Goal: Task Accomplishment & Management: Manage account settings

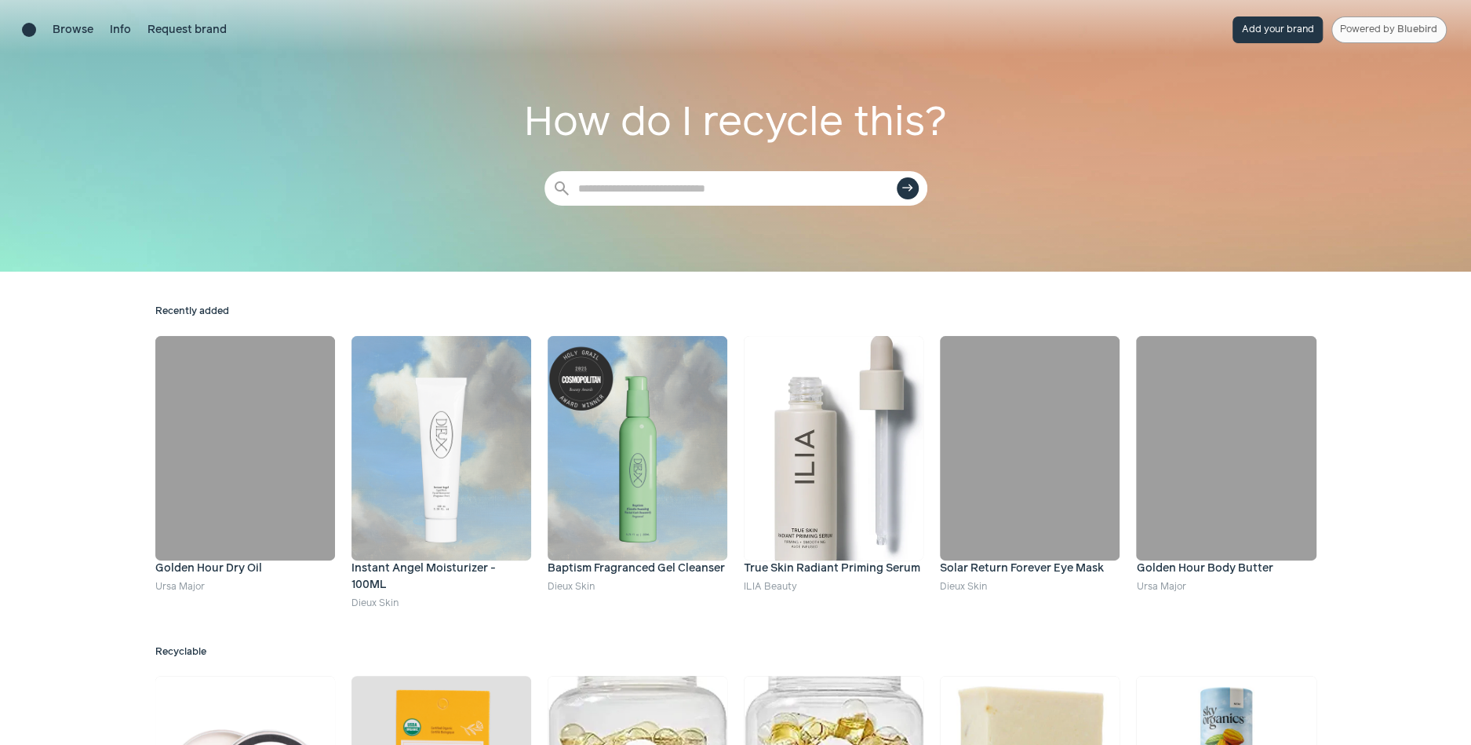
click at [1396, 28] on link "Powered by Bluebird" at bounding box center [1389, 29] width 115 height 27
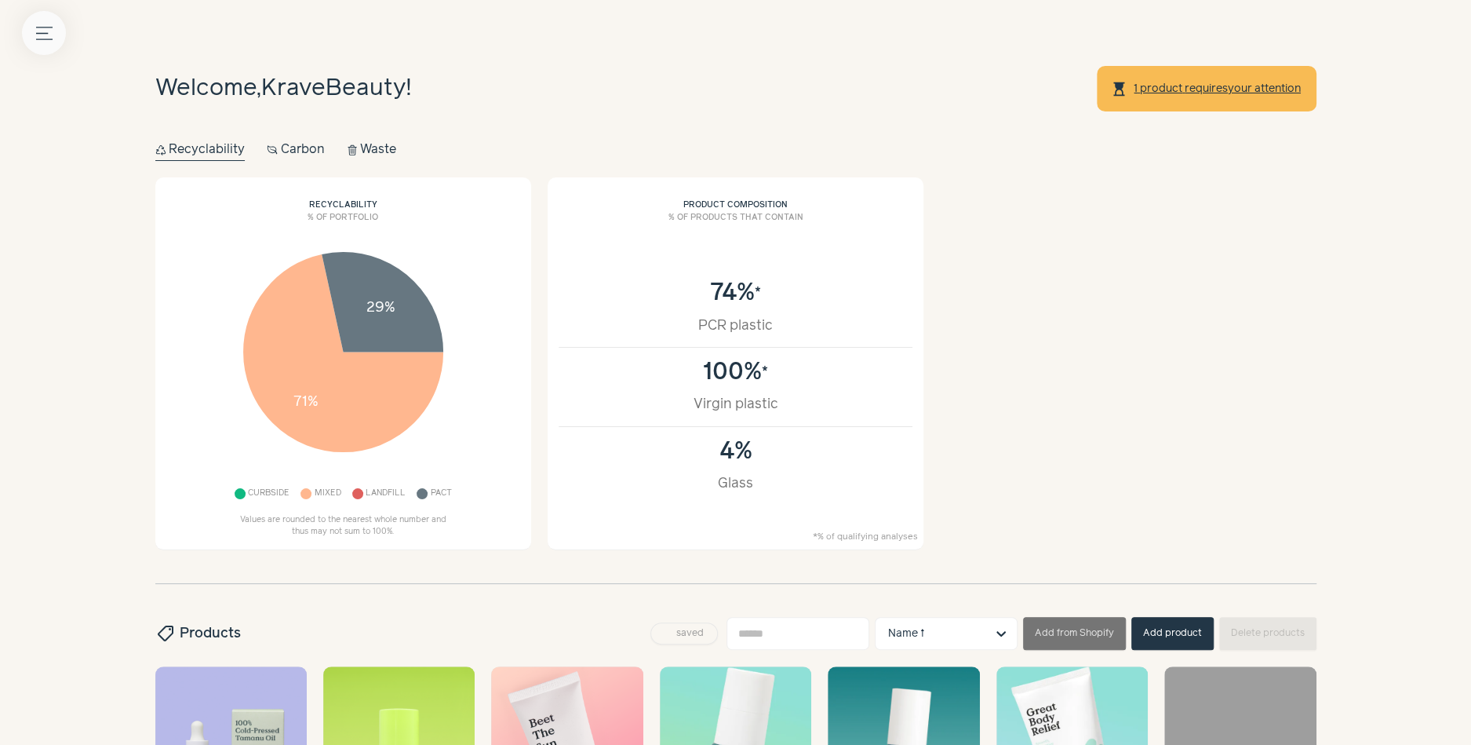
click at [47, 27] on icon "button" at bounding box center [44, 33] width 16 height 12
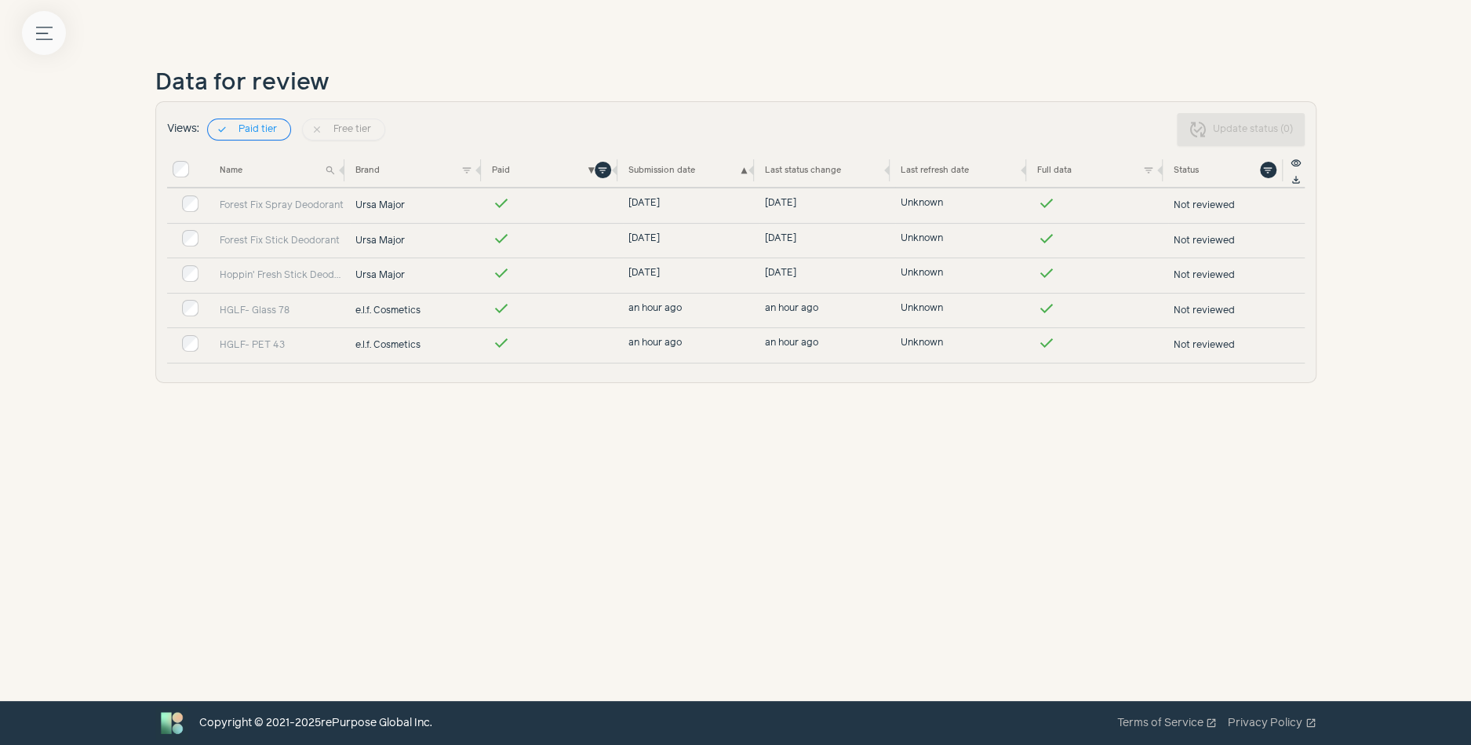
click at [47, 30] on icon "Menu button" at bounding box center [44, 33] width 16 height 16
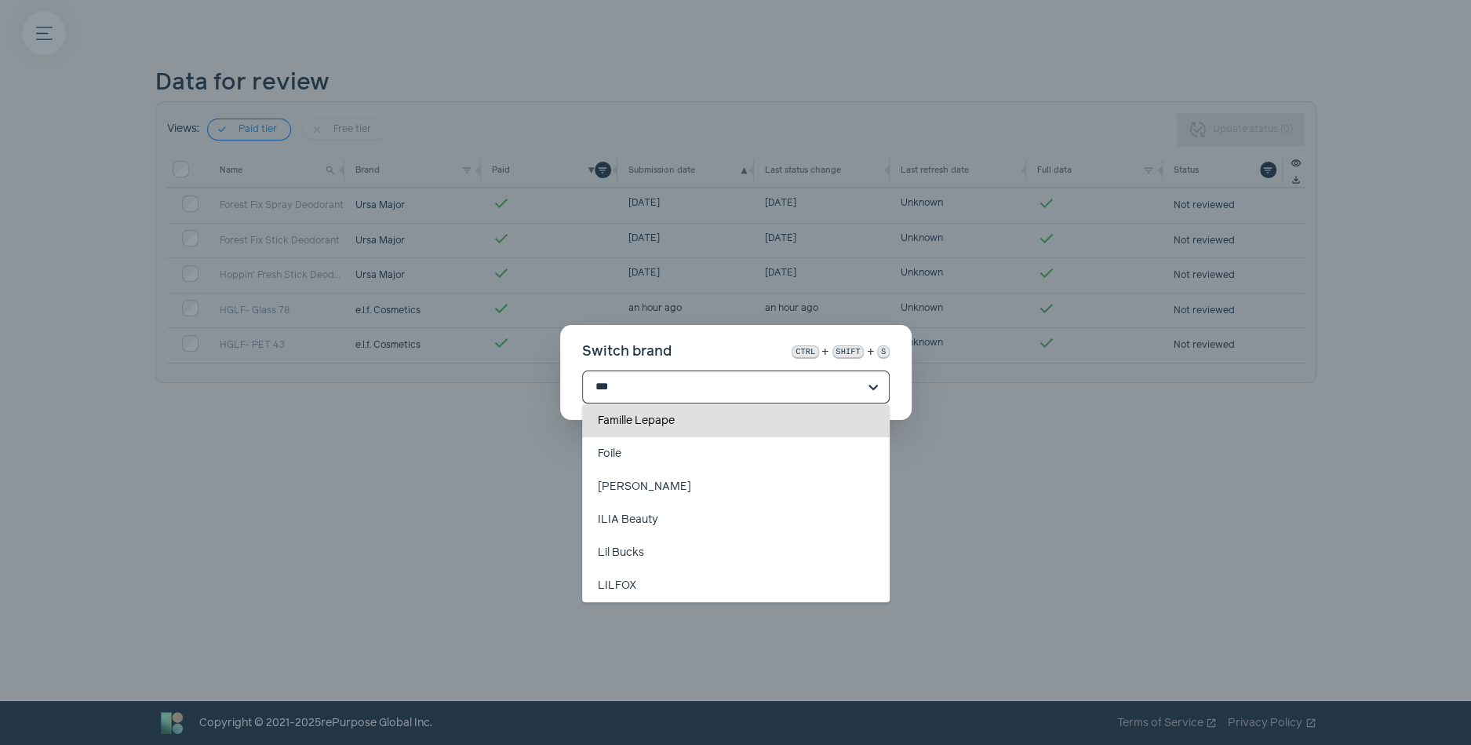
type input "****"
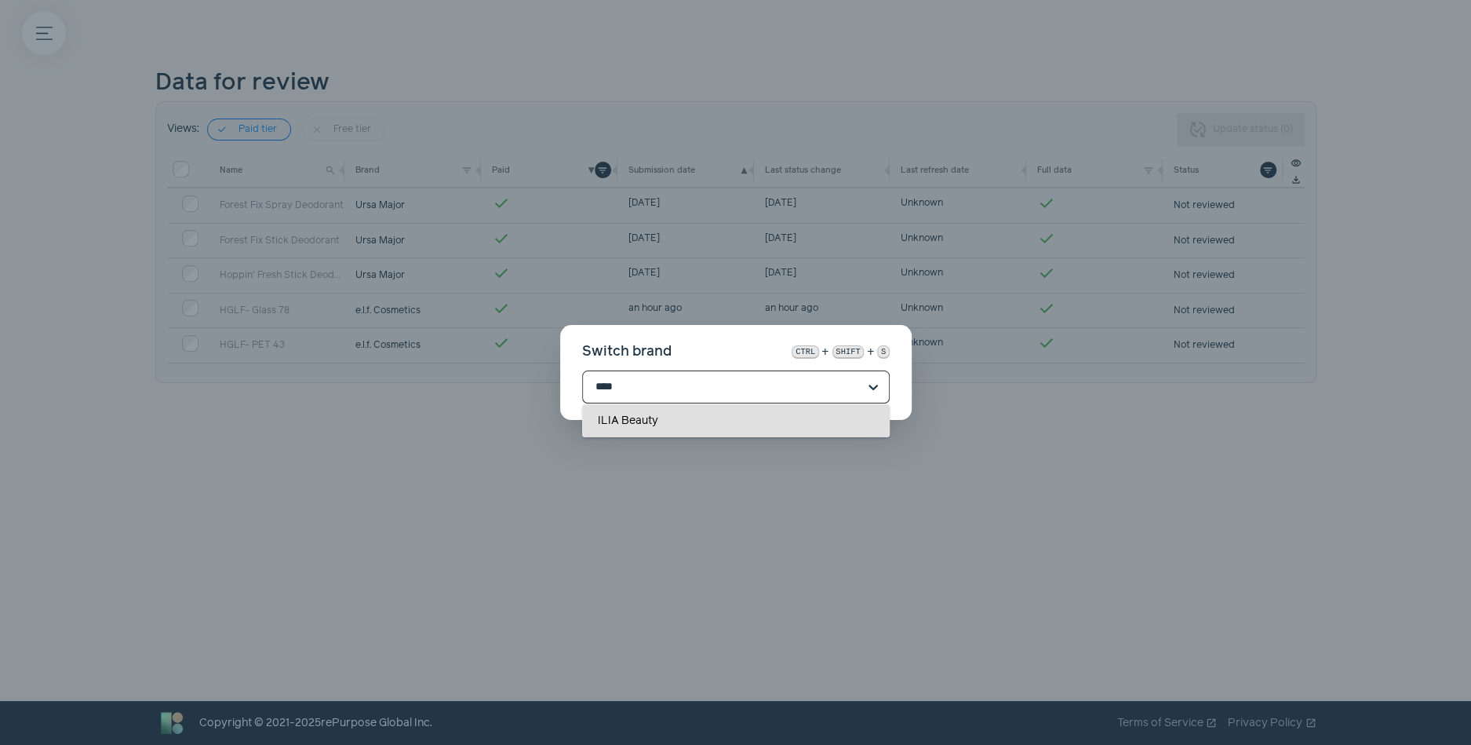
click at [688, 428] on div "ILIA Beauty" at bounding box center [736, 420] width 308 height 33
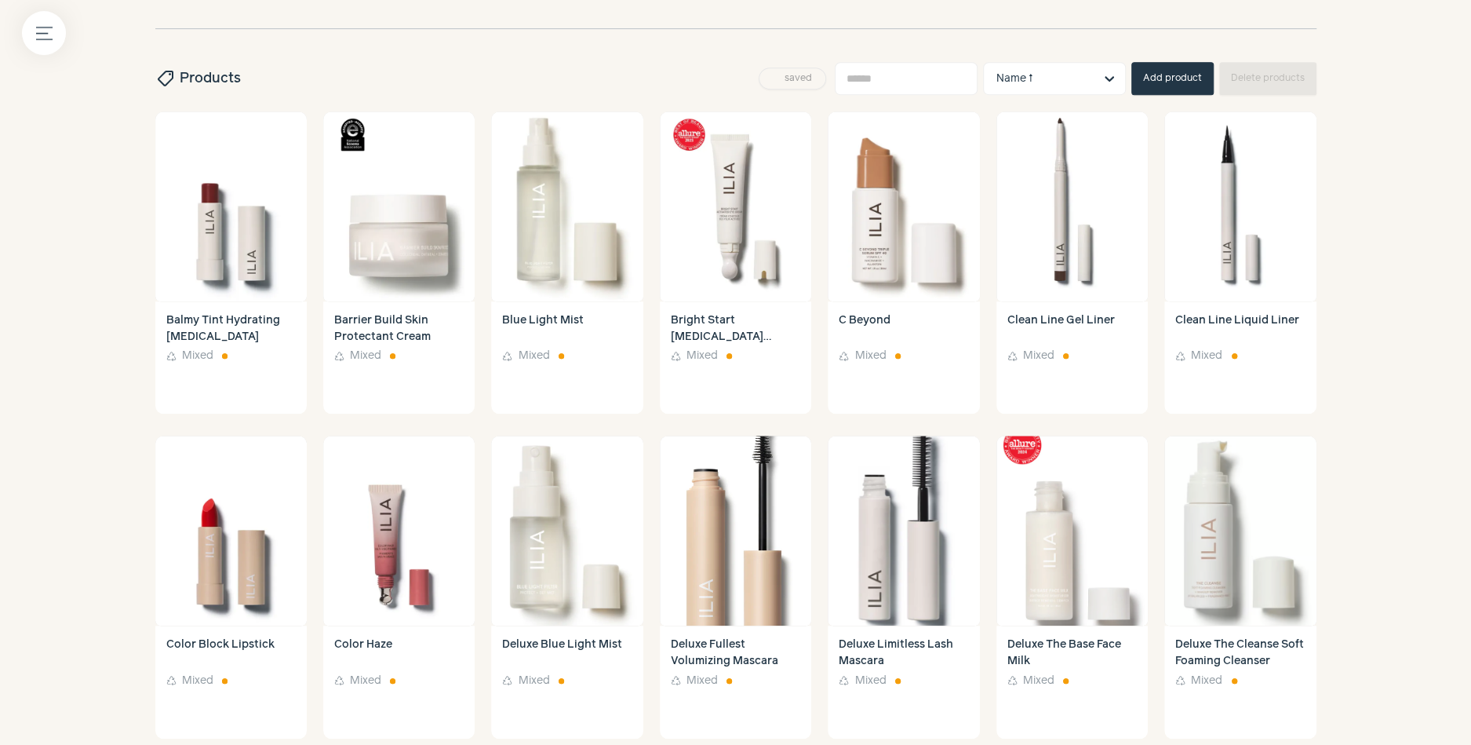
scroll to position [556, 0]
click at [39, 36] on icon "Menu button" at bounding box center [44, 33] width 16 height 16
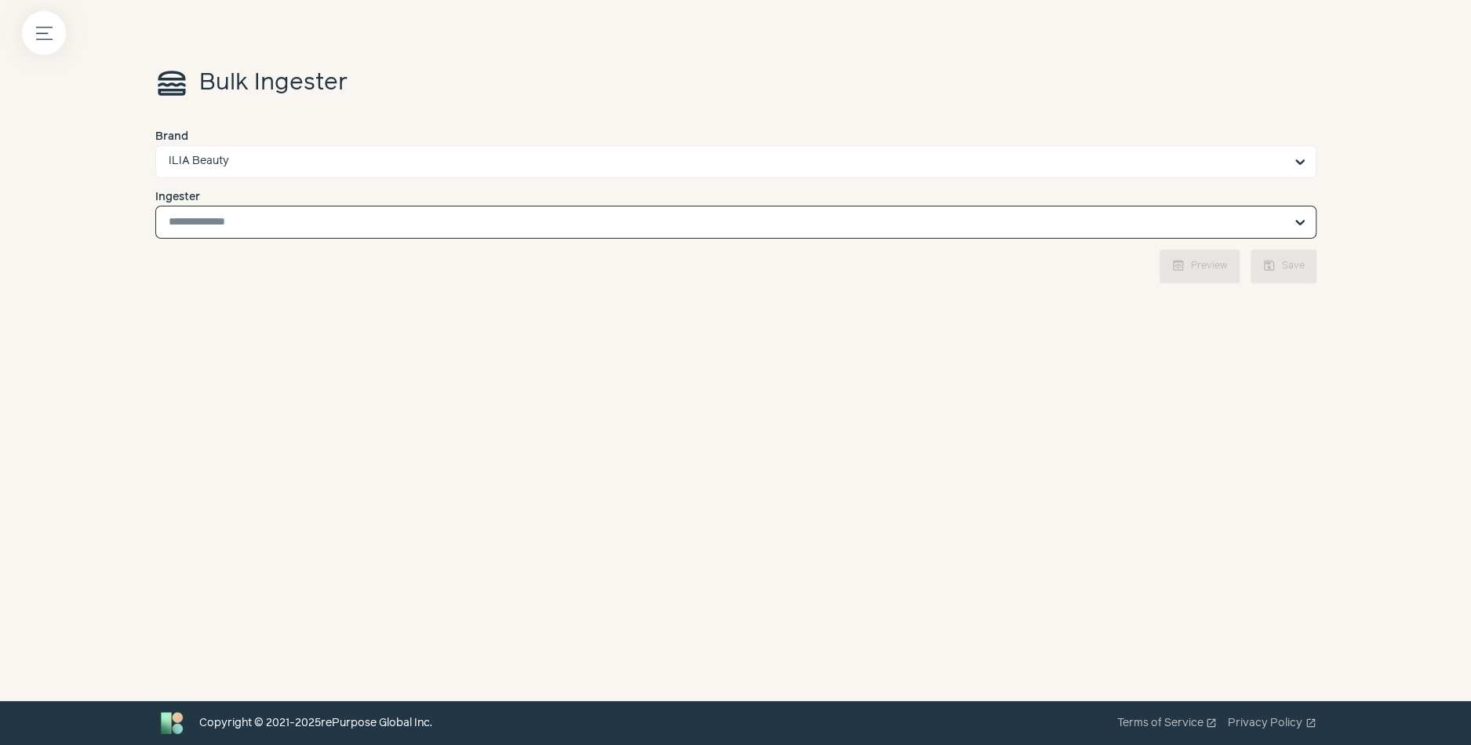
click at [314, 228] on input "Ingester Select is focused, type to refine list, press down to open the menu." at bounding box center [727, 221] width 1116 height 31
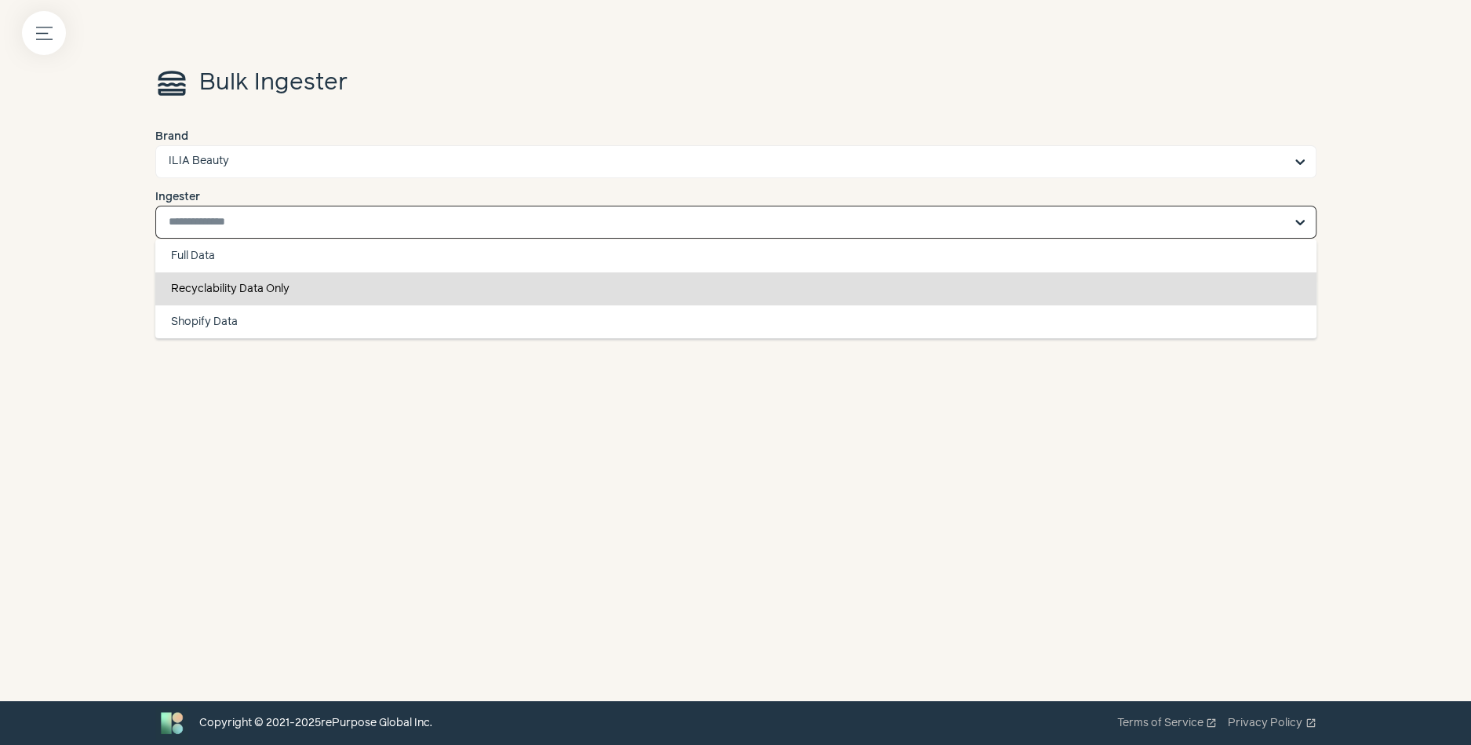
click at [311, 286] on div "Recyclability Data Only" at bounding box center [735, 288] width 1161 height 33
click at [311, 238] on input "Ingester Full Data Recyclability Data Only Shopify Data You are currently focus…" at bounding box center [727, 221] width 1116 height 31
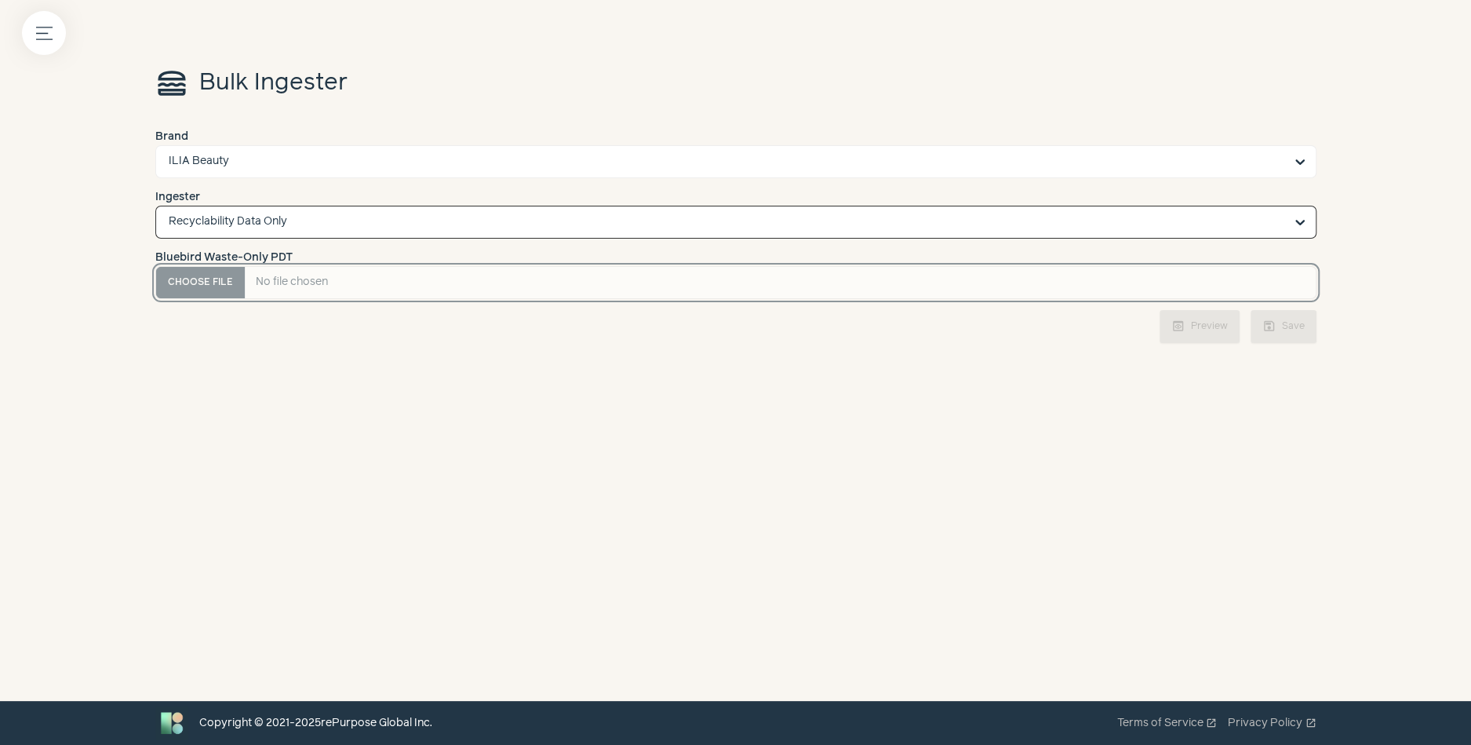
click at [199, 280] on PDT "Bluebird Waste-Only PDT" at bounding box center [735, 282] width 1161 height 33
type PDT "**********"
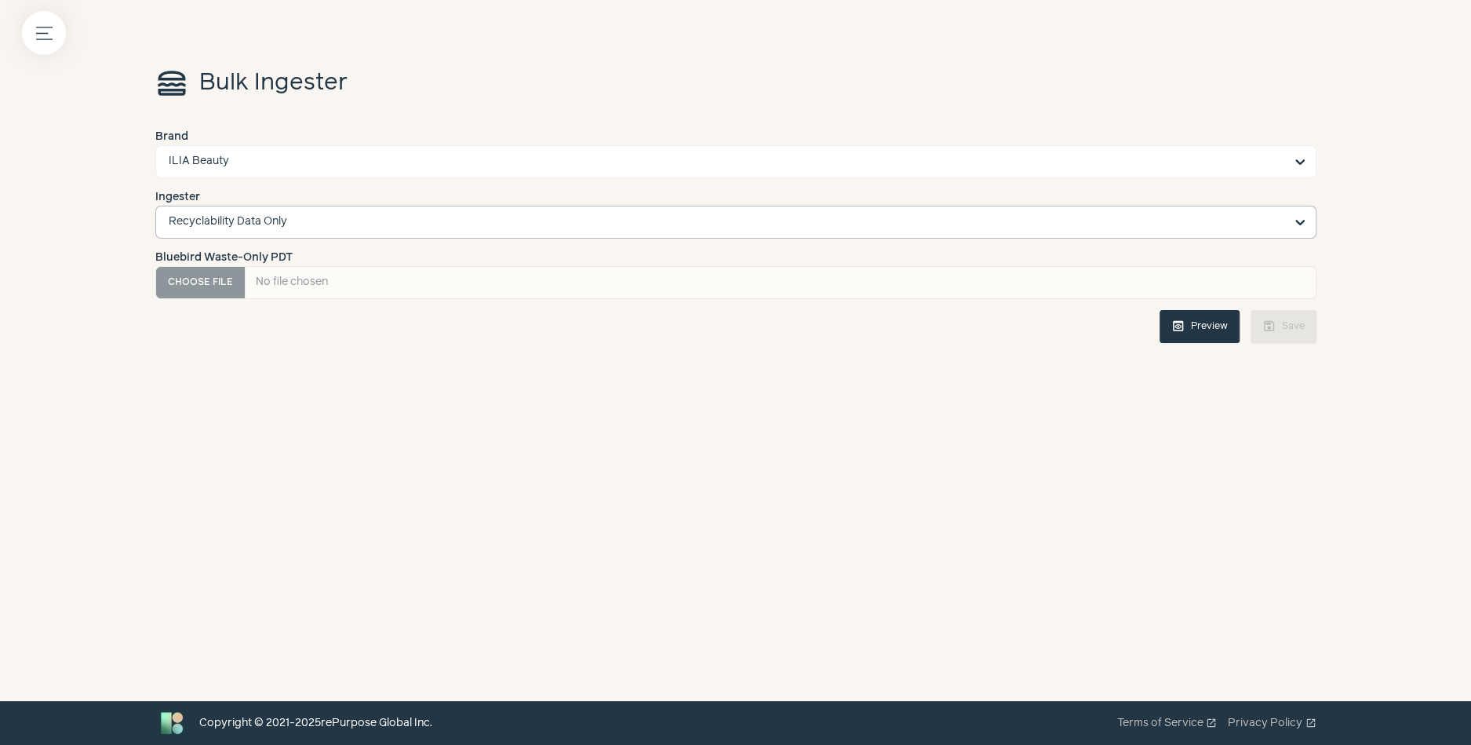
click at [1179, 319] on span "preview" at bounding box center [1178, 326] width 14 height 14
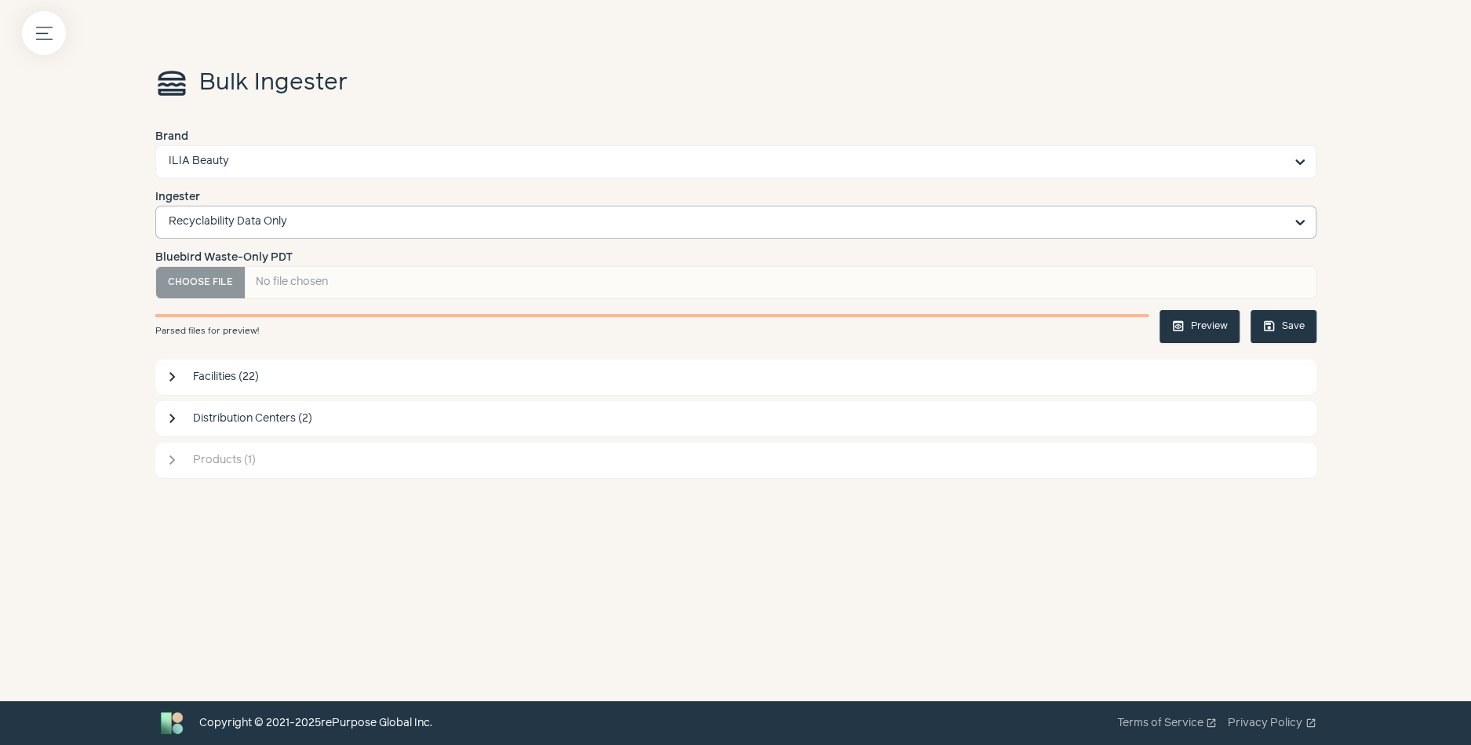
click at [344, 471] on button "chevron_right Products (1)" at bounding box center [735, 460] width 1161 height 35
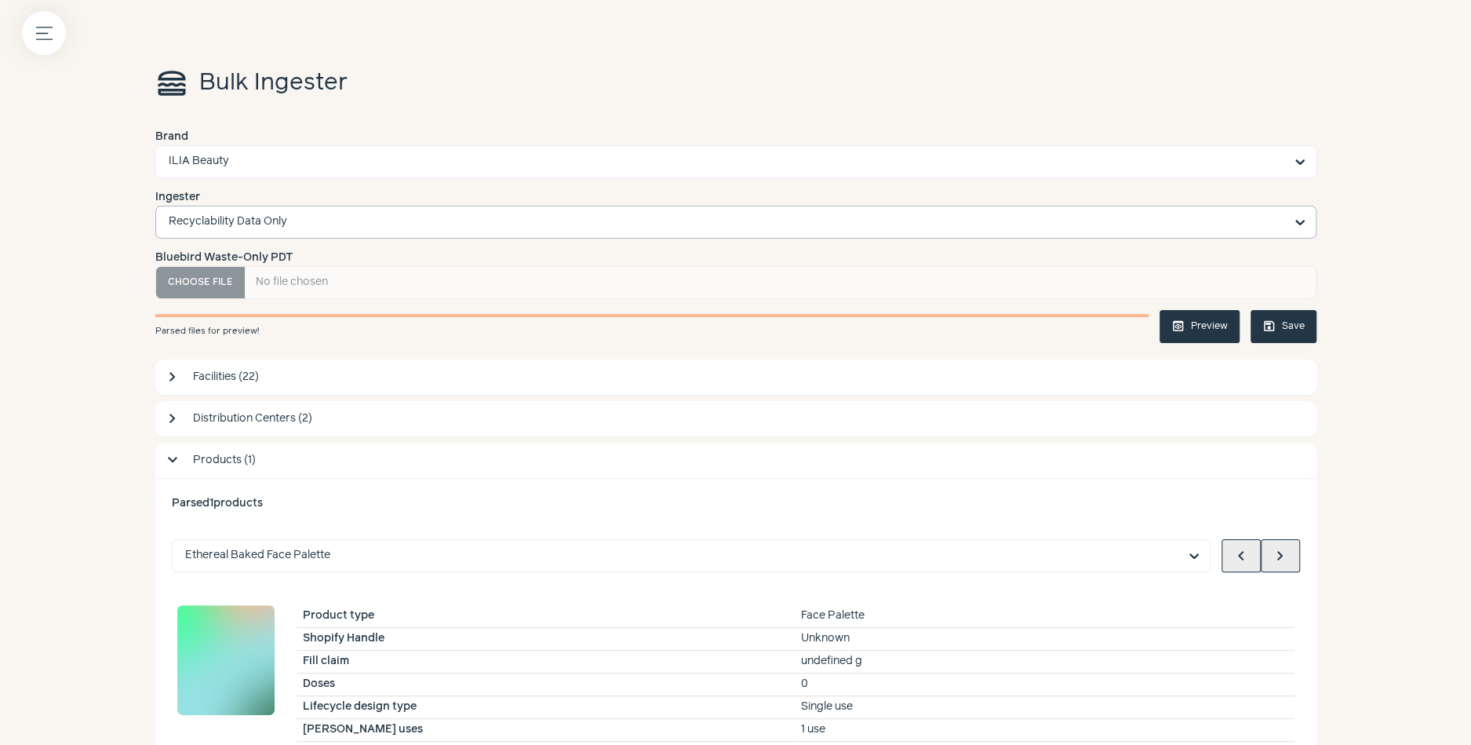
click at [1289, 323] on button "save Save" at bounding box center [1284, 326] width 66 height 33
click at [37, 25] on icon "Menu button" at bounding box center [44, 33] width 16 height 16
click at [636, 421] on label at bounding box center [735, 372] width 1471 height 745
click at [46, 13] on button "Menu button" at bounding box center [44, 33] width 44 height 44
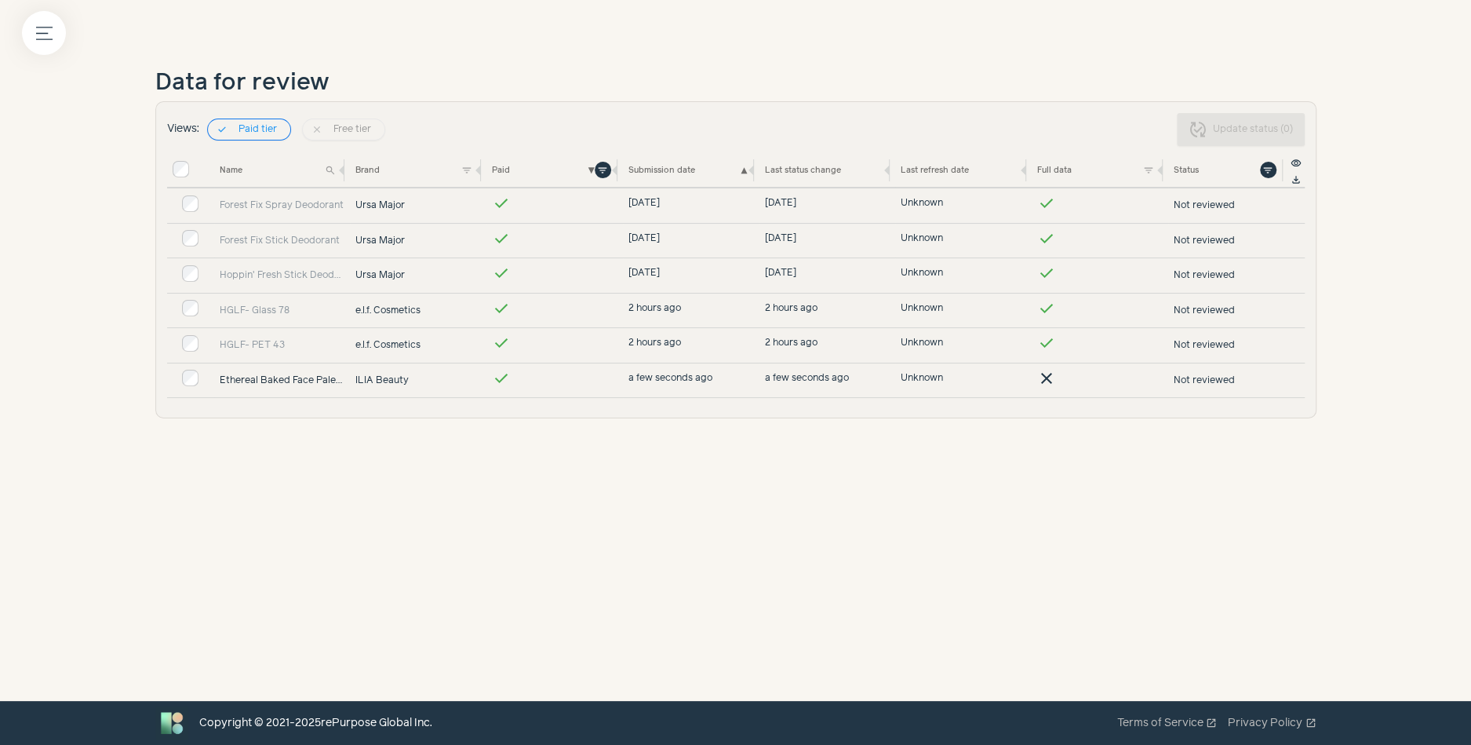
click at [305, 380] on link "Ethereal Baked Face Palette" at bounding box center [283, 380] width 126 height 14
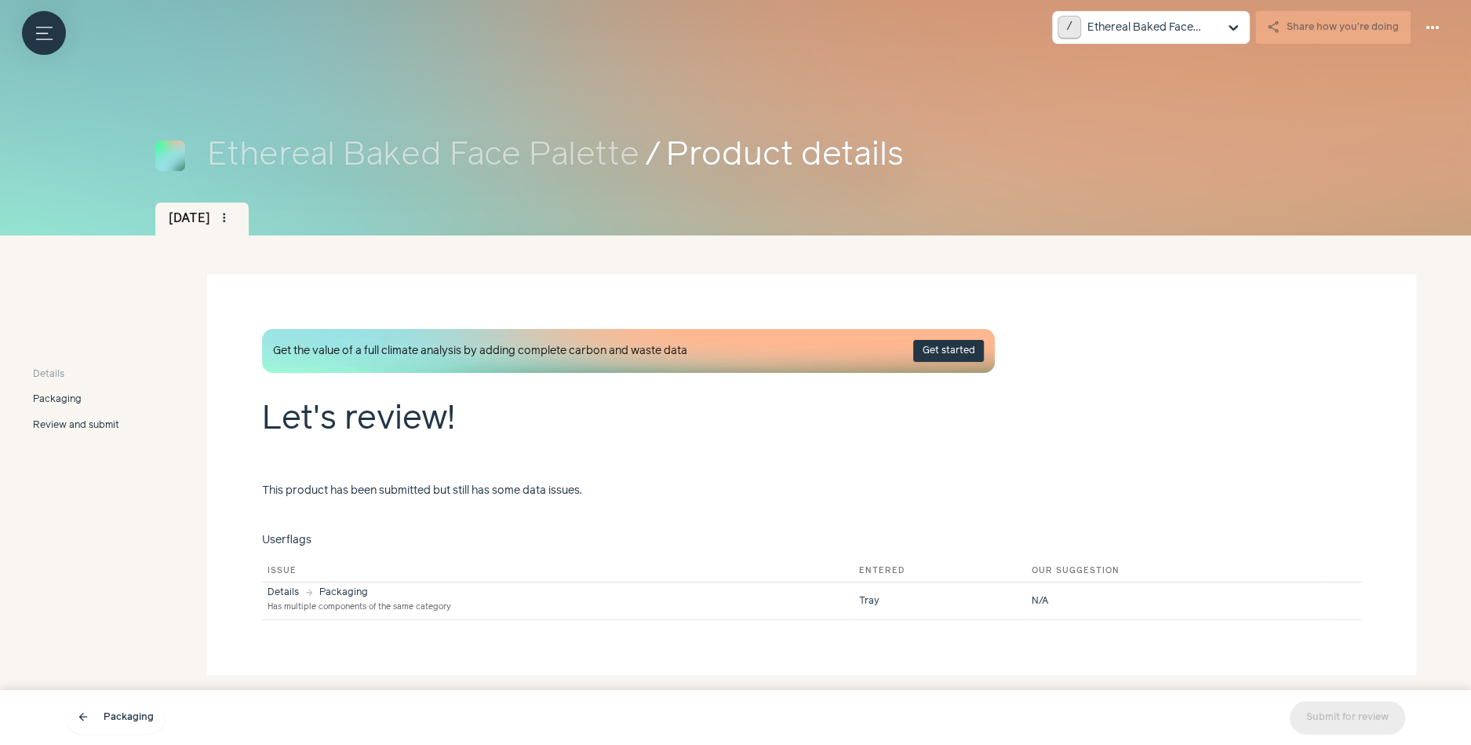
click at [61, 394] on span "Packaging" at bounding box center [57, 399] width 49 height 14
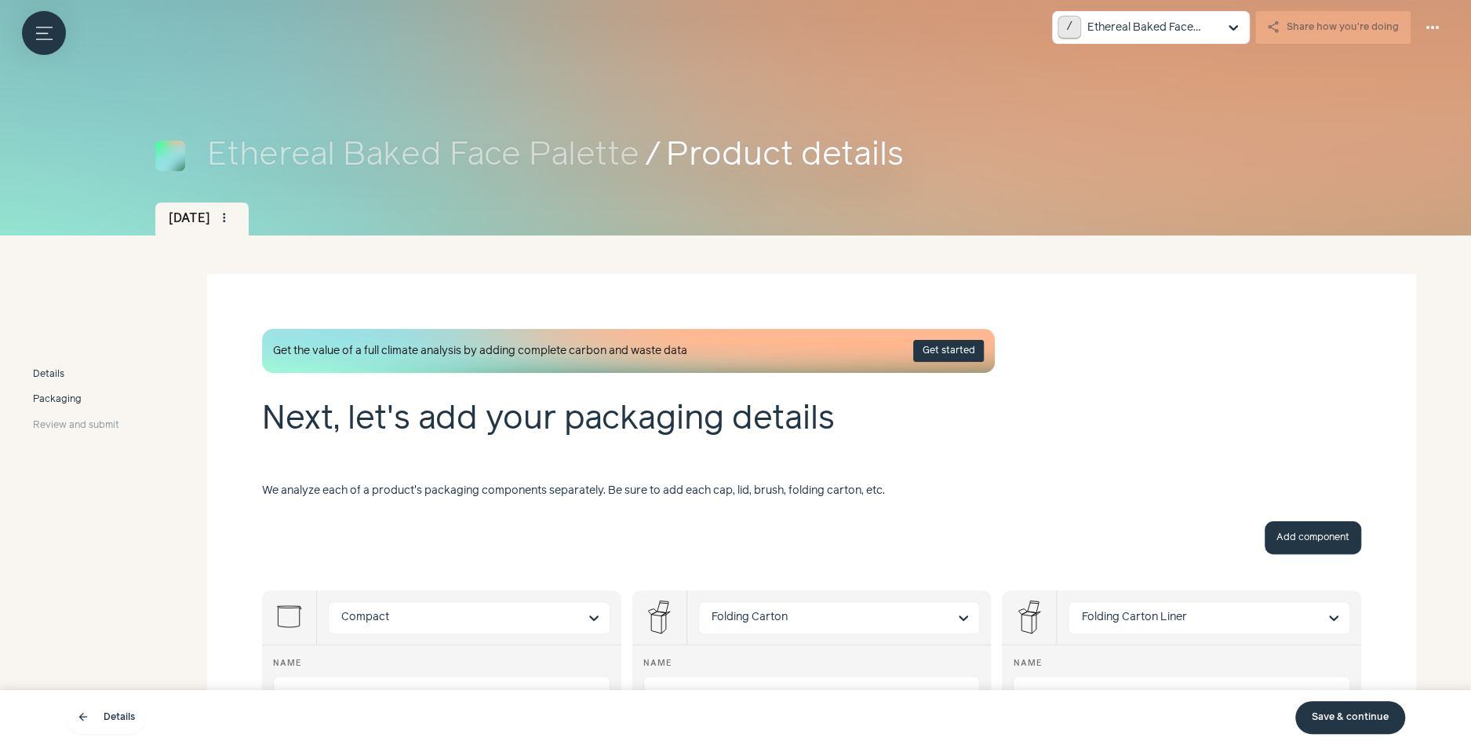
click at [58, 372] on span "Details" at bounding box center [48, 374] width 31 height 14
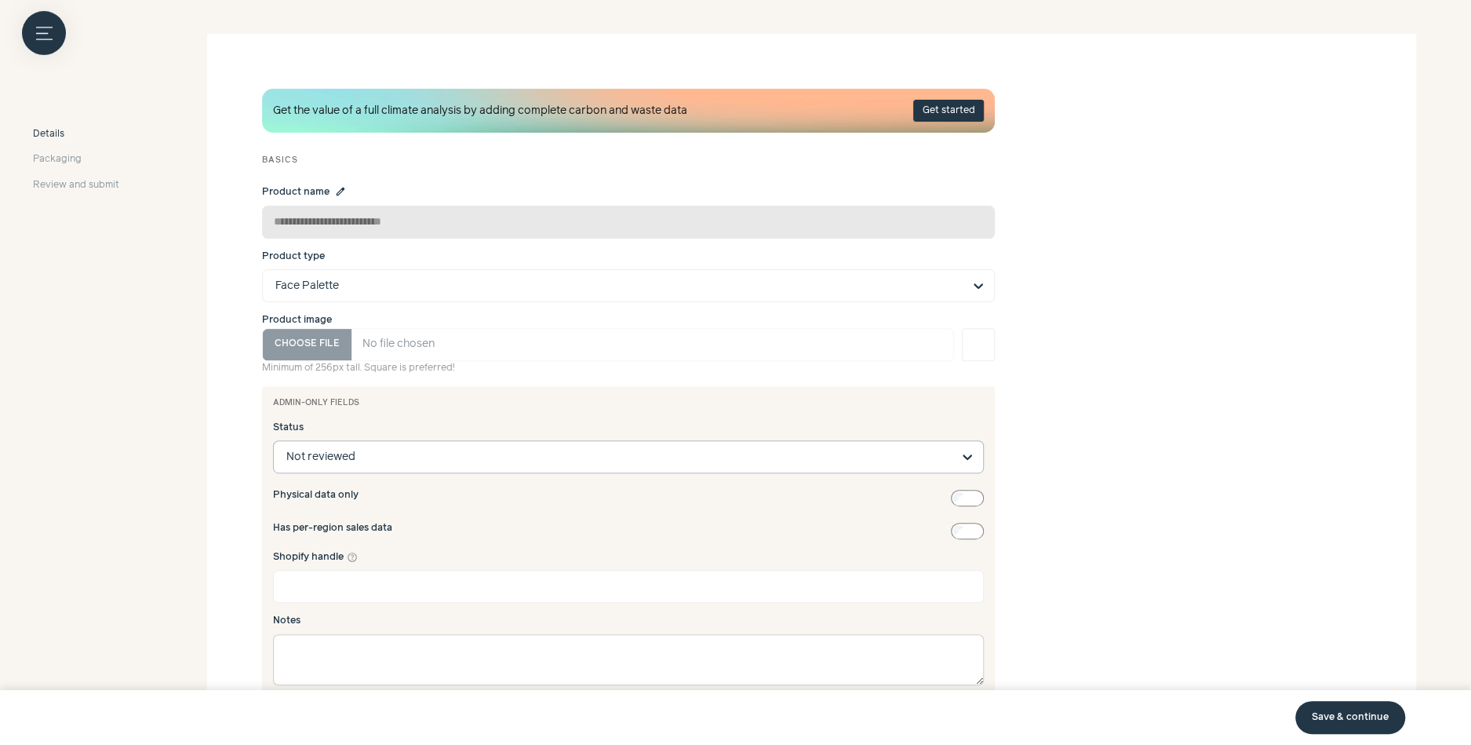
scroll to position [274, 0]
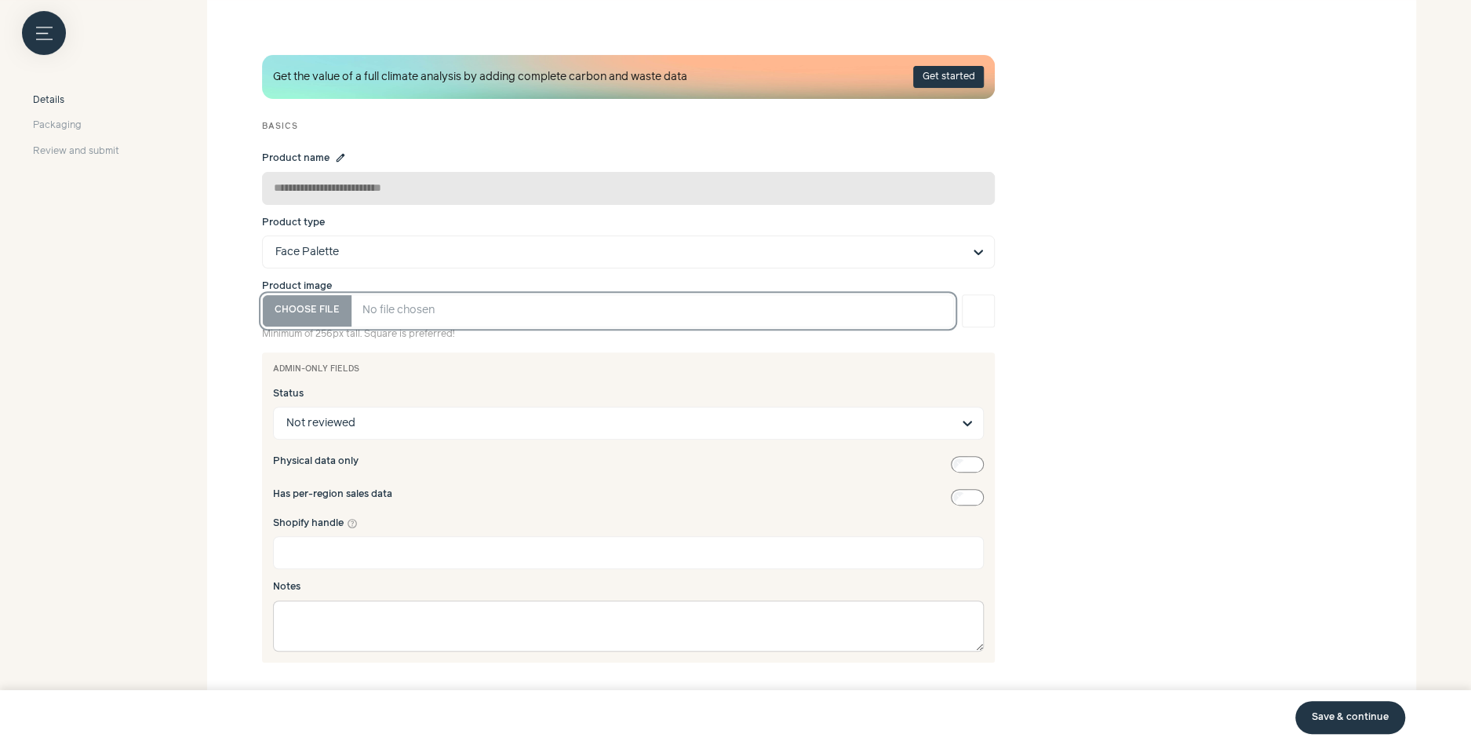
click at [325, 308] on input "Product image" at bounding box center [608, 310] width 692 height 33
type input "**********"
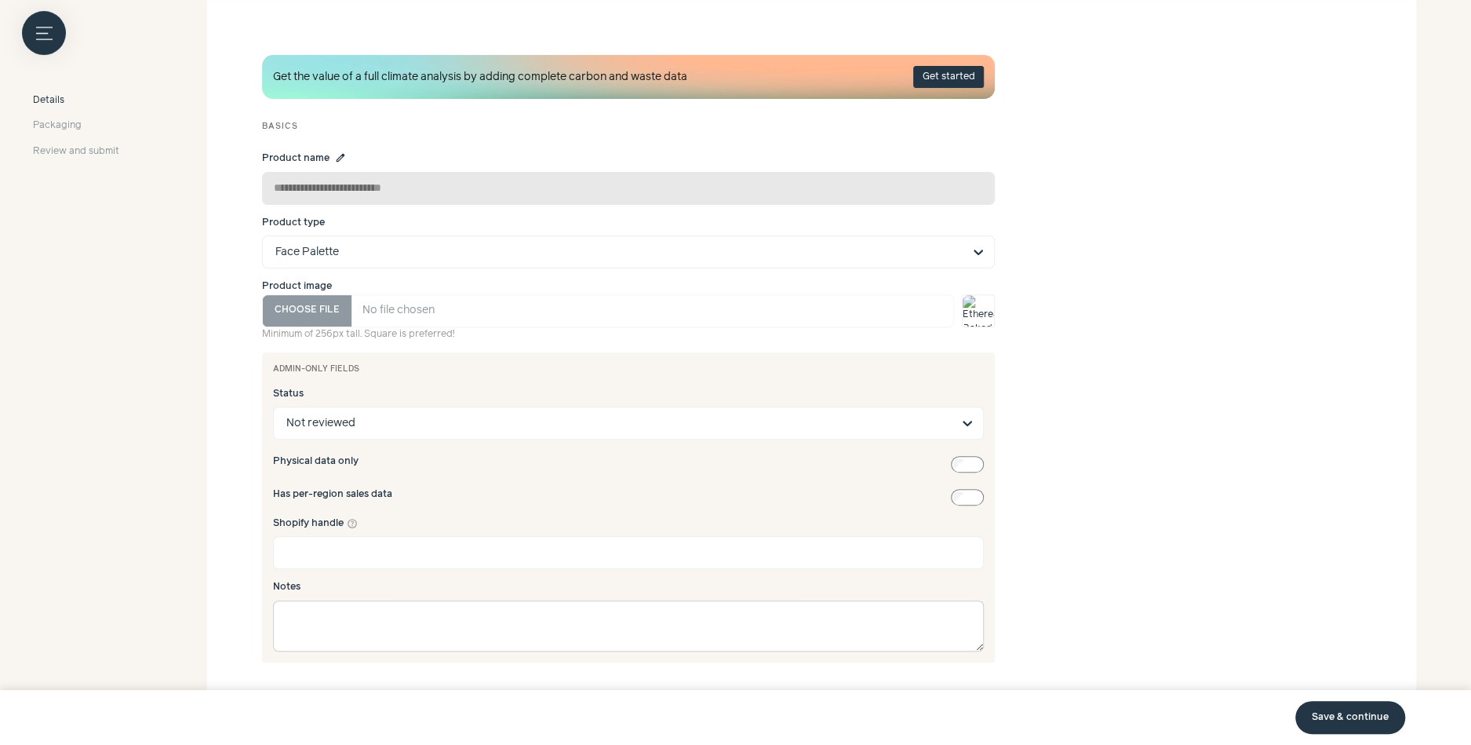
click at [1328, 712] on link "Save & continue" at bounding box center [1350, 717] width 110 height 33
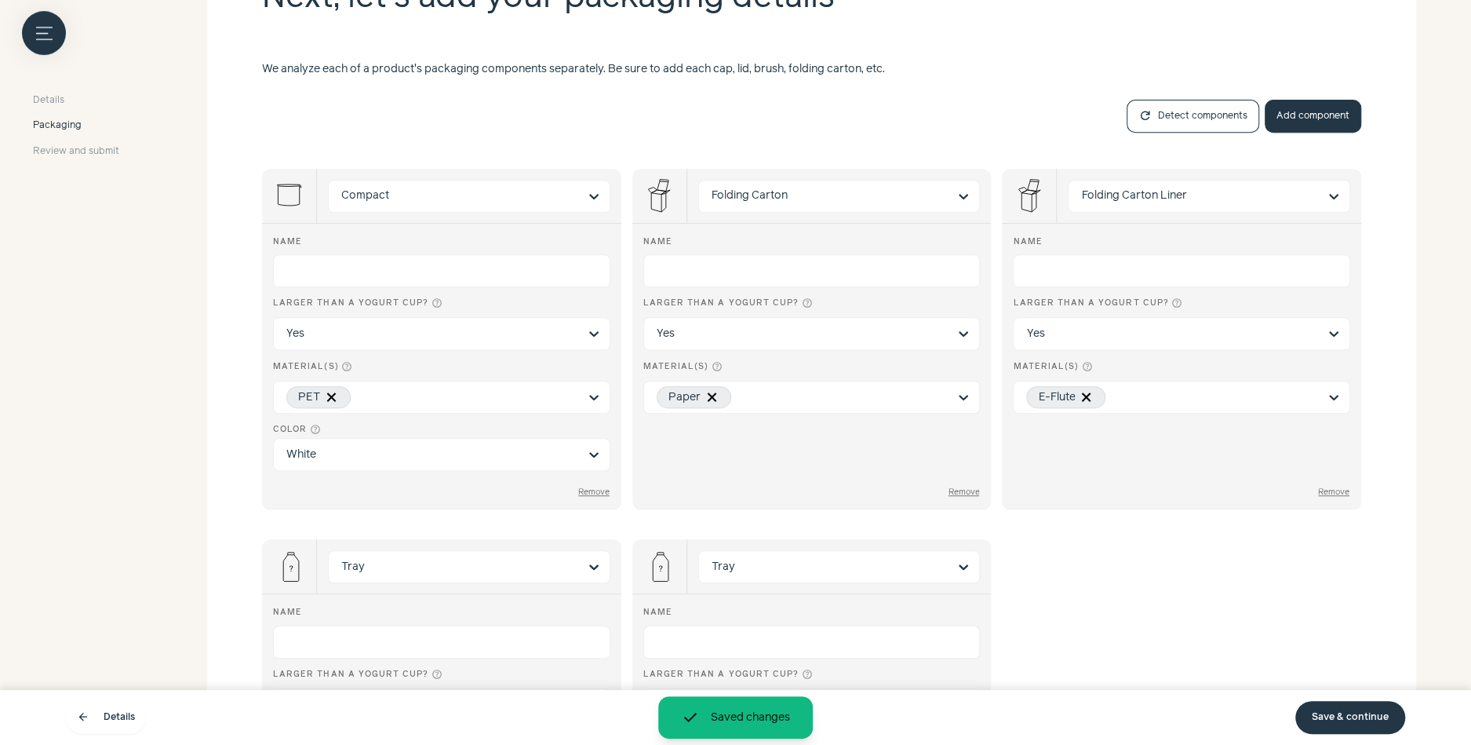
scroll to position [450, 0]
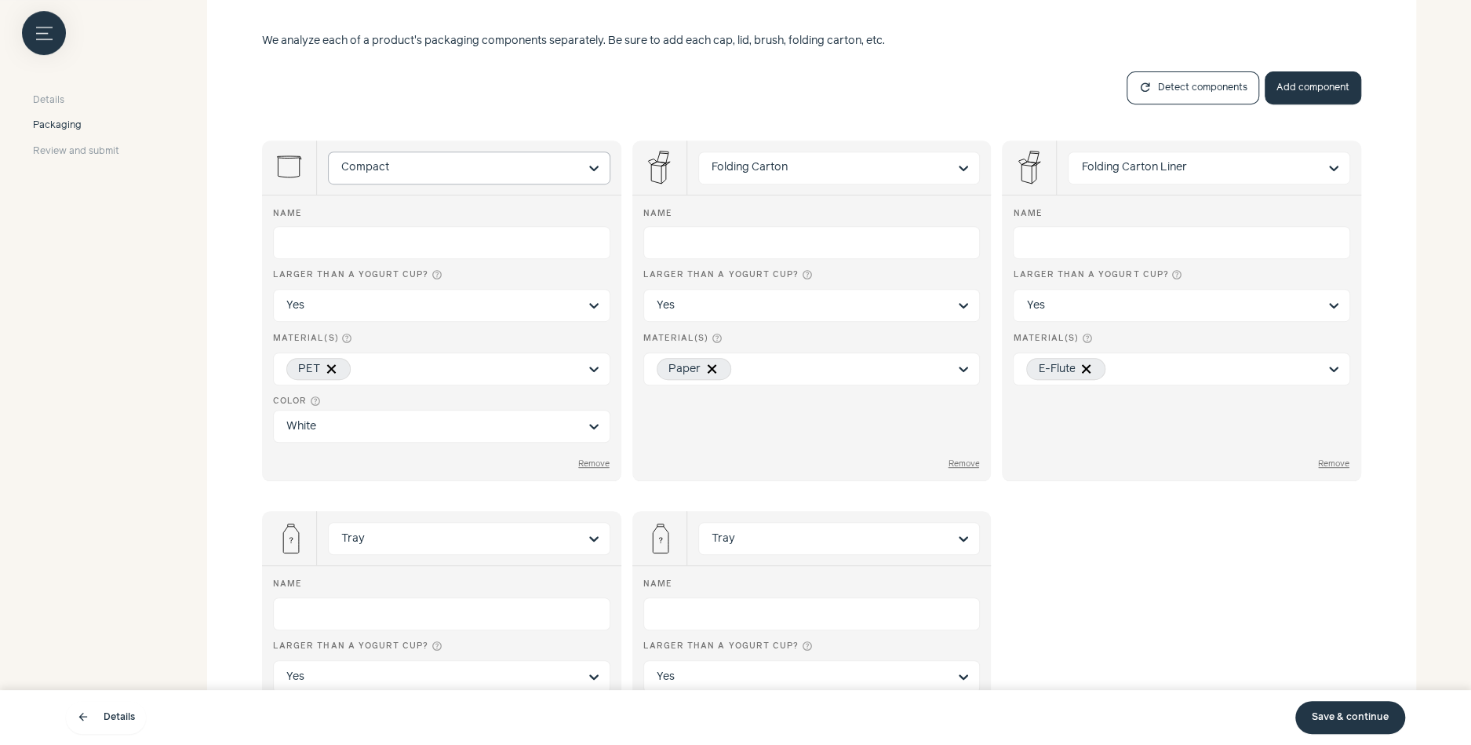
click at [422, 158] on input "Compact" at bounding box center [459, 167] width 237 height 31
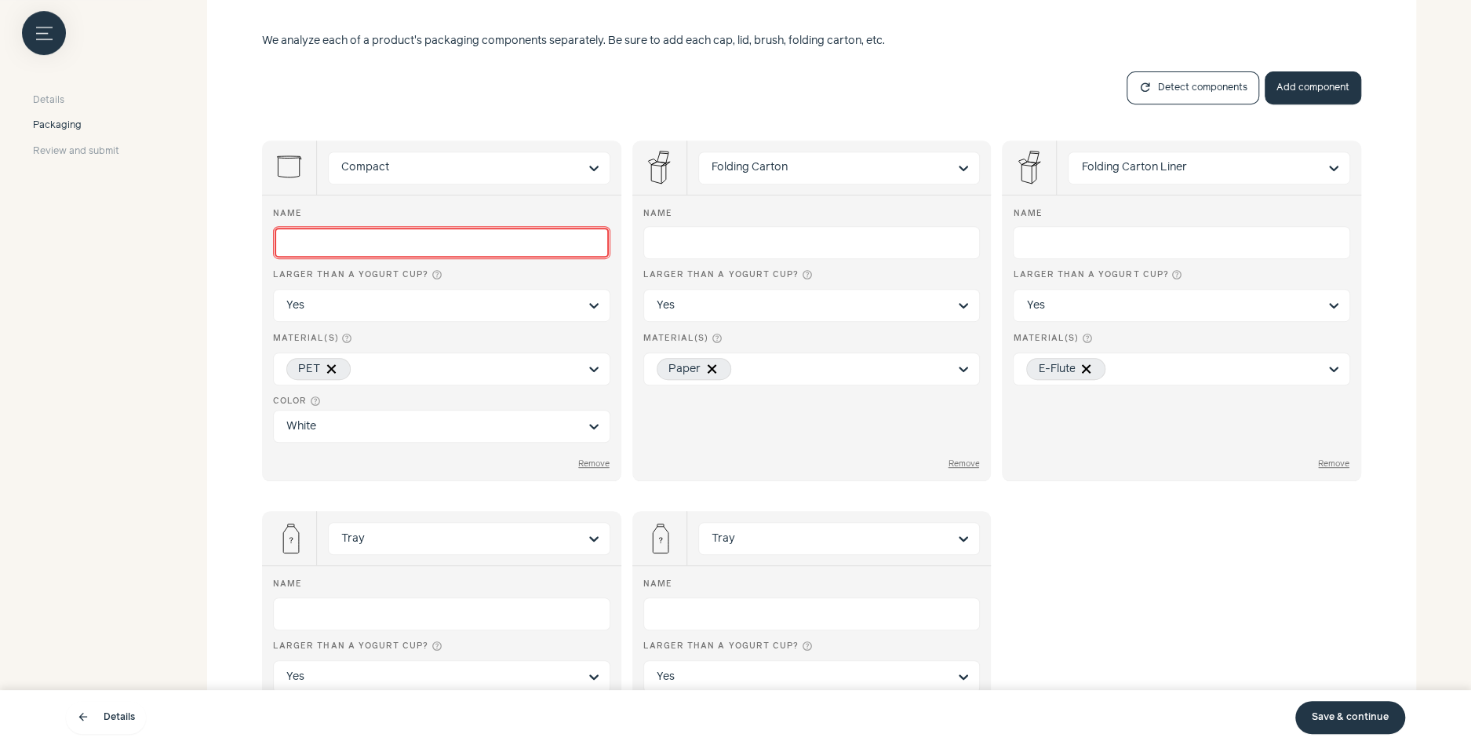
click at [295, 242] on input "Name" at bounding box center [441, 242] width 337 height 33
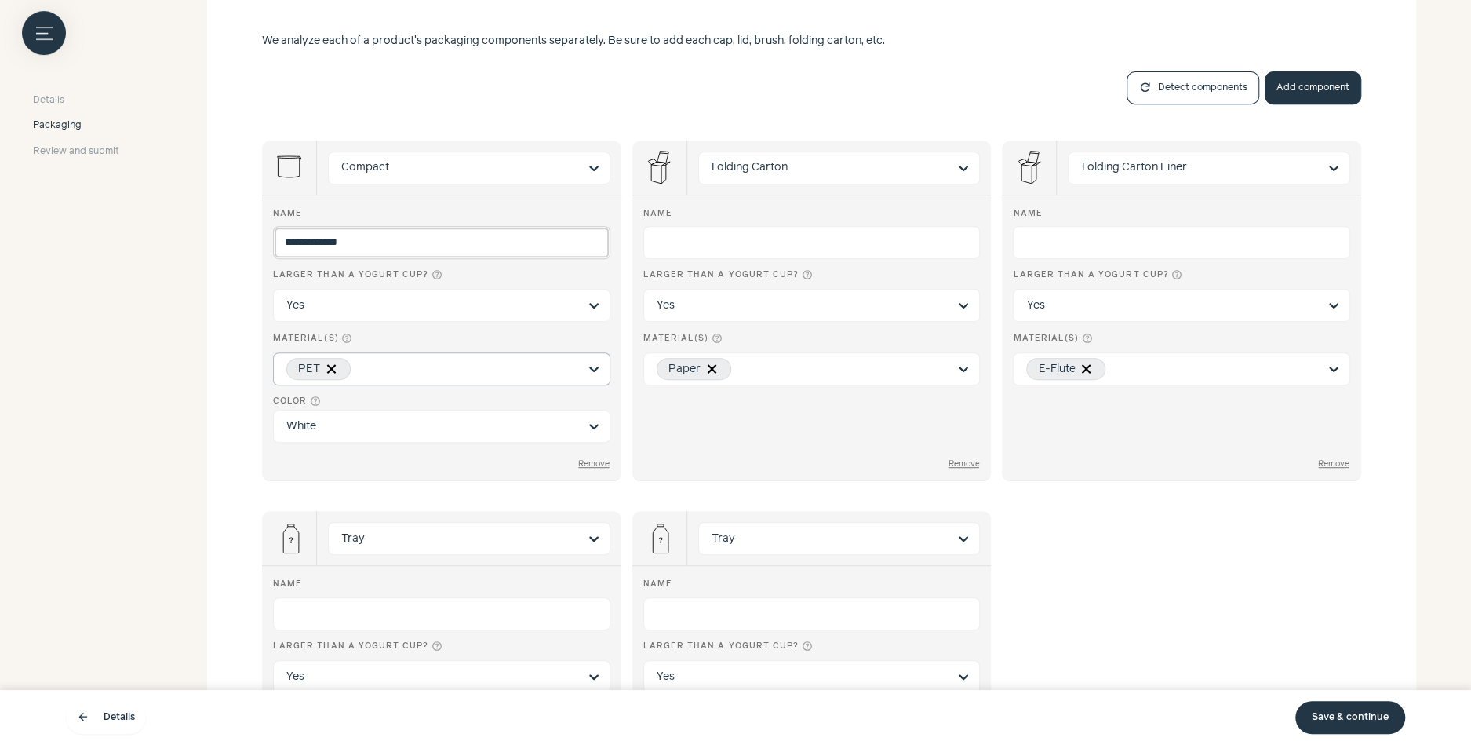
type input "**********"
click at [417, 356] on div "PET" at bounding box center [432, 368] width 292 height 31
click at [417, 360] on input "Material(s) help_outline PET" at bounding box center [469, 368] width 220 height 16
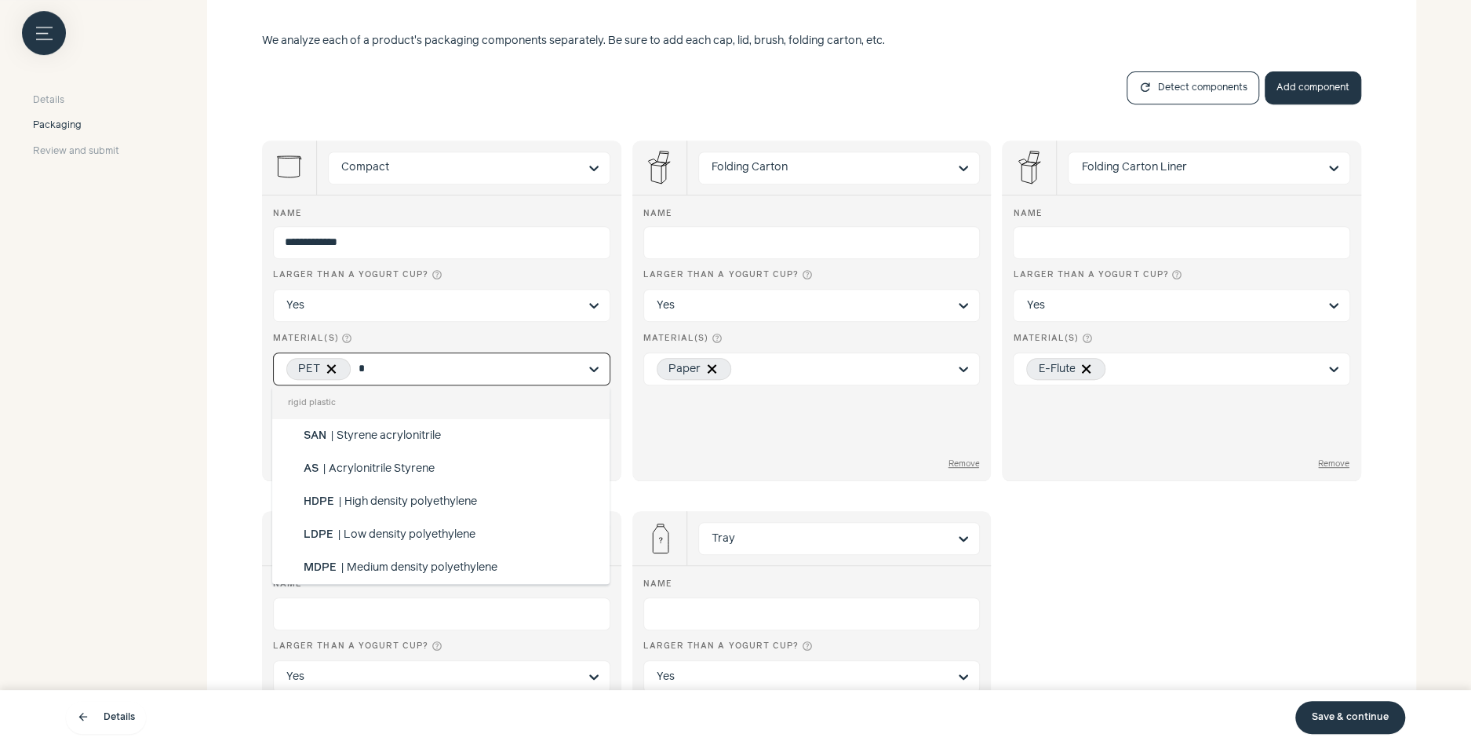
type input "**"
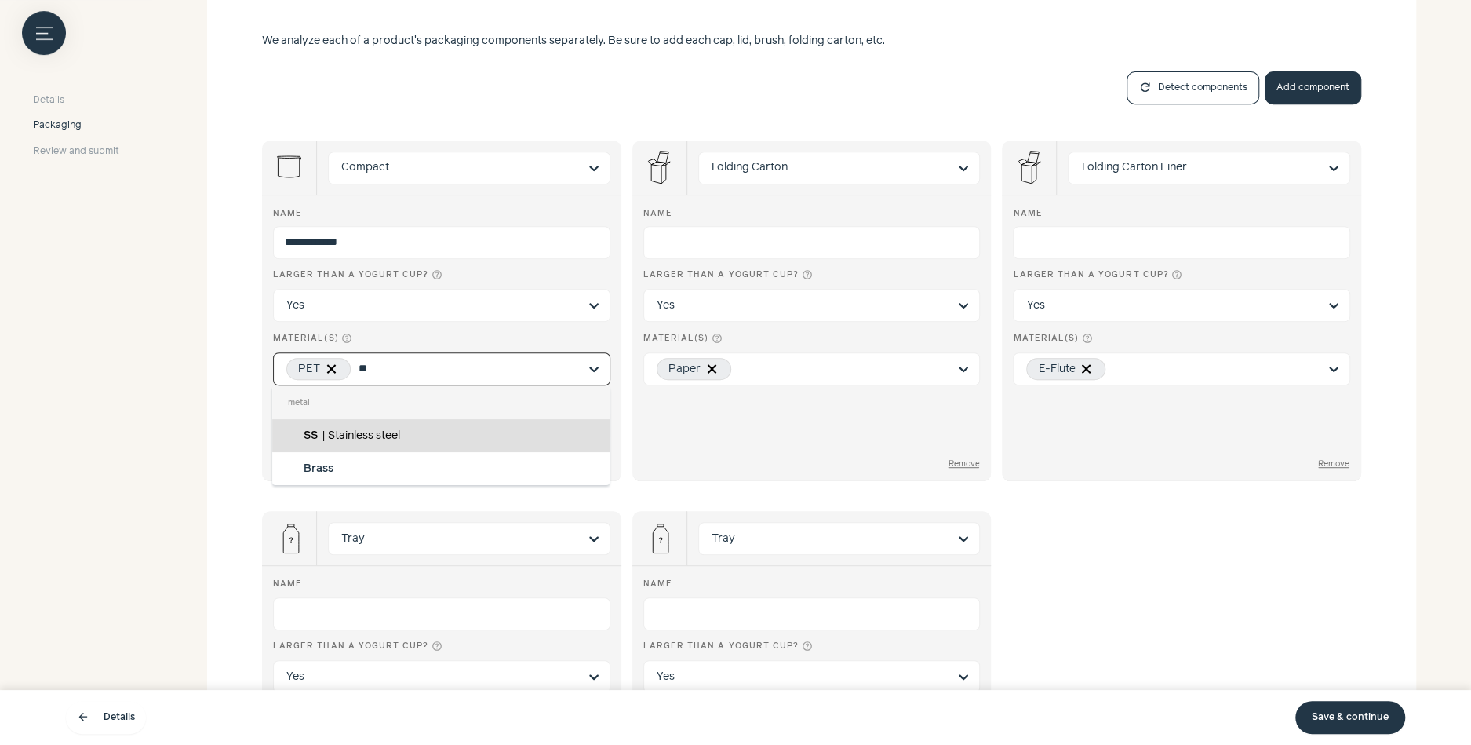
click at [545, 434] on div "SS | Stainless steel" at bounding box center [440, 435] width 337 height 33
click at [545, 377] on input "**" at bounding box center [469, 368] width 220 height 16
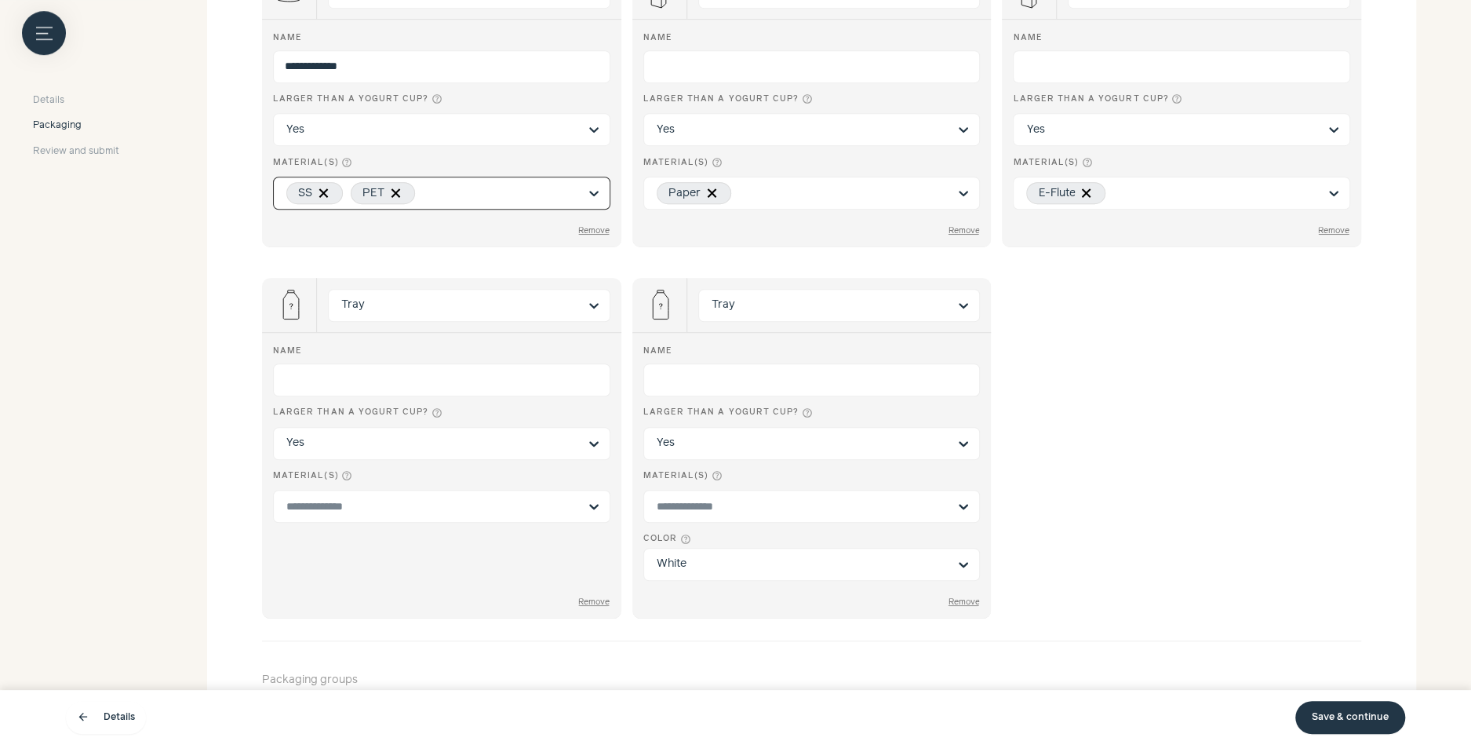
scroll to position [634, 0]
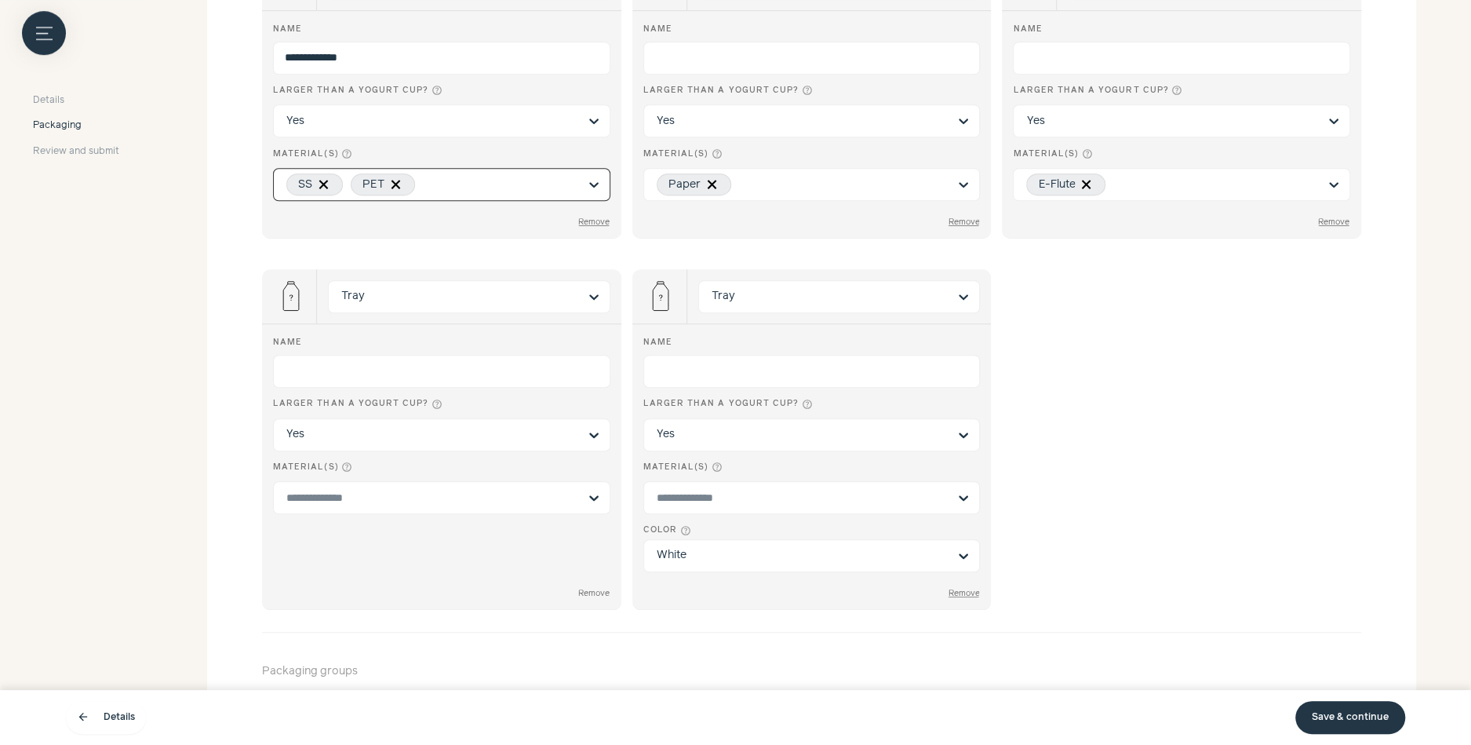
click at [597, 588] on button "Remove" at bounding box center [594, 593] width 33 height 10
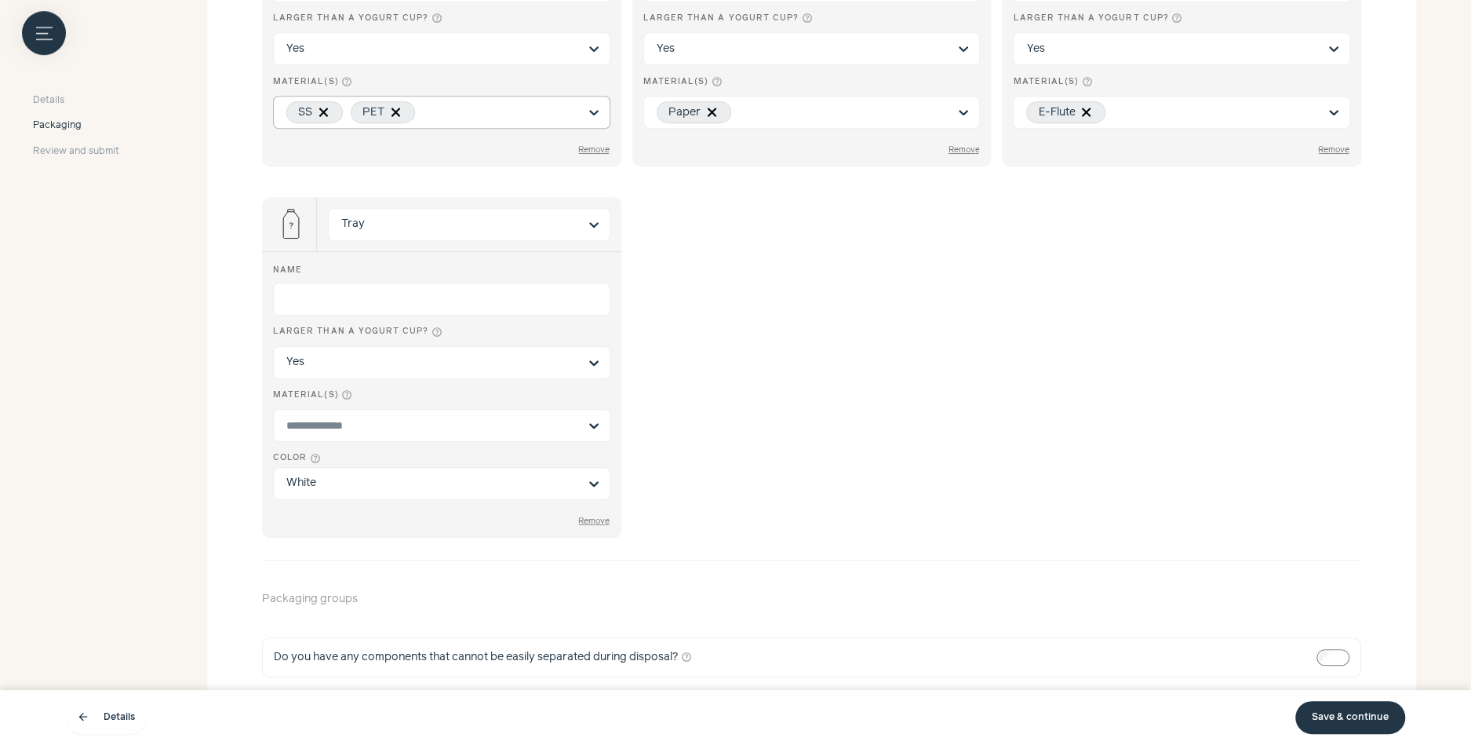
scroll to position [705, 0]
click at [366, 483] on input "Color help_outline White" at bounding box center [432, 484] width 292 height 31
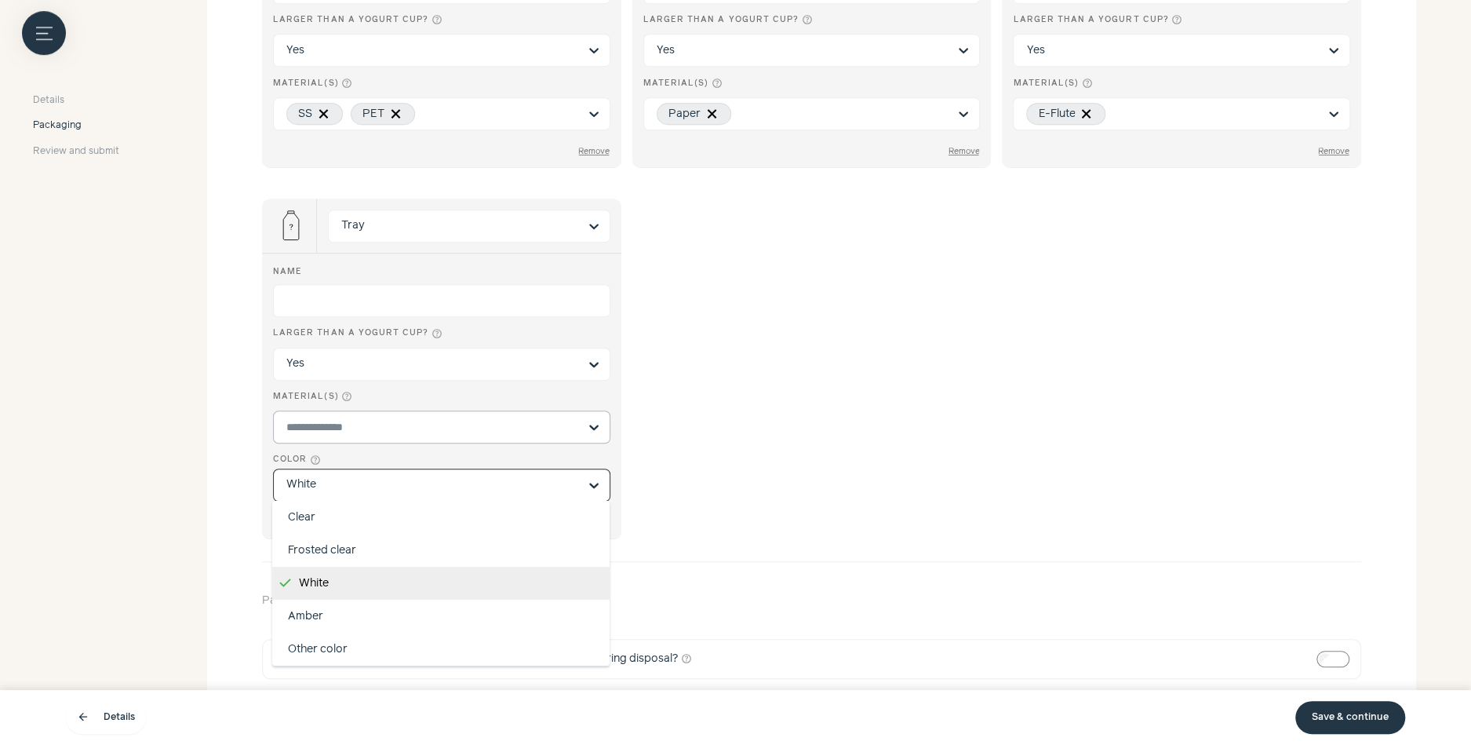
click at [363, 429] on input "Material(s) help_outline" at bounding box center [432, 427] width 292 height 16
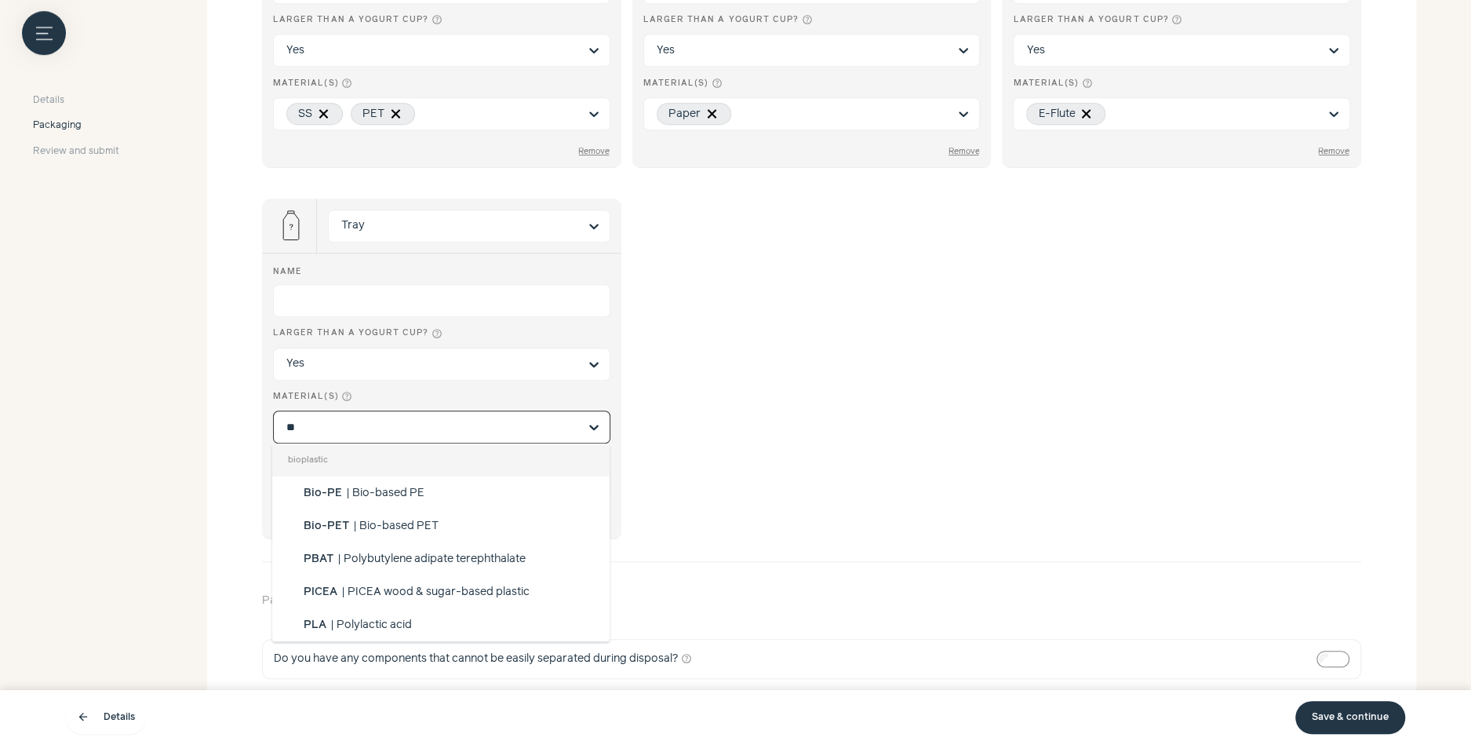
type input "***"
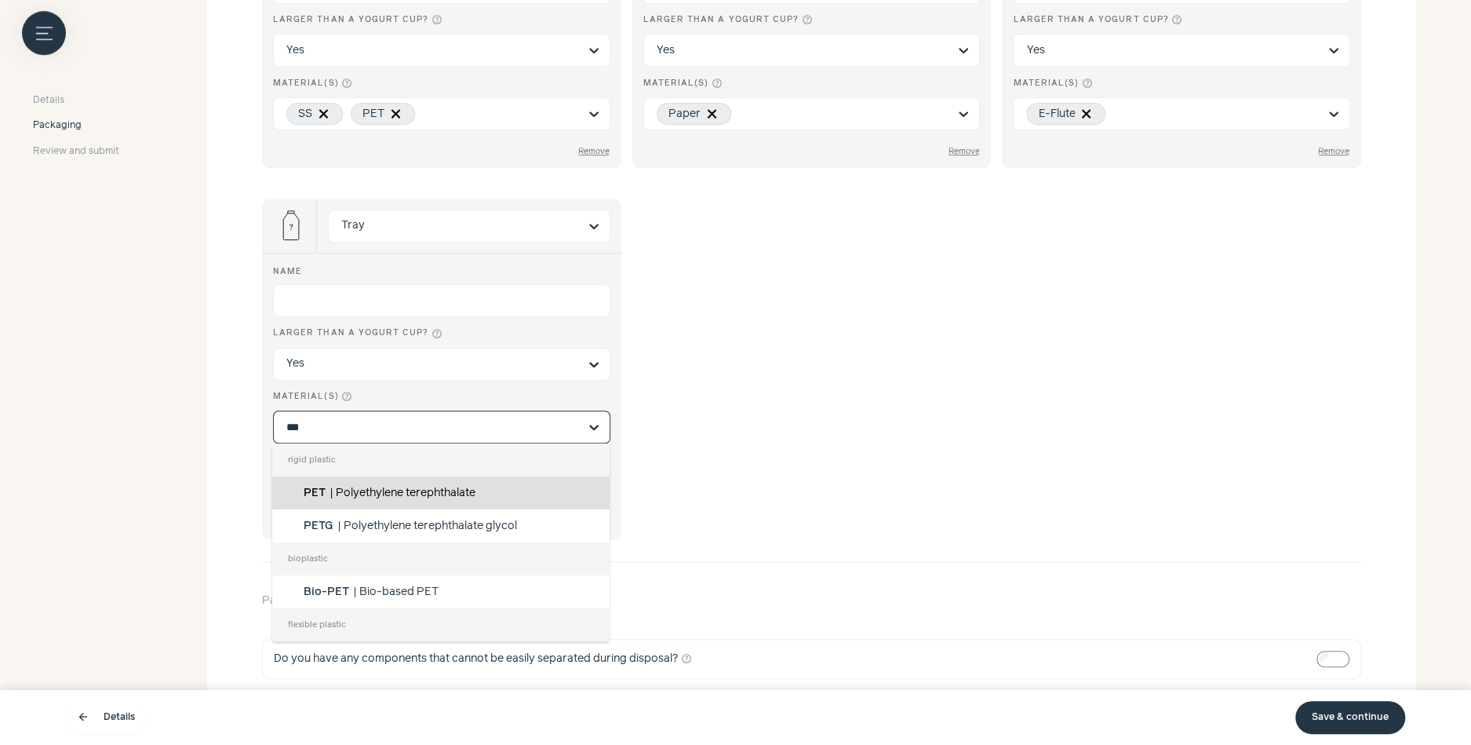
click at [367, 484] on div "PET | Polyethylene terephthalate" at bounding box center [440, 492] width 337 height 33
click at [367, 435] on input "***" at bounding box center [432, 427] width 292 height 16
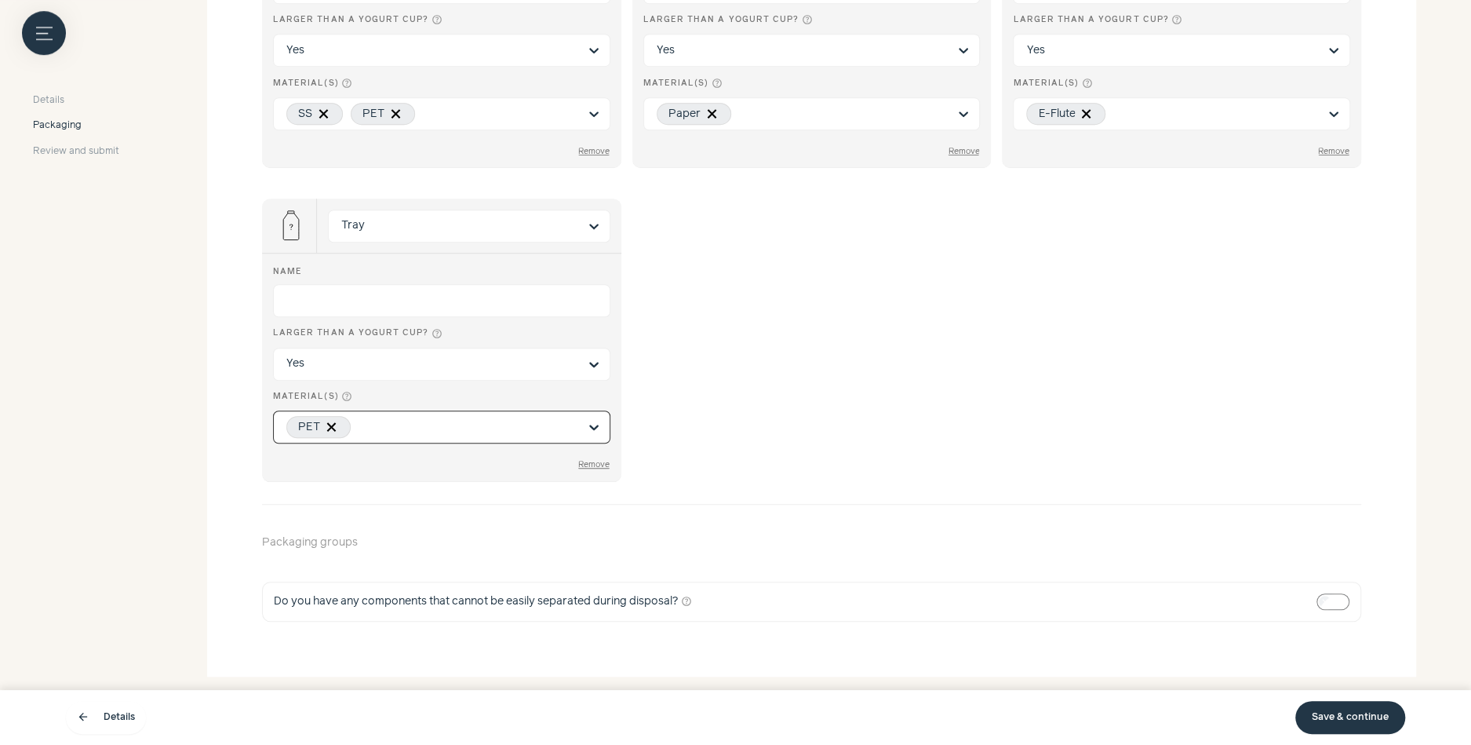
type input "*"
type input "**"
click at [377, 224] on input "Tray" at bounding box center [459, 225] width 237 height 31
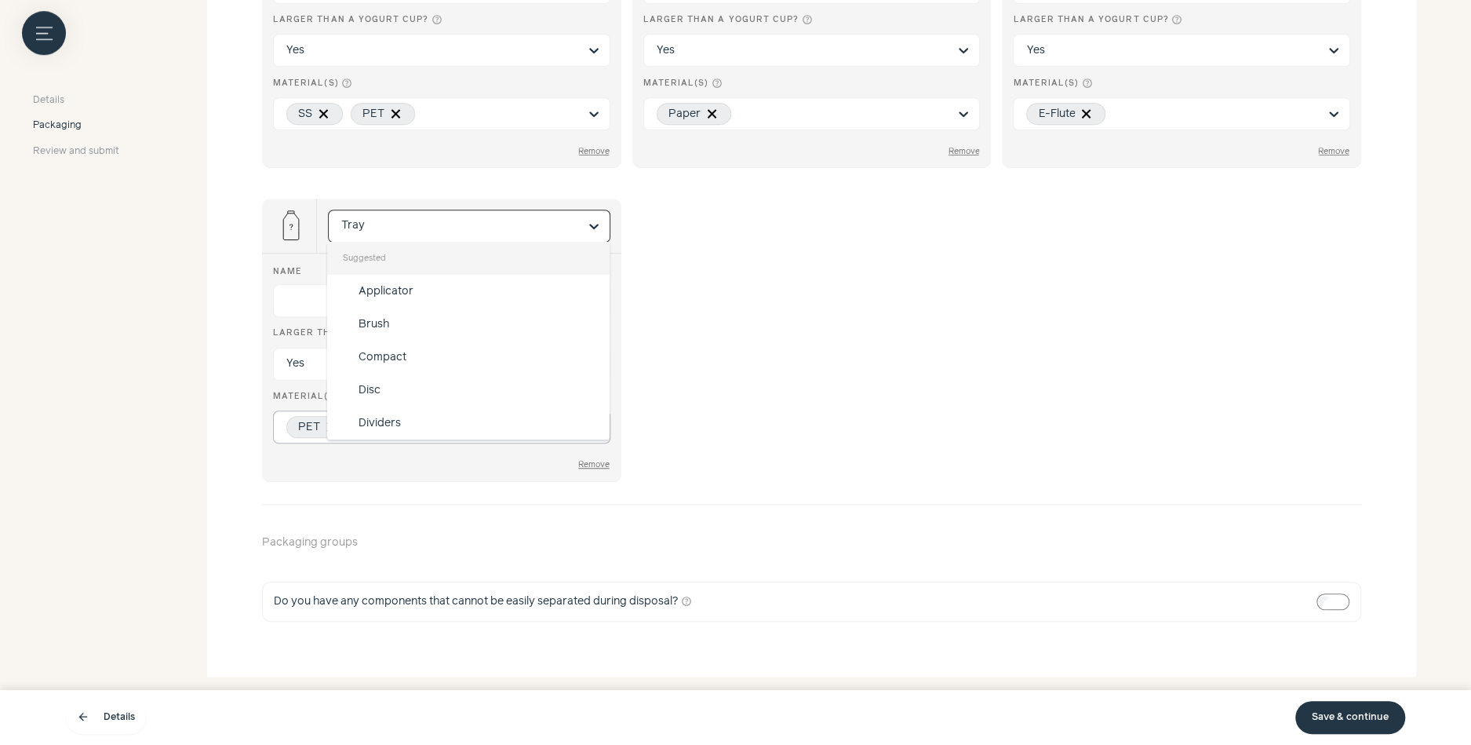
click at [377, 224] on input "Suggested Applicator Brush Compact Disc Dividers Dust Bag Envelope Folding Cart…" at bounding box center [459, 225] width 237 height 31
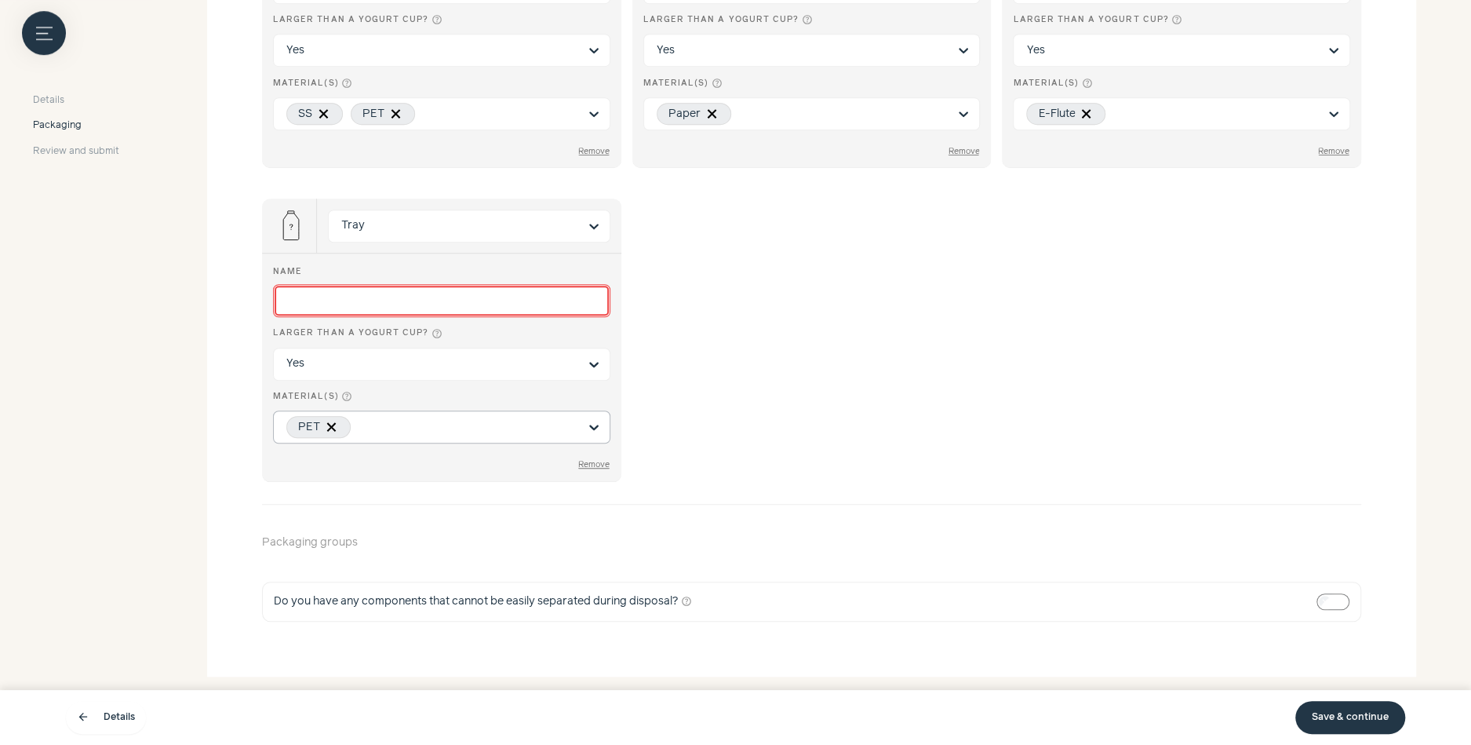
click at [329, 303] on input "Name" at bounding box center [441, 300] width 337 height 33
paste input "**********"
type input "**********"
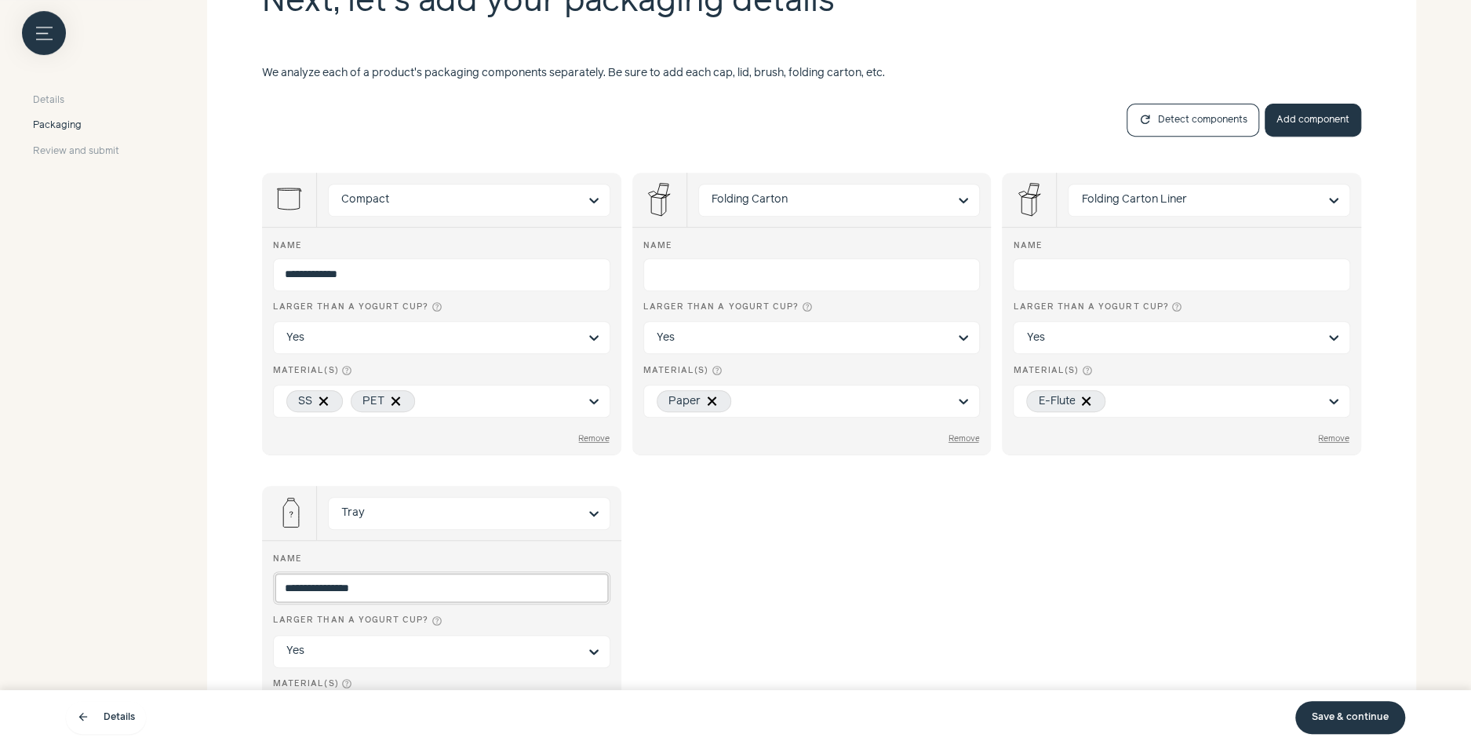
scroll to position [397, 0]
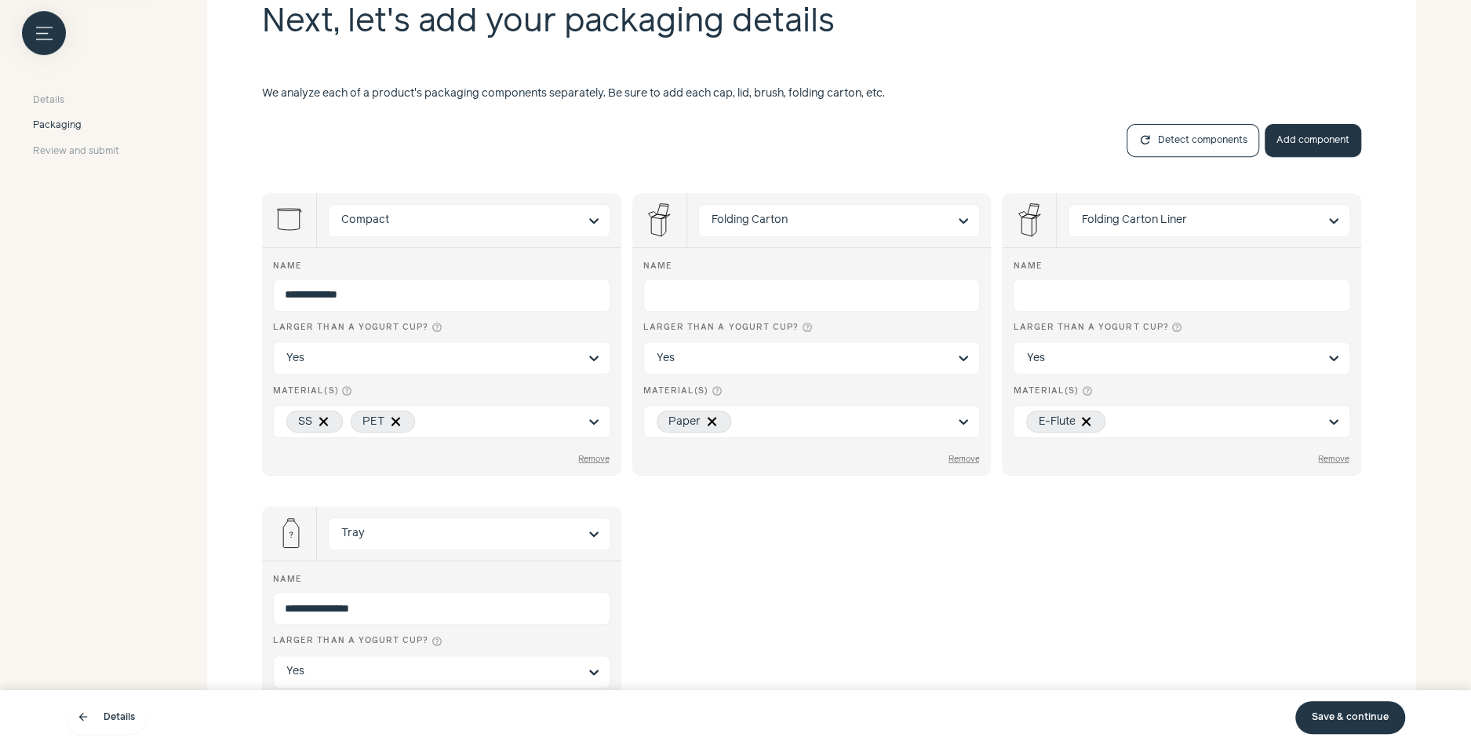
click at [1322, 144] on button "Add component" at bounding box center [1313, 140] width 97 height 33
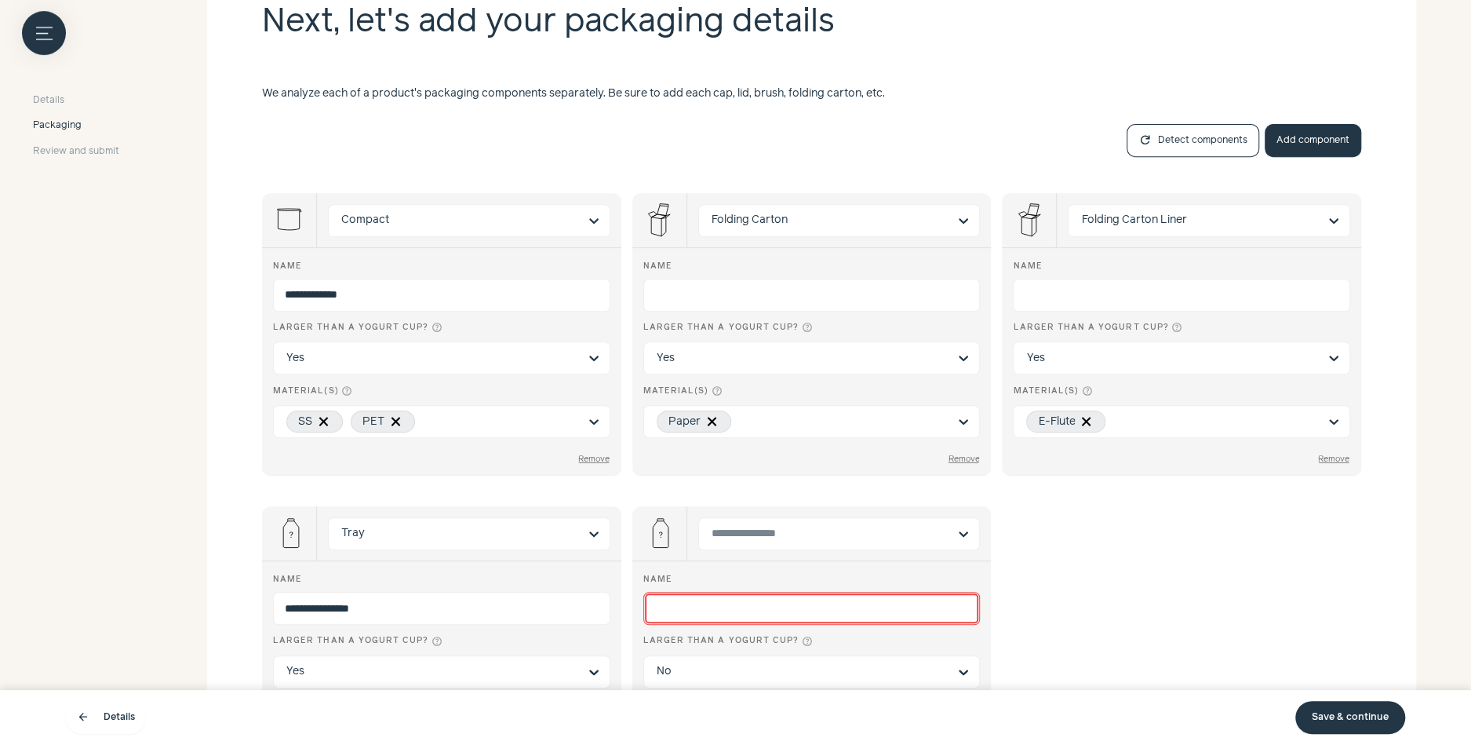
click at [752, 603] on input "Name" at bounding box center [811, 608] width 337 height 33
paste input "**********"
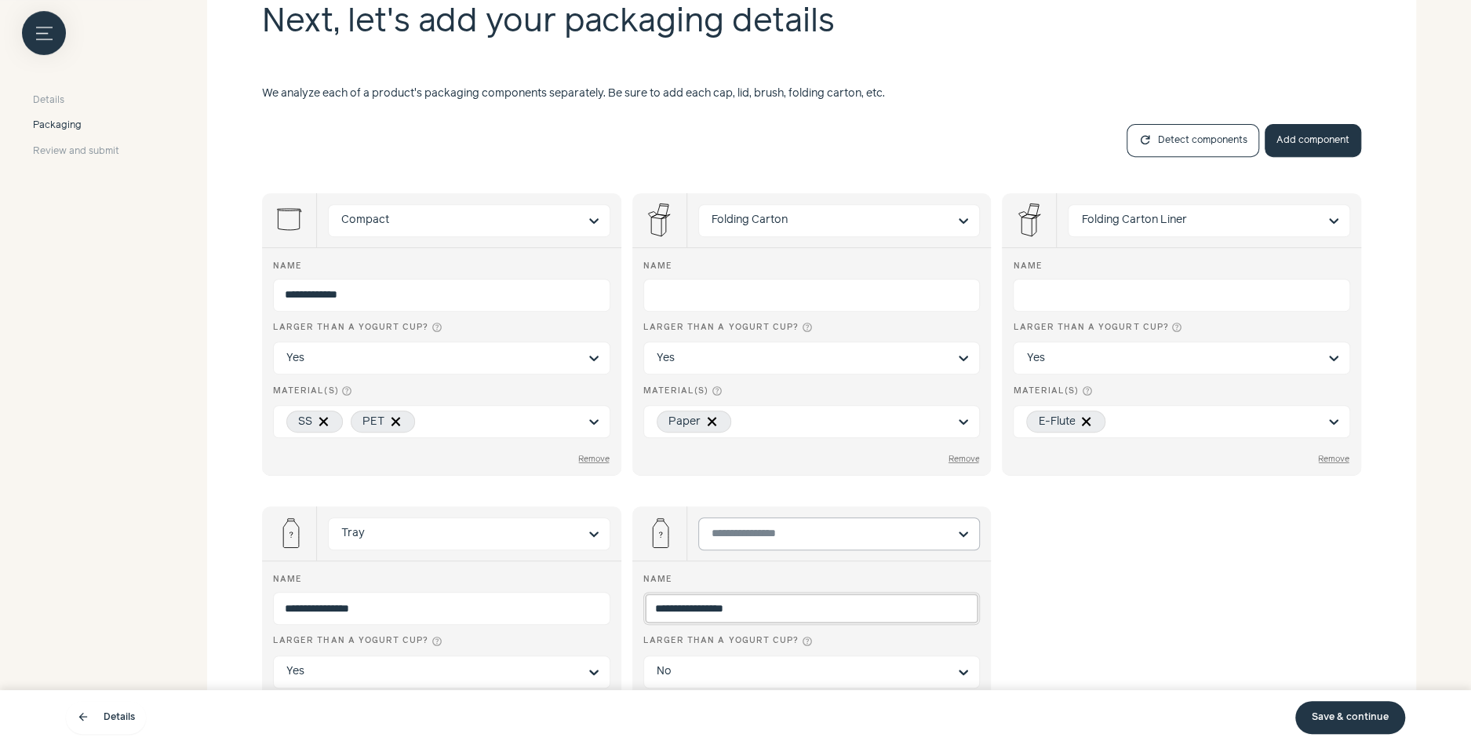
type input "**********"
click at [791, 528] on input "Select is focused, type to refine list, press down to open the menu." at bounding box center [830, 533] width 237 height 31
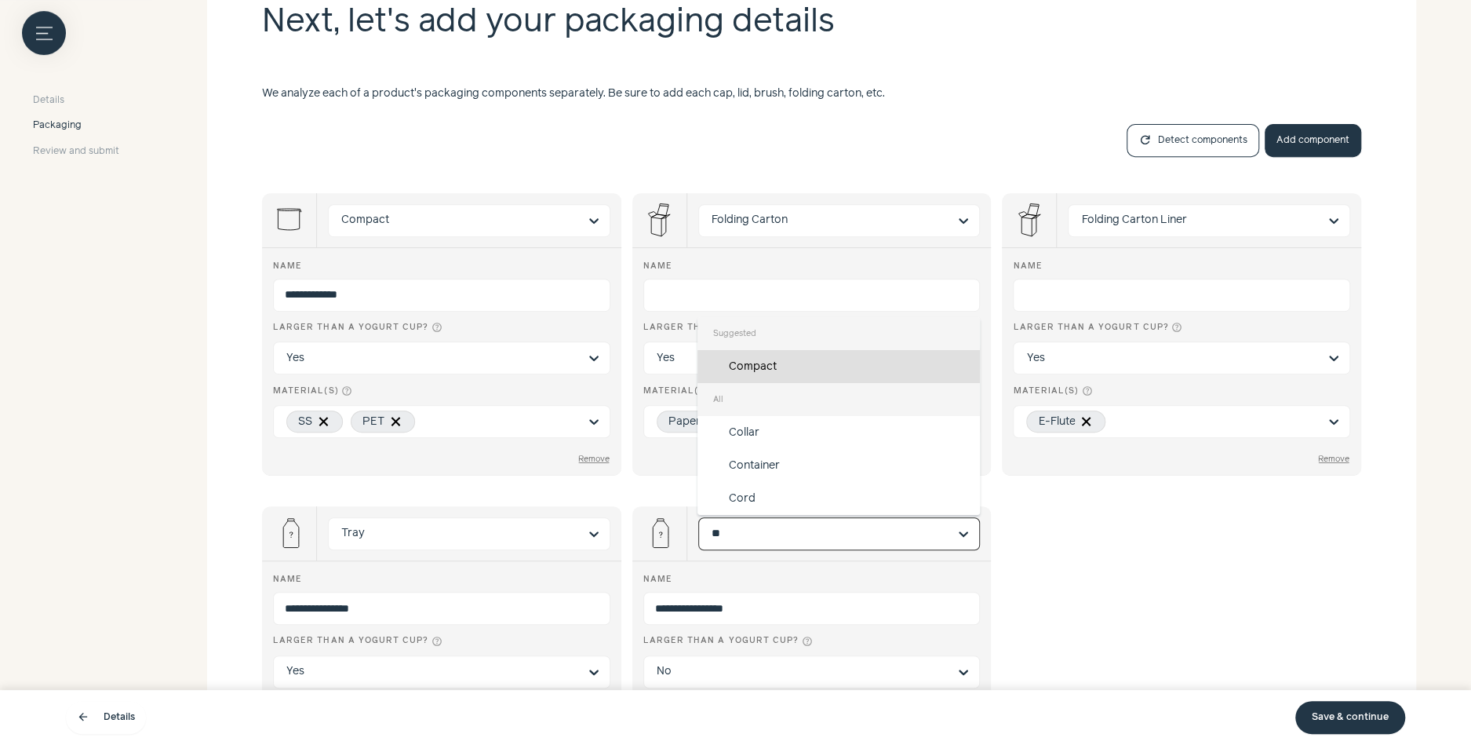
type input "***"
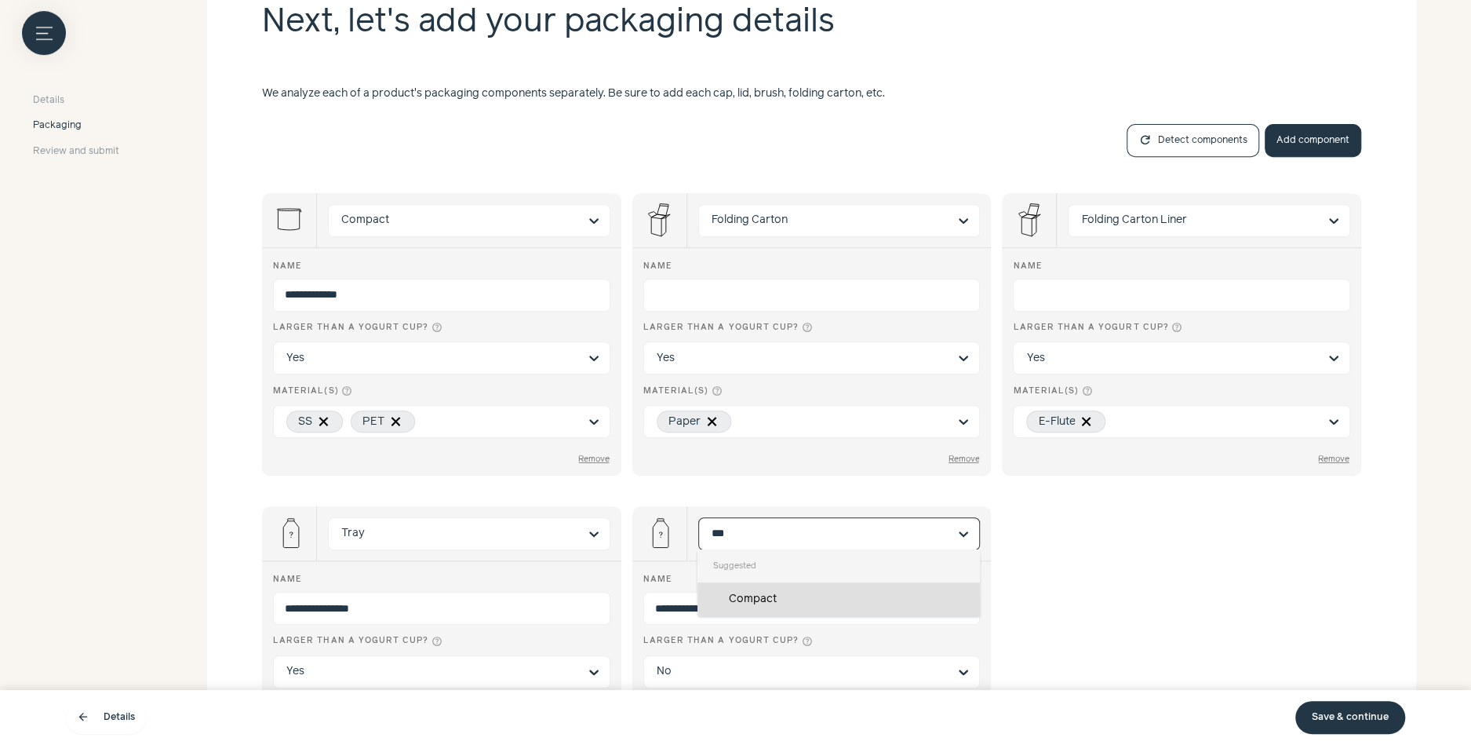
click at [742, 590] on div "Compact" at bounding box center [839, 598] width 282 height 33
click at [742, 549] on input "***" at bounding box center [830, 533] width 237 height 31
click at [499, 536] on input "Tray" at bounding box center [459, 533] width 237 height 31
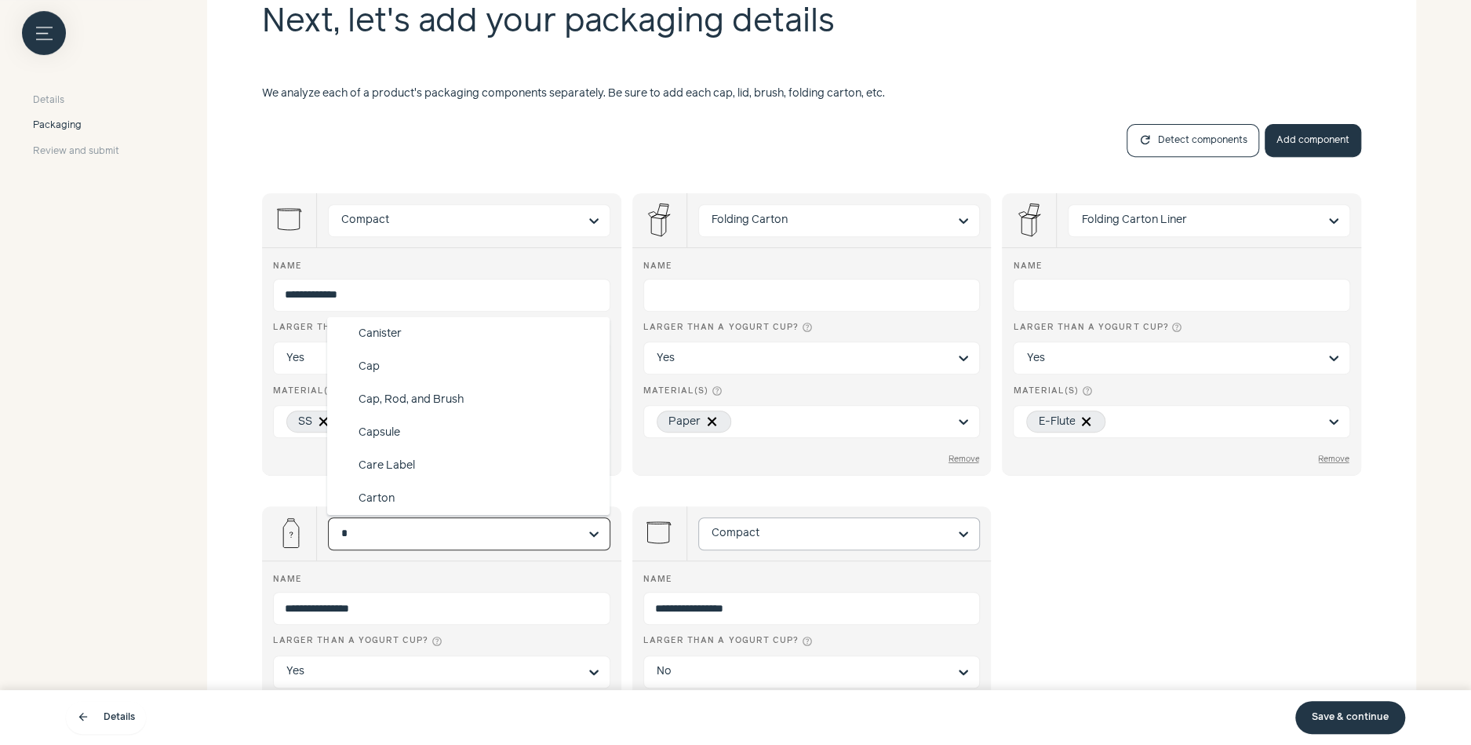
scroll to position [0, 0]
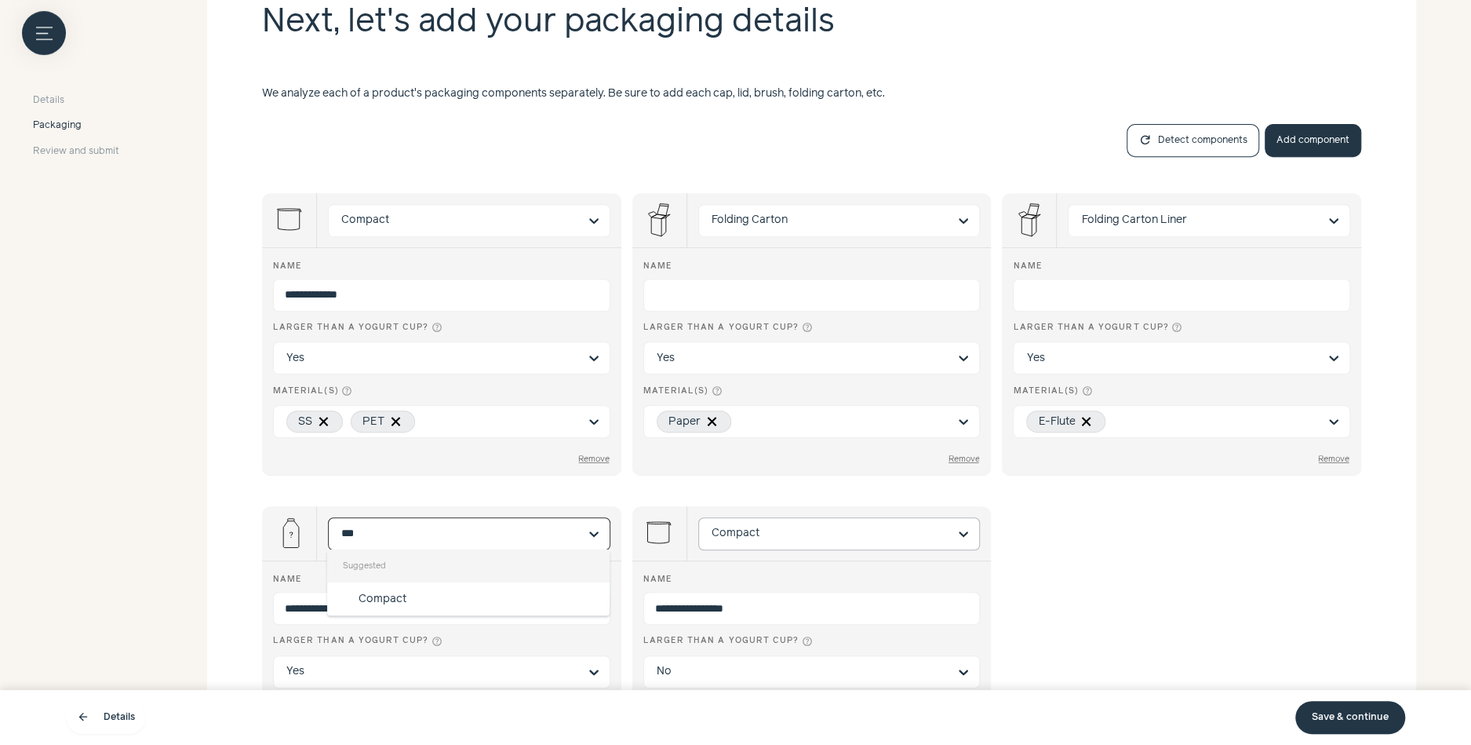
type input "****"
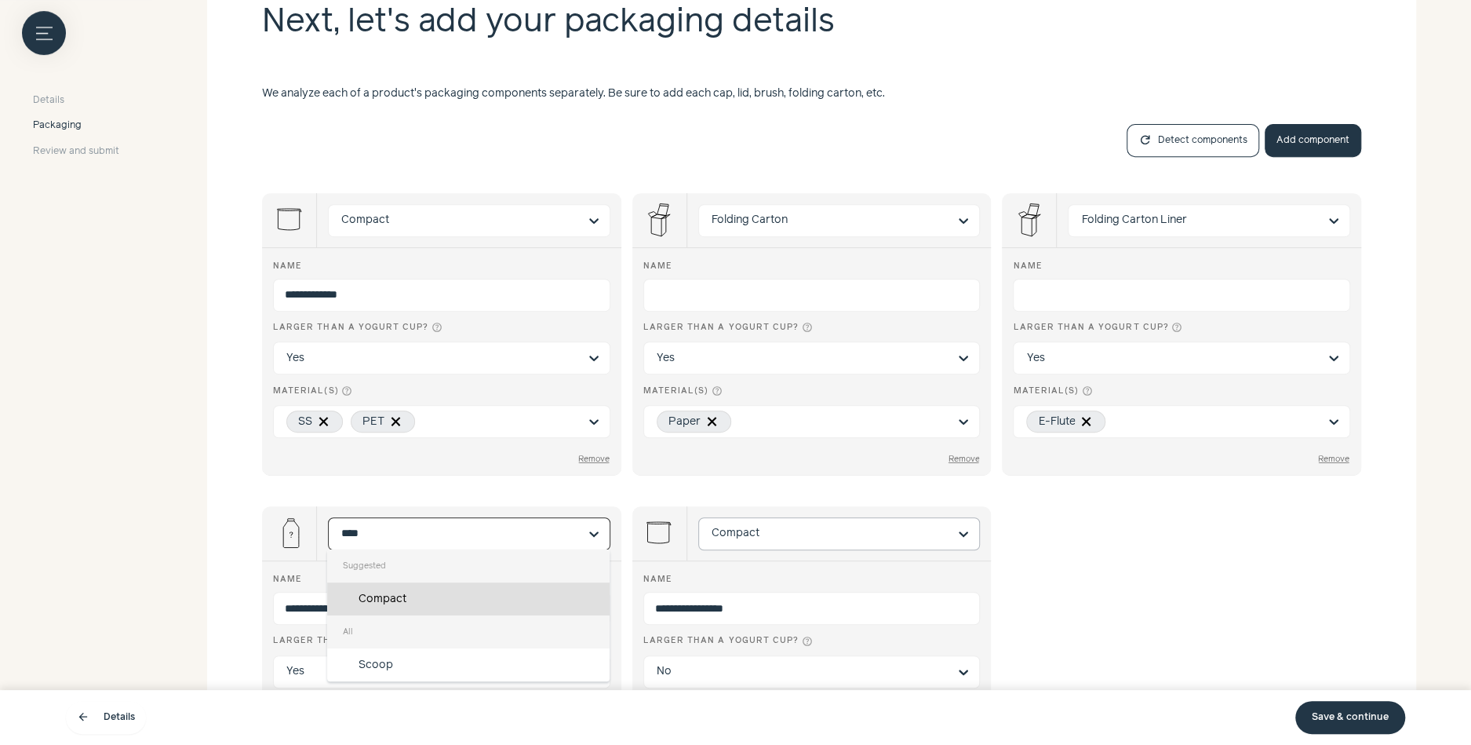
click at [474, 607] on div "Compact" at bounding box center [468, 598] width 282 height 33
click at [474, 549] on input "****" at bounding box center [459, 533] width 237 height 31
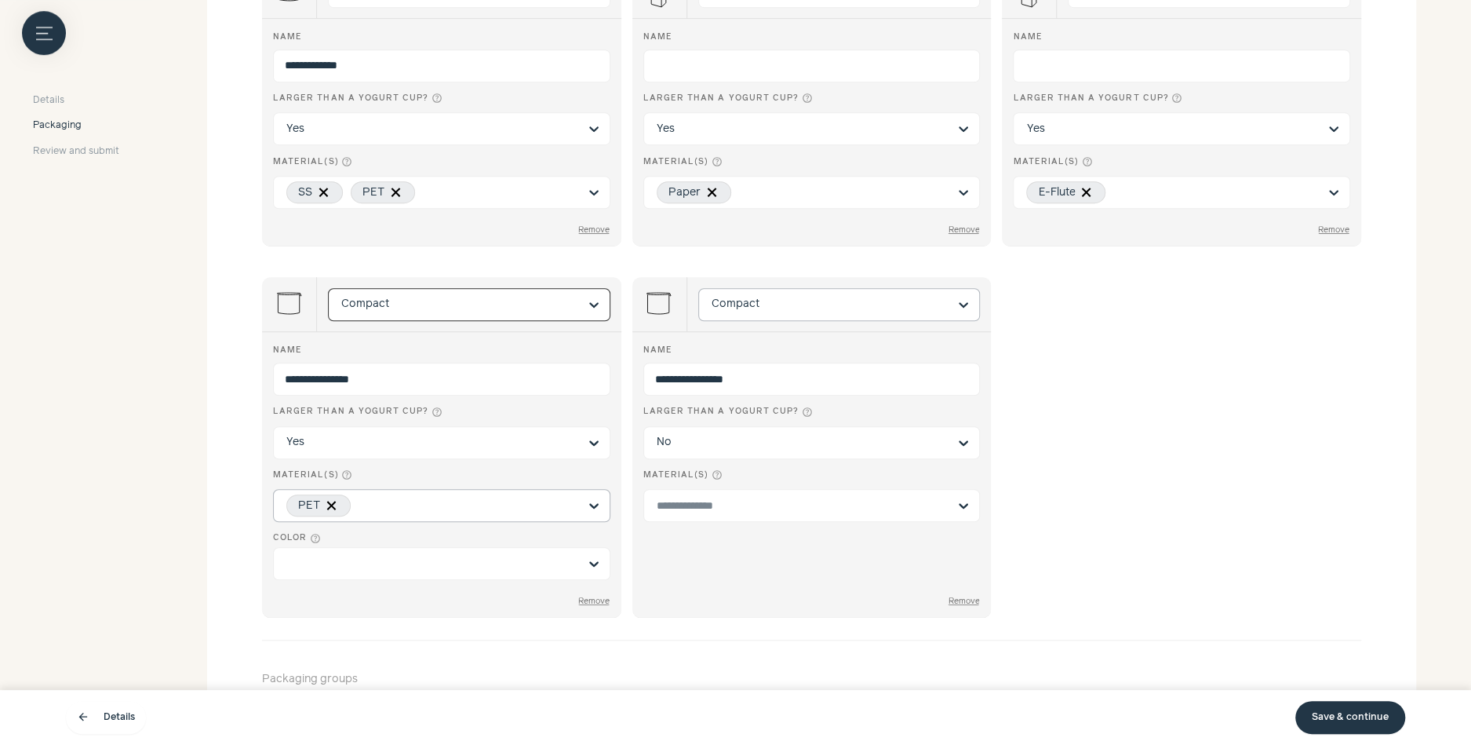
scroll to position [625, 0]
click at [854, 514] on div at bounding box center [803, 505] width 292 height 31
click at [854, 514] on input "Material(s) help_outline" at bounding box center [803, 506] width 292 height 16
click at [749, 490] on div at bounding box center [803, 505] width 292 height 31
click at [749, 498] on input "Material(s) help_outline" at bounding box center [803, 506] width 292 height 16
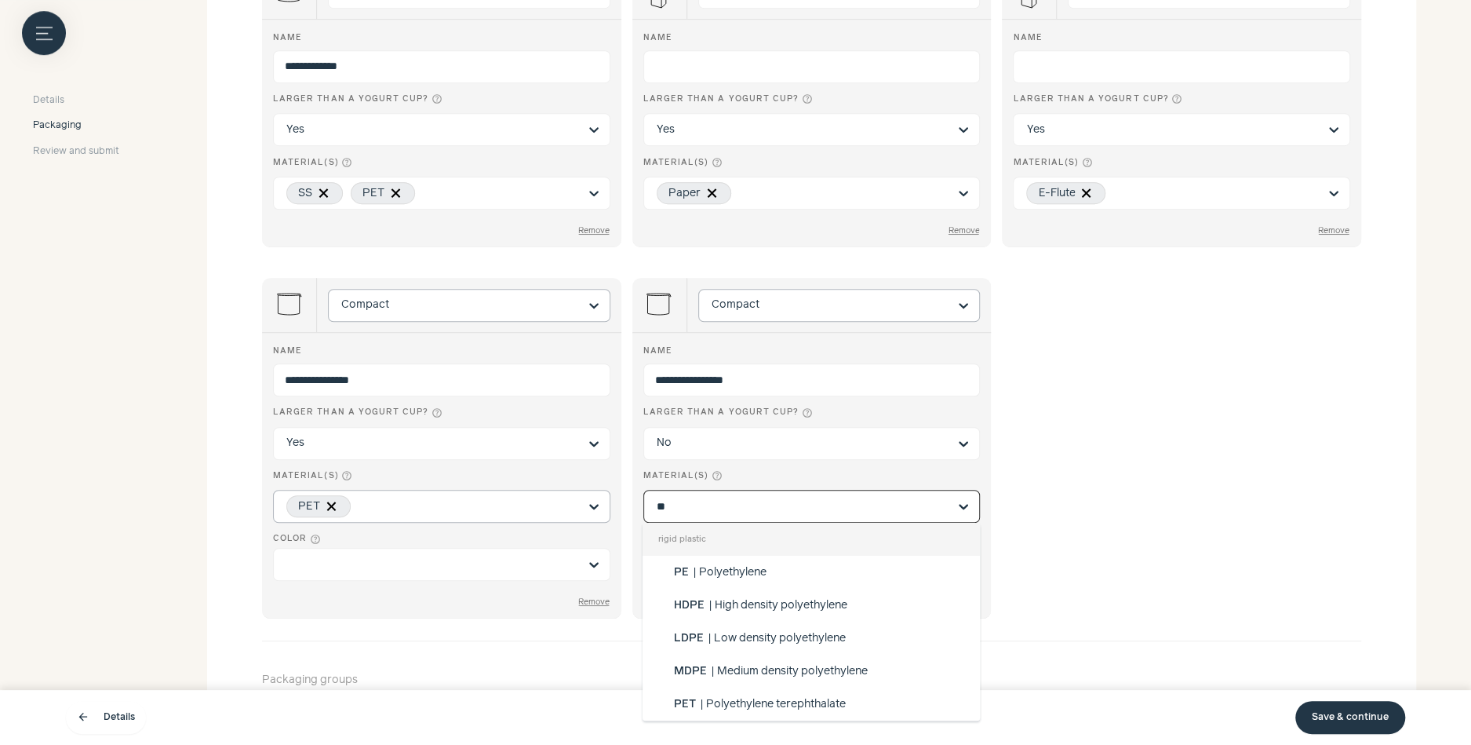
type input "***"
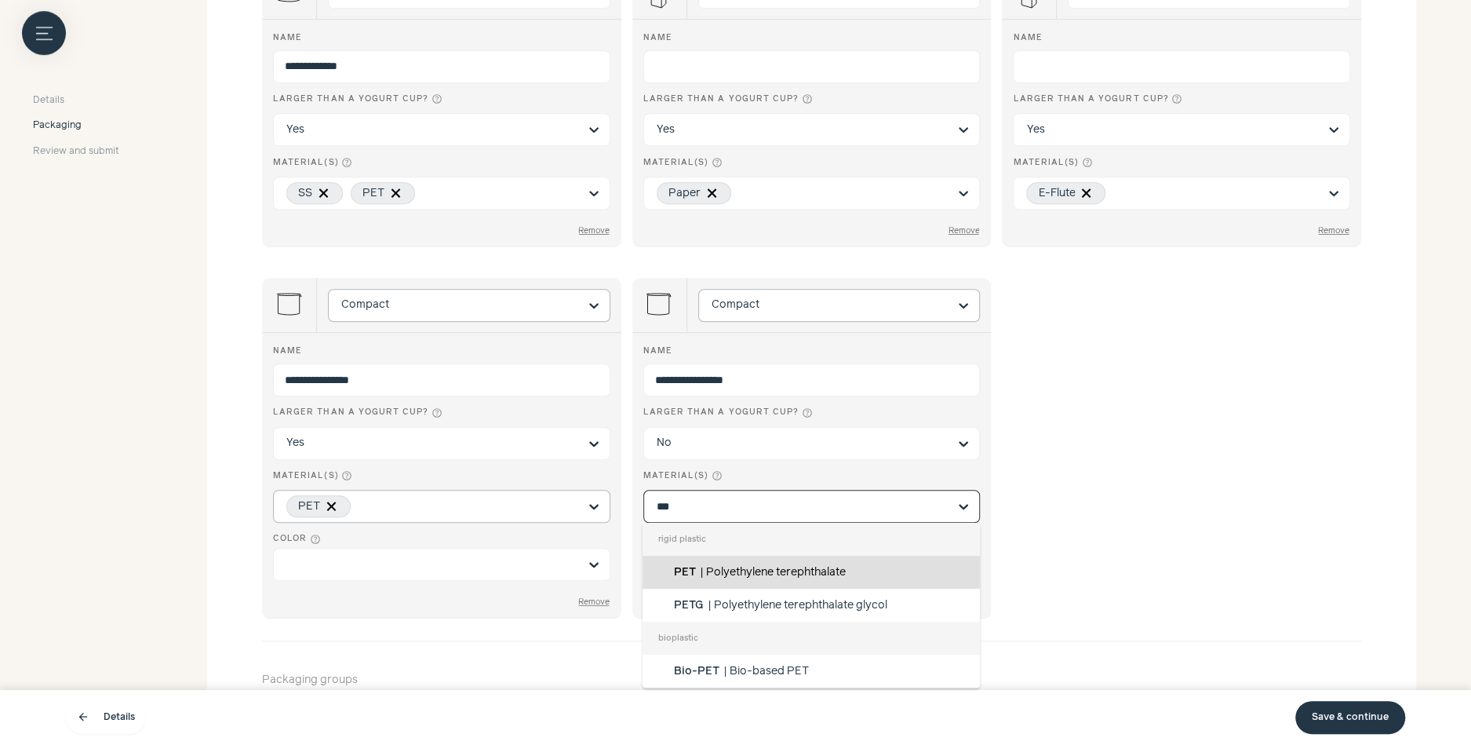
click at [750, 572] on span "Polyethylene terephthalate" at bounding box center [776, 572] width 140 height 11
click at [750, 515] on input "***" at bounding box center [803, 506] width 292 height 16
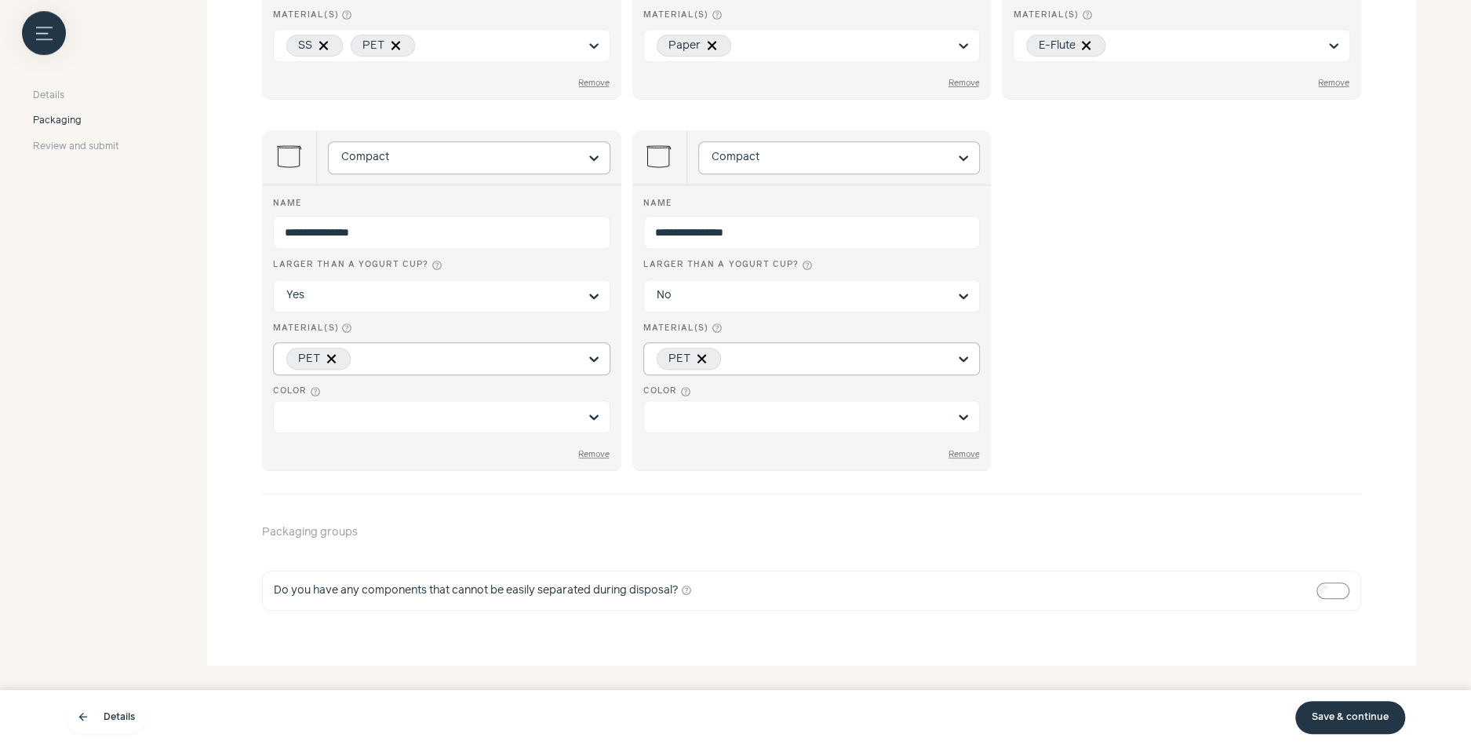
scroll to position [474, 0]
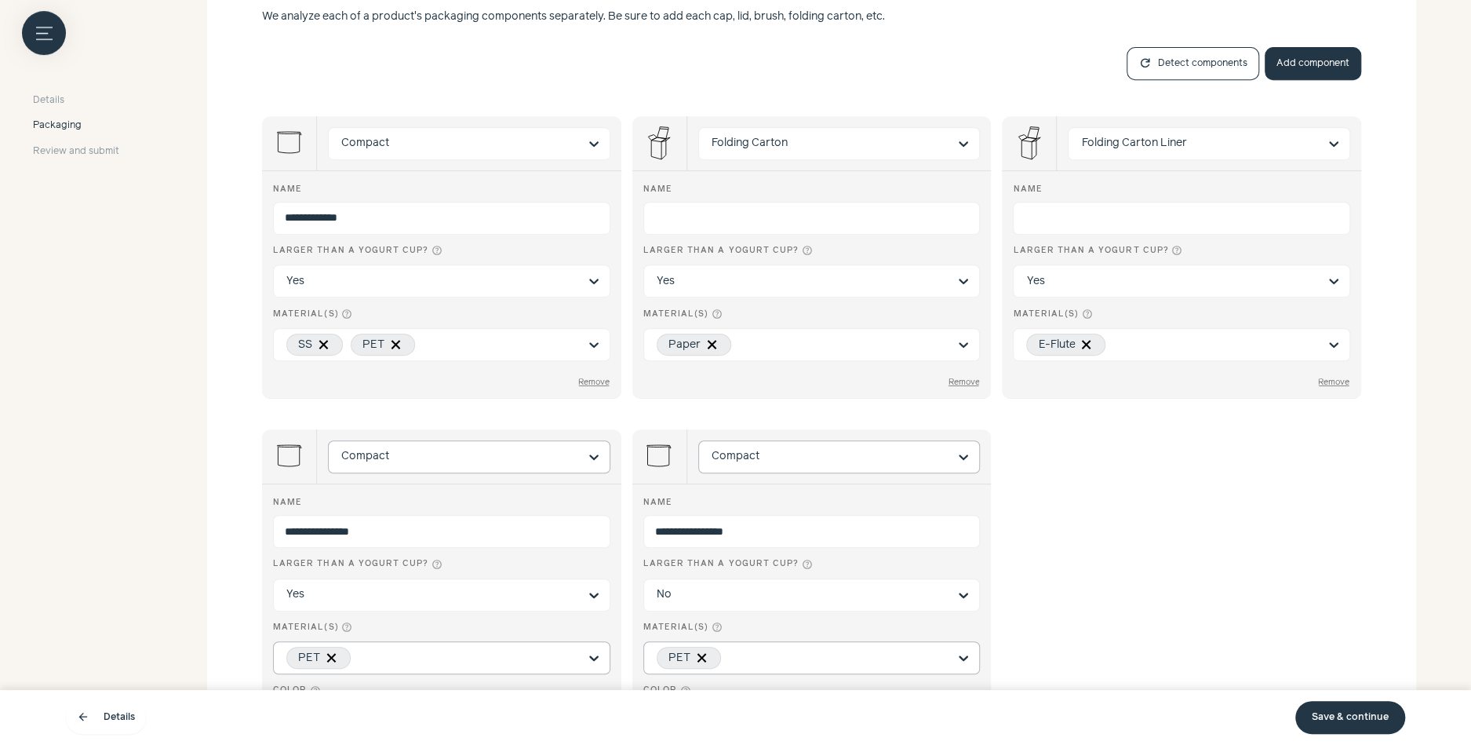
click at [1361, 709] on link "Save & continue" at bounding box center [1350, 717] width 110 height 33
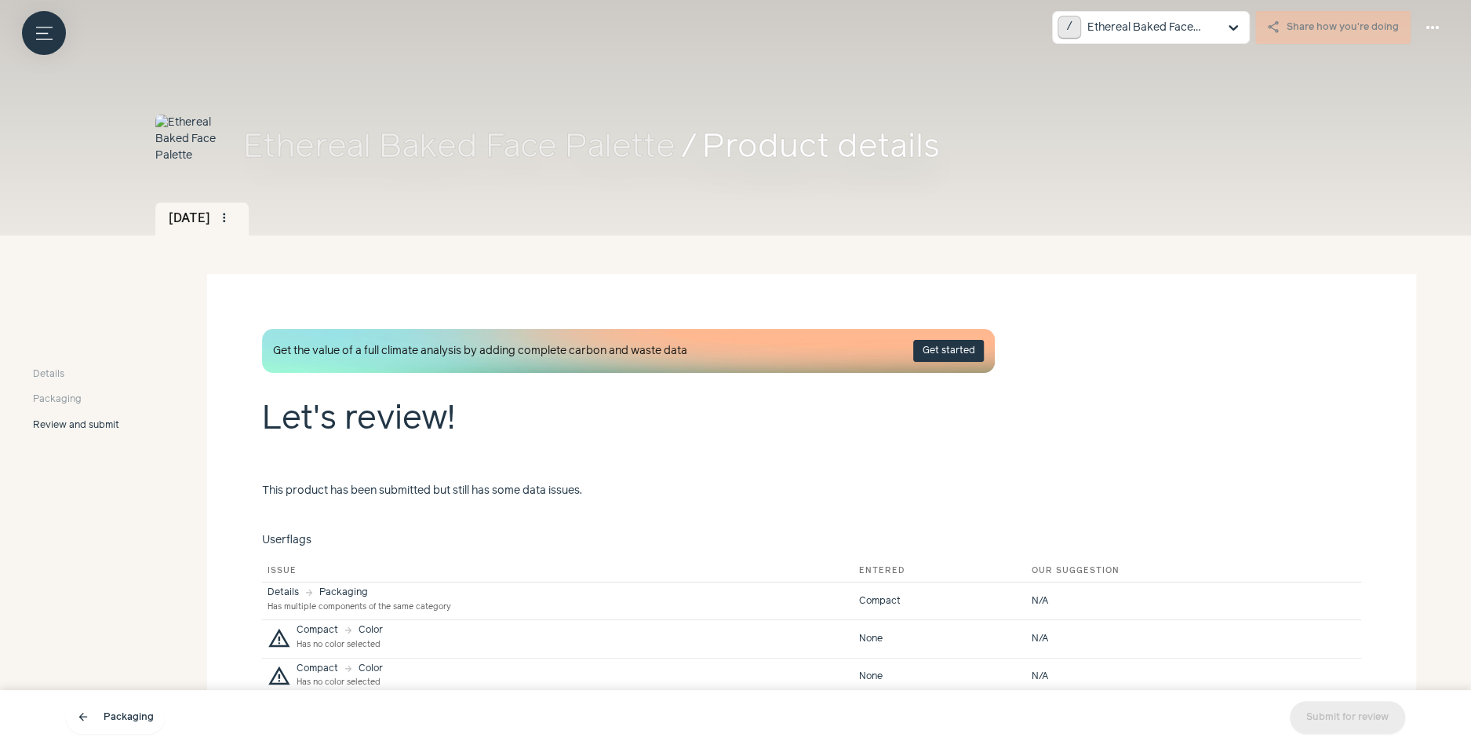
scroll to position [103, 0]
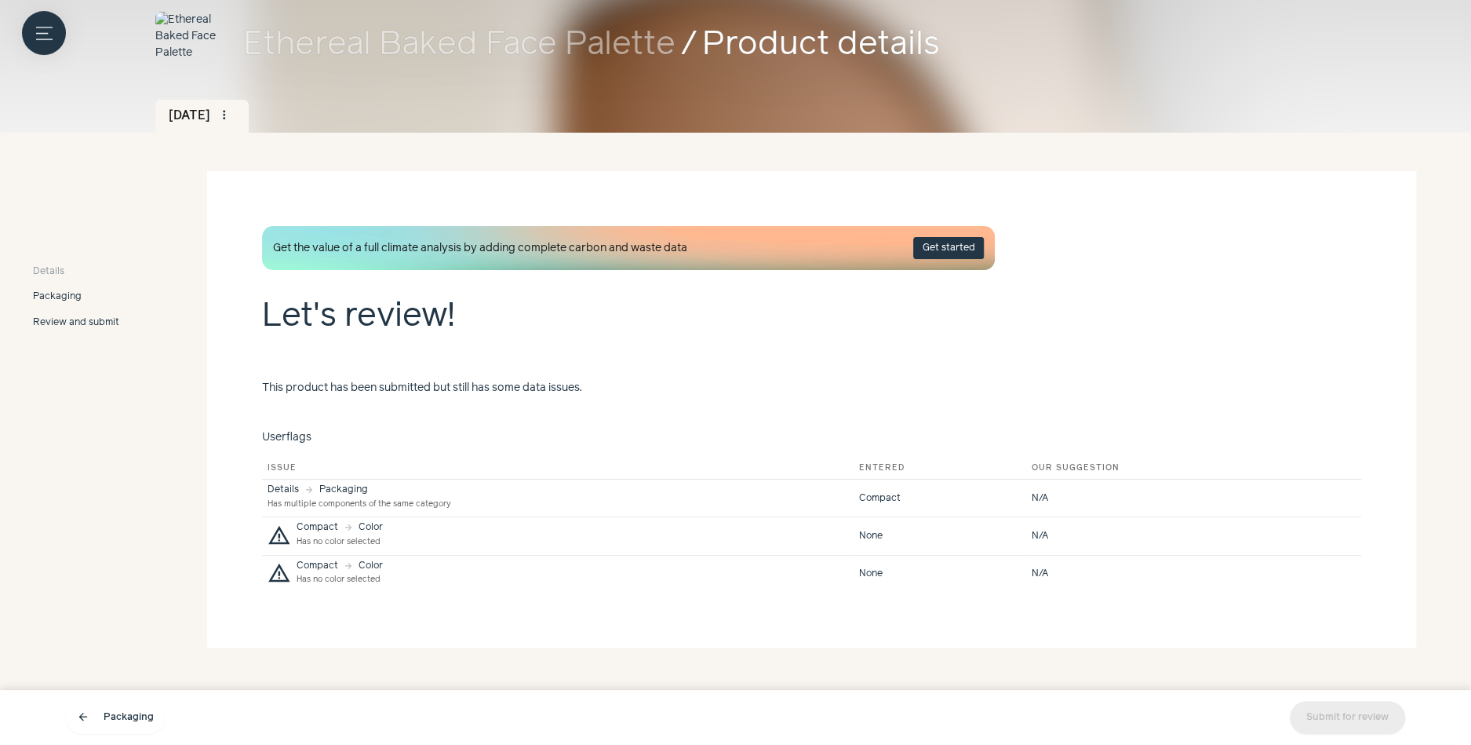
click at [53, 295] on span "Packaging" at bounding box center [57, 297] width 49 height 14
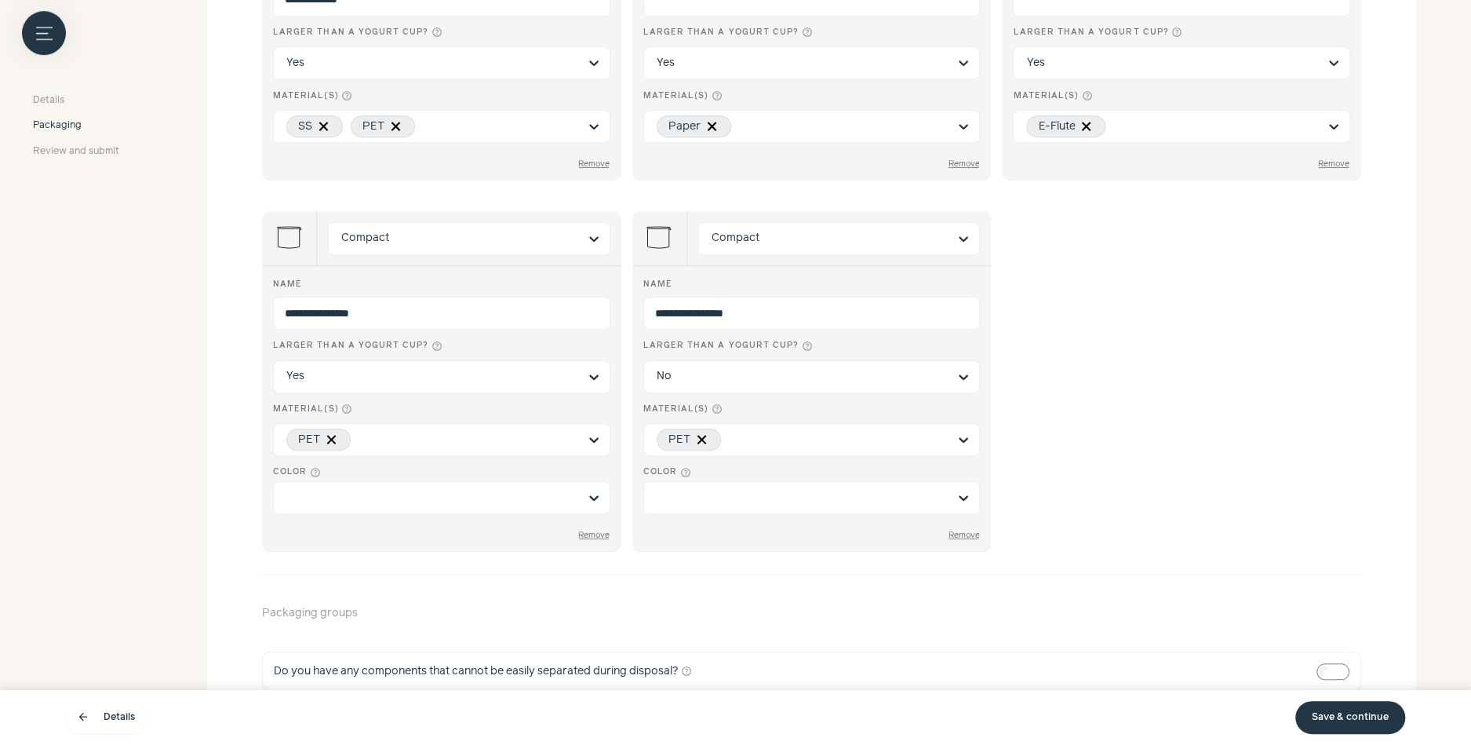
scroll to position [699, 0]
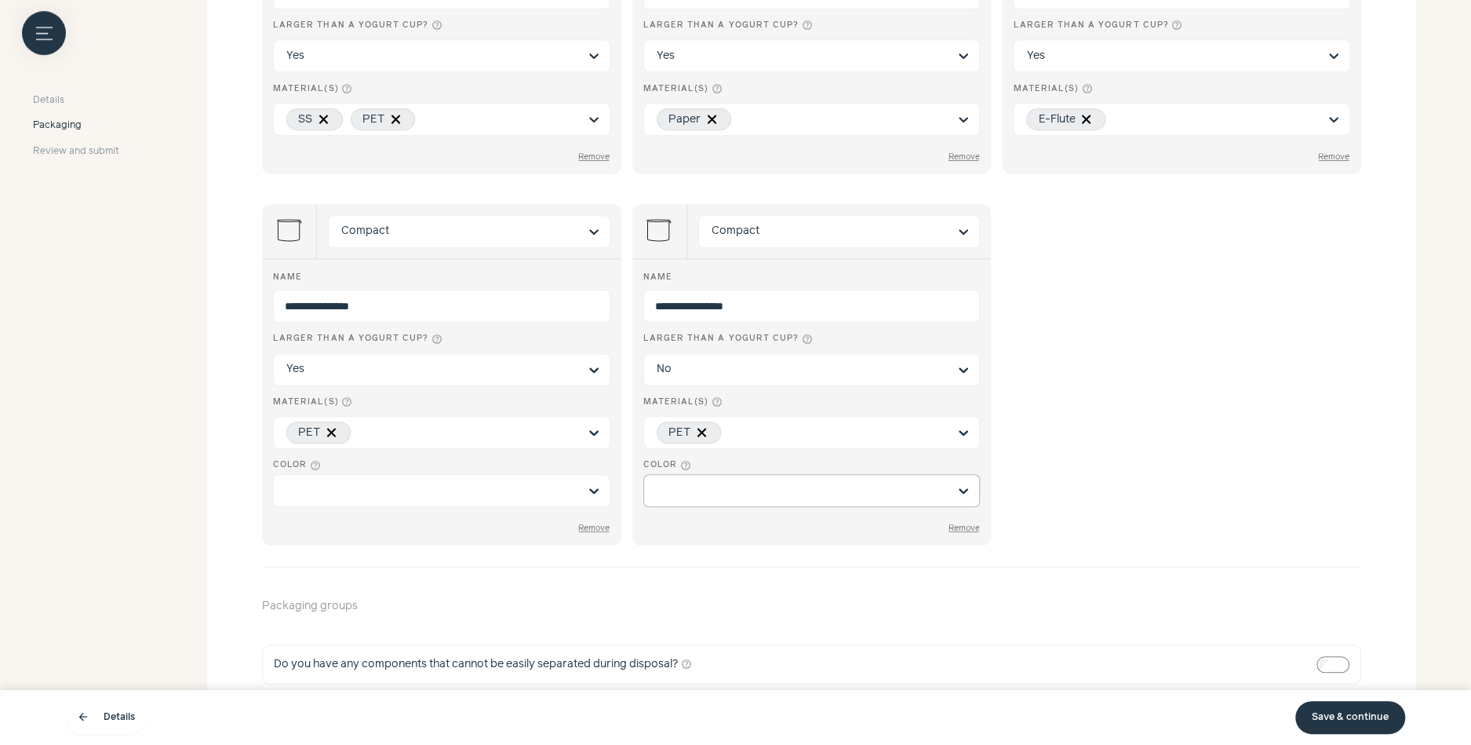
click at [697, 482] on input "Color help_outline" at bounding box center [803, 490] width 292 height 31
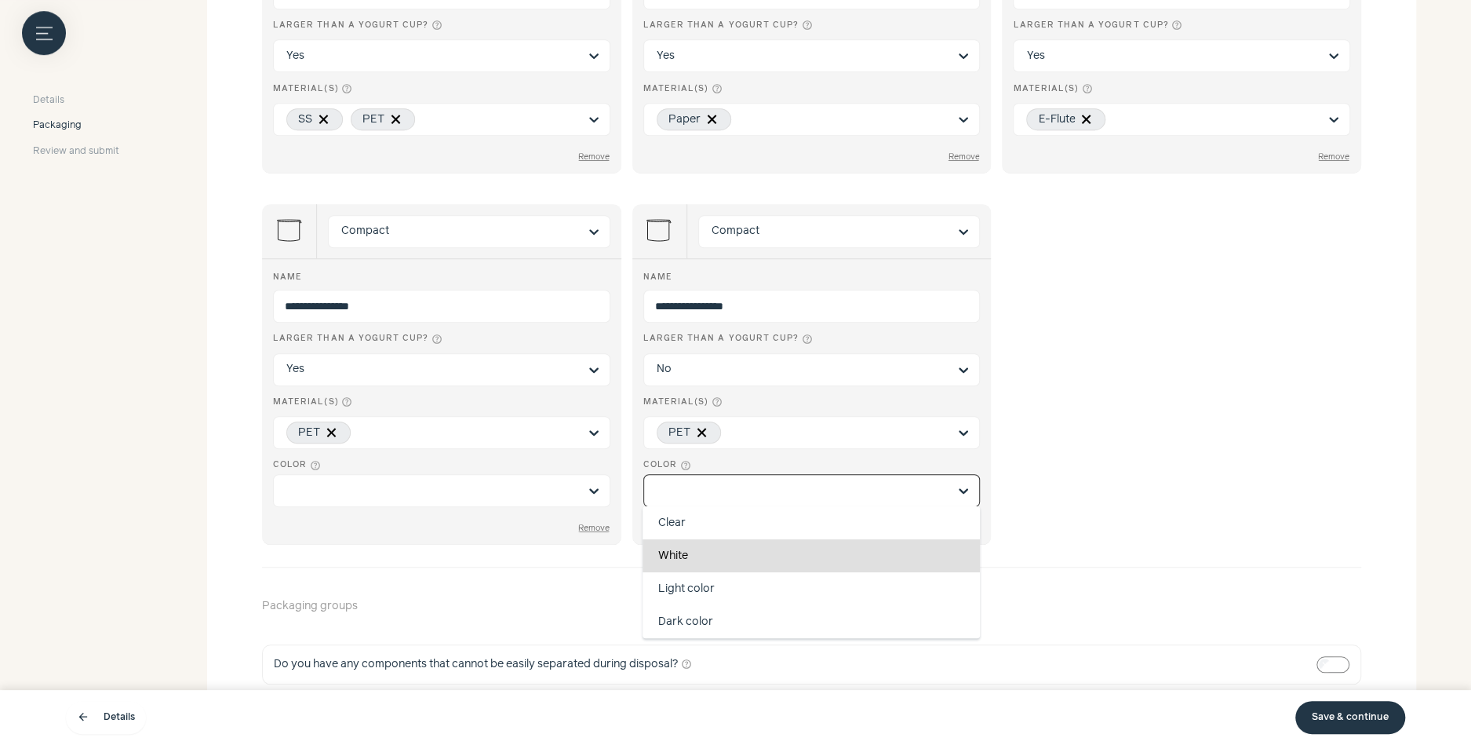
click at [727, 541] on div "White" at bounding box center [811, 555] width 337 height 33
click at [727, 506] on input "Color help_outline Clear White Light color Dark color You are currently focused…" at bounding box center [803, 490] width 292 height 31
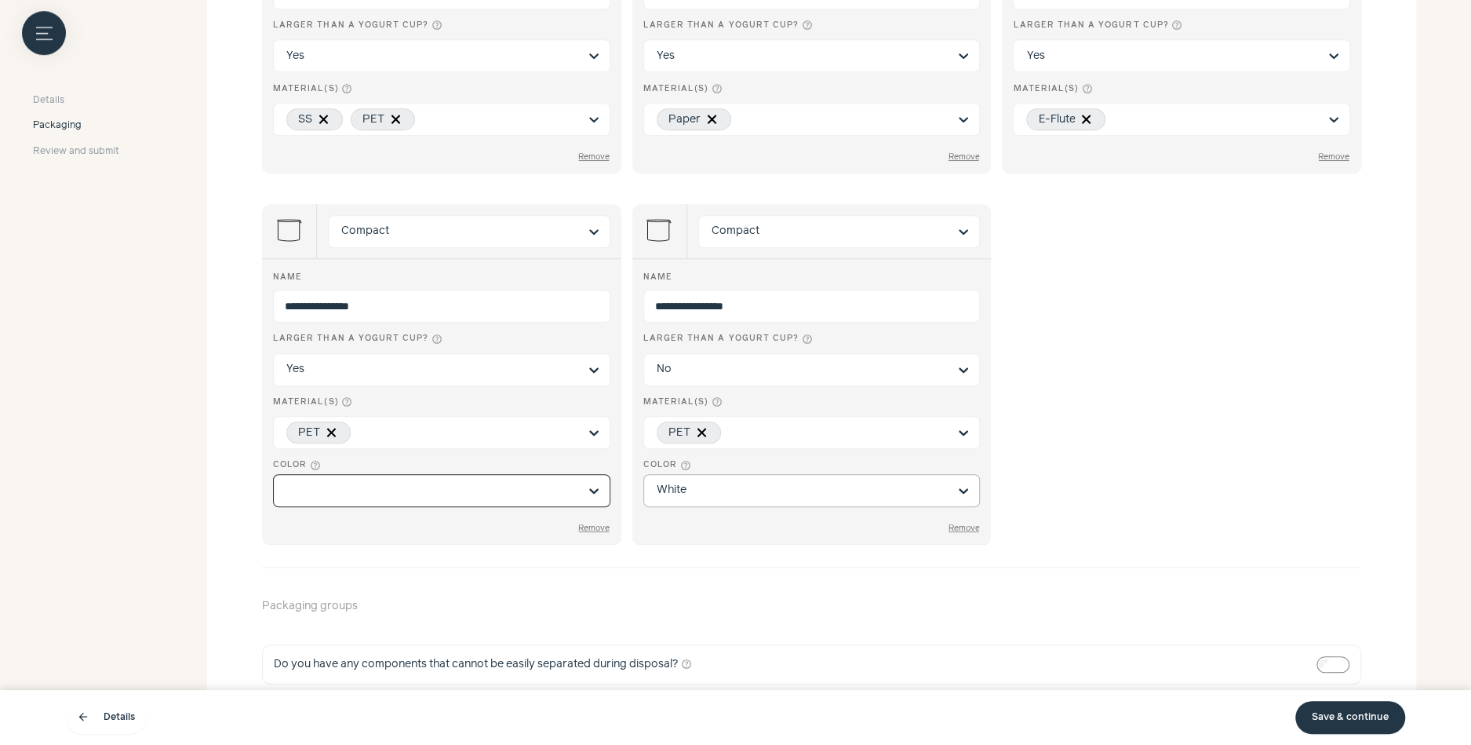
click at [468, 481] on input "Color help_outline Select is focused, type to refine list, press down to open t…" at bounding box center [432, 490] width 292 height 31
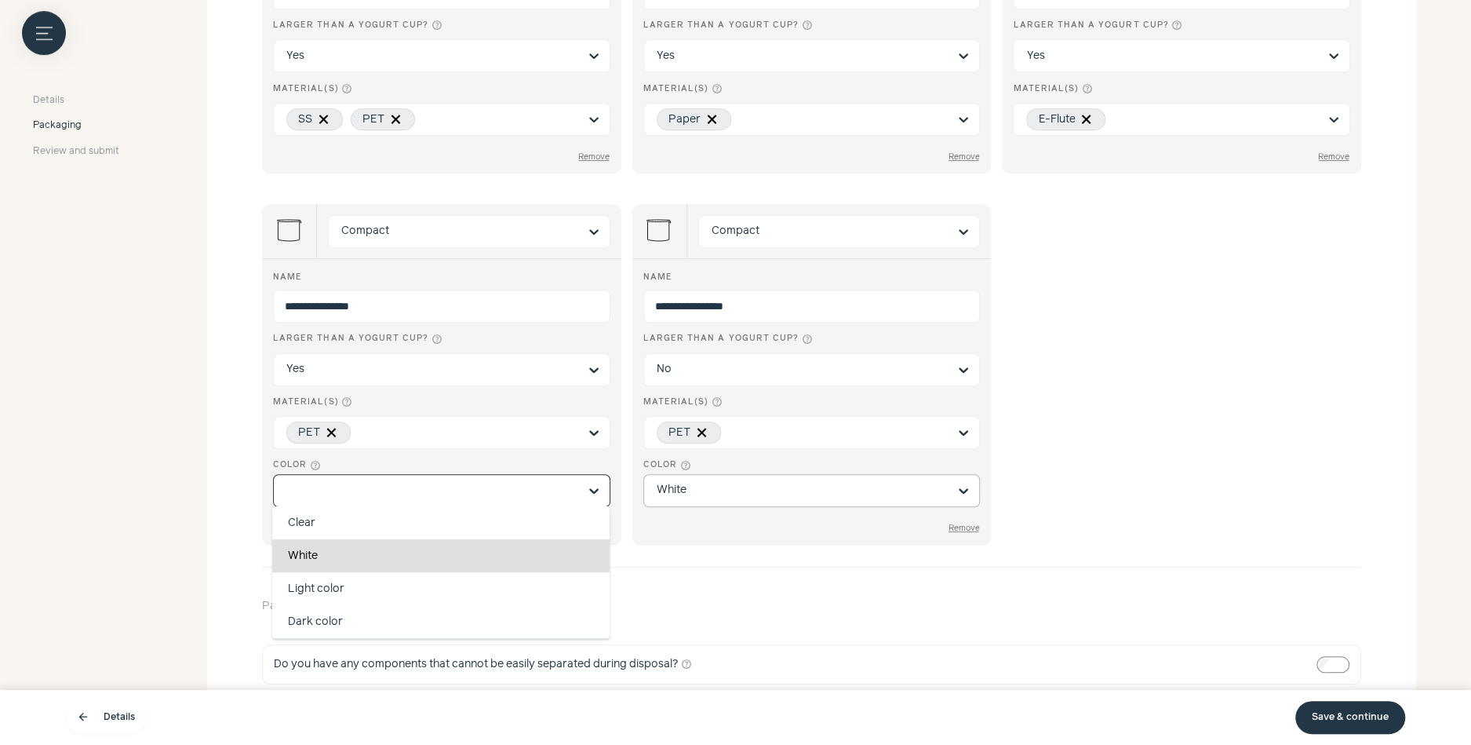
click at [444, 554] on div "White" at bounding box center [440, 555] width 337 height 33
click at [444, 506] on input "Color help_outline Clear White Light color Dark color You are currently focused…" at bounding box center [432, 490] width 292 height 31
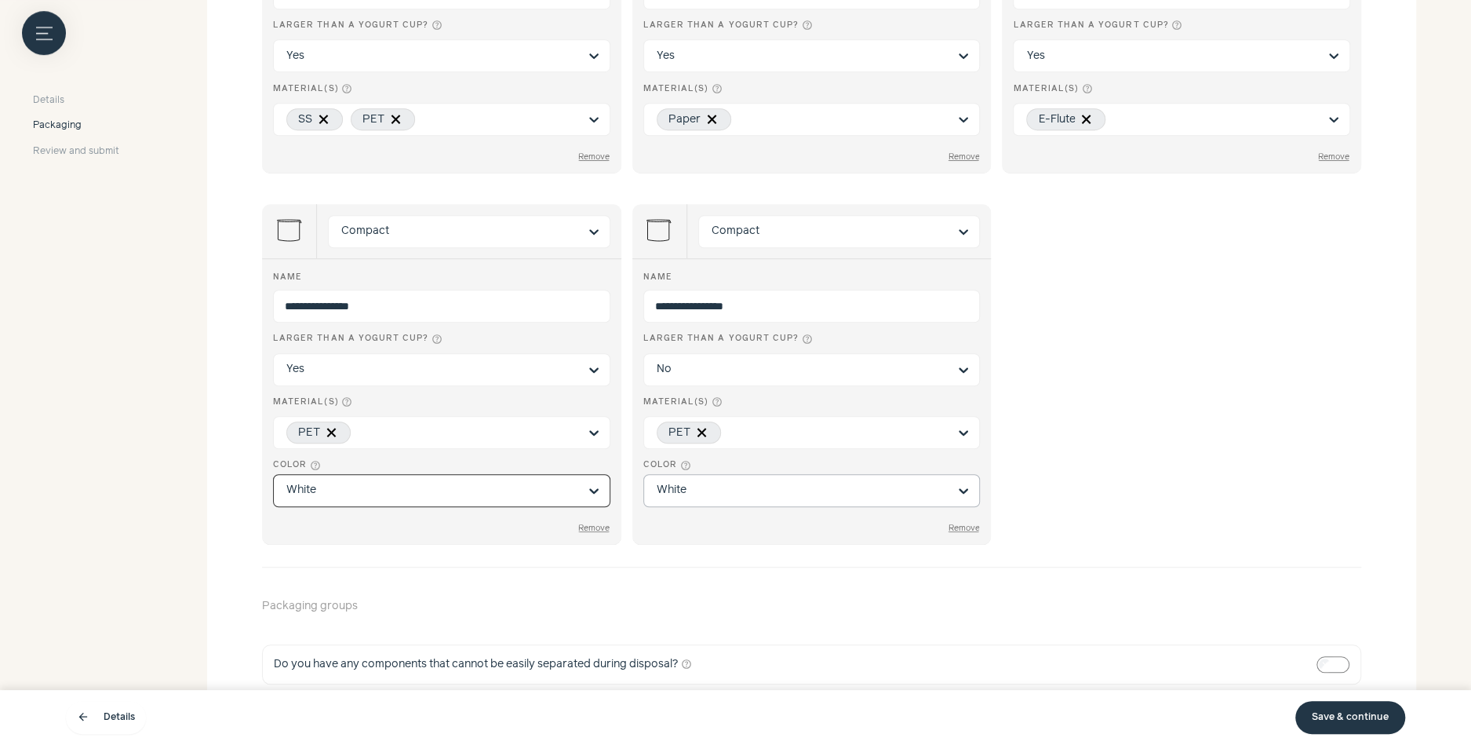
click at [1344, 729] on link "Save & continue" at bounding box center [1350, 717] width 110 height 33
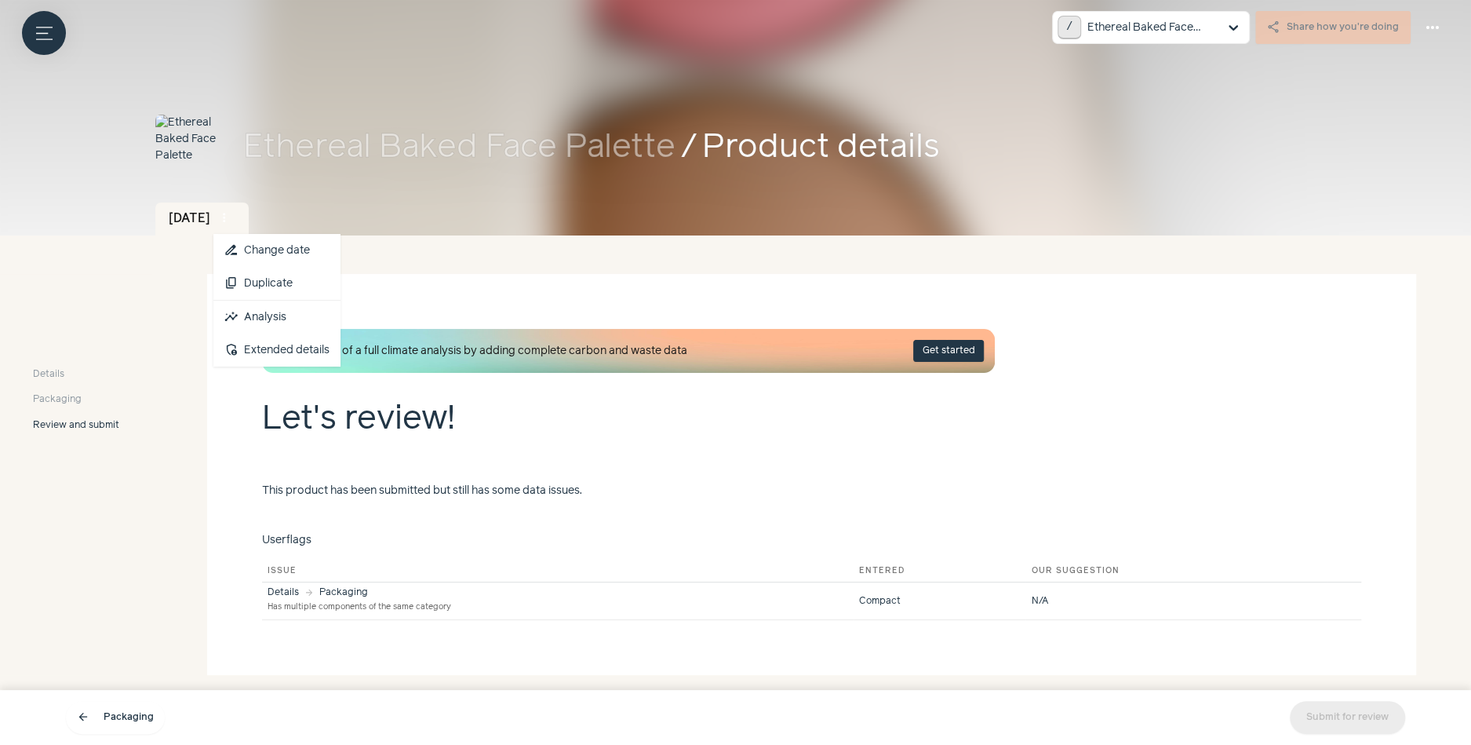
click at [231, 220] on span "more_vert" at bounding box center [224, 218] width 14 height 14
click at [265, 327] on link "insights Analysis" at bounding box center [276, 317] width 127 height 33
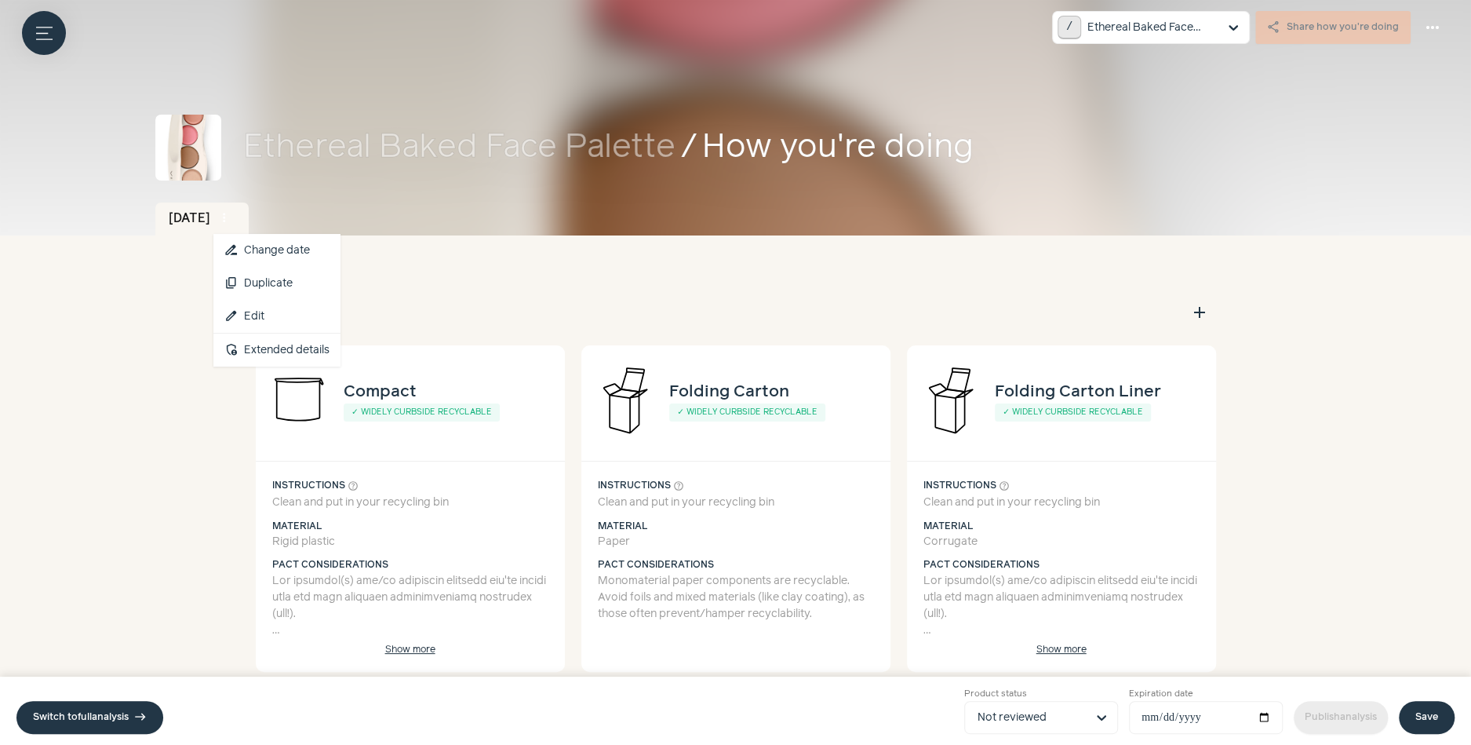
click at [231, 213] on span "more_vert" at bounding box center [224, 218] width 14 height 14
click at [286, 290] on button "content_copy Duplicate" at bounding box center [276, 283] width 127 height 33
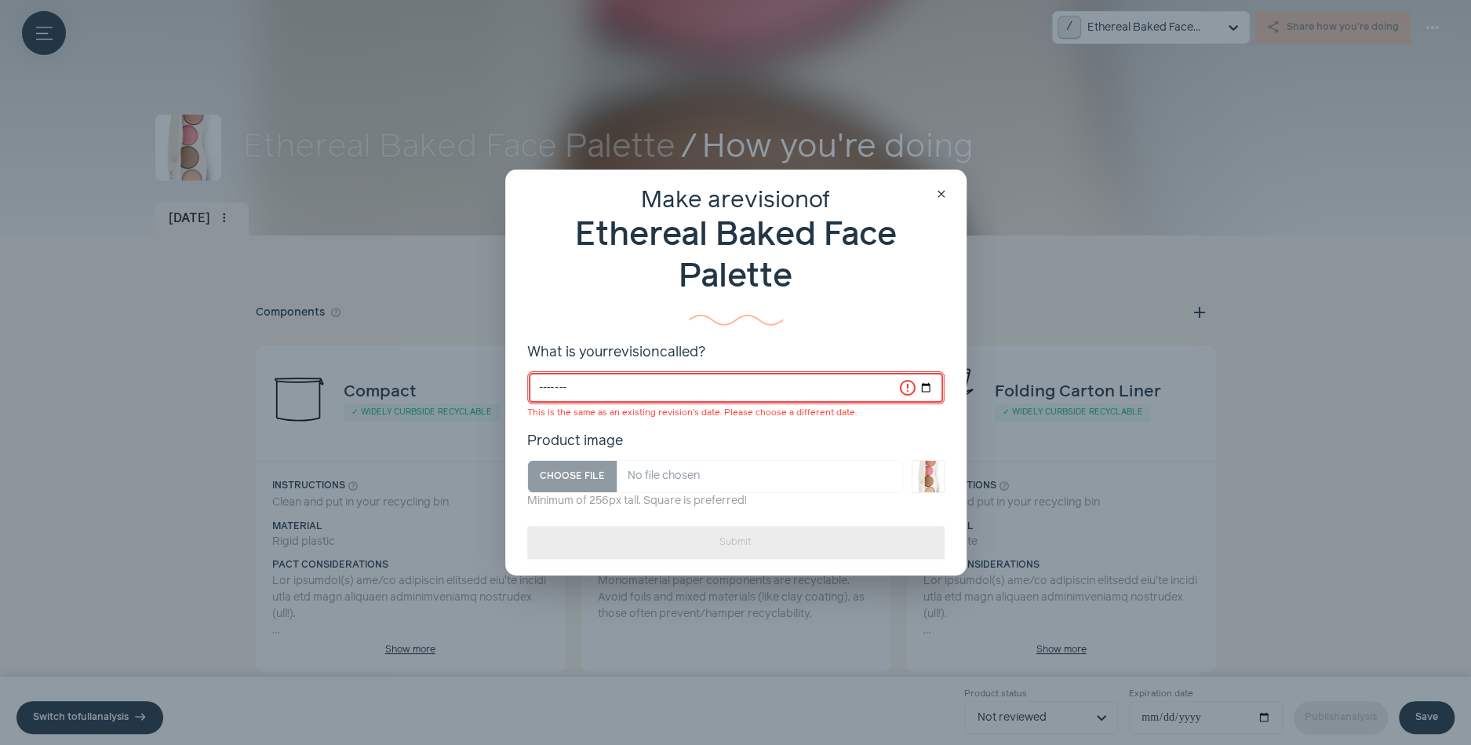
click at [580, 389] on input "*******" at bounding box center [735, 387] width 417 height 33
click at [940, 201] on button "close" at bounding box center [942, 195] width 22 height 22
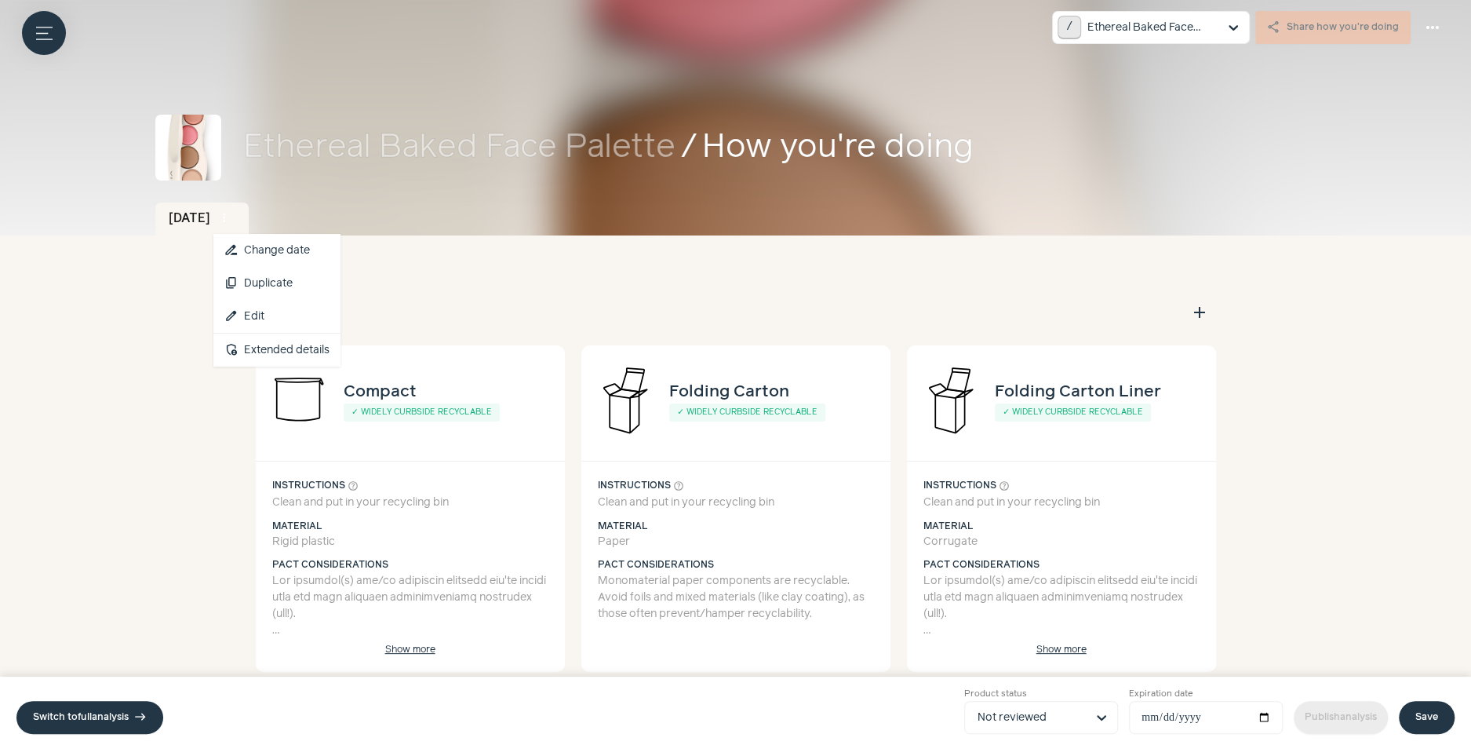
click at [231, 219] on span "more_vert" at bounding box center [224, 218] width 14 height 14
click at [304, 319] on link "edit Edit" at bounding box center [276, 316] width 127 height 33
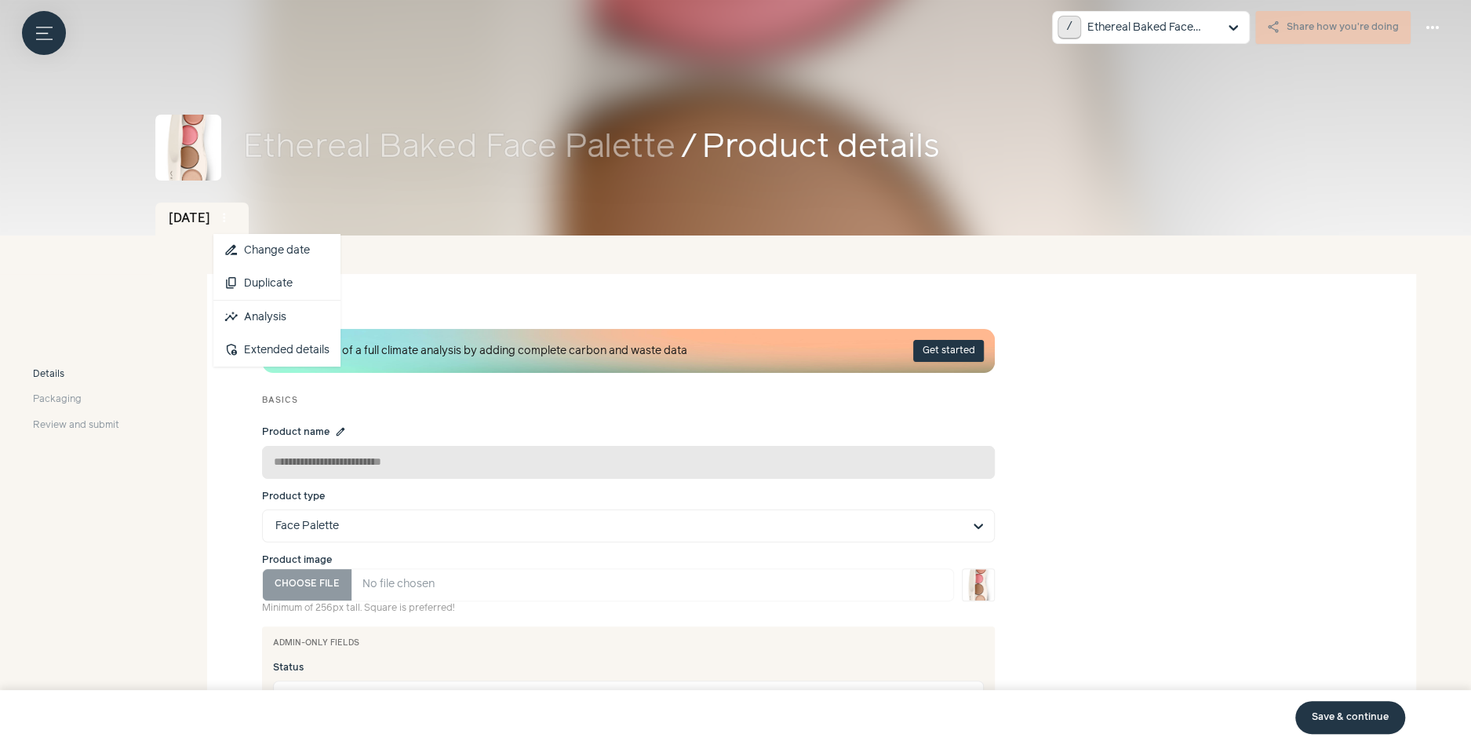
click at [231, 221] on span "more_vert" at bounding box center [224, 218] width 14 height 14
click at [287, 279] on button "content_copy Duplicate" at bounding box center [276, 283] width 127 height 33
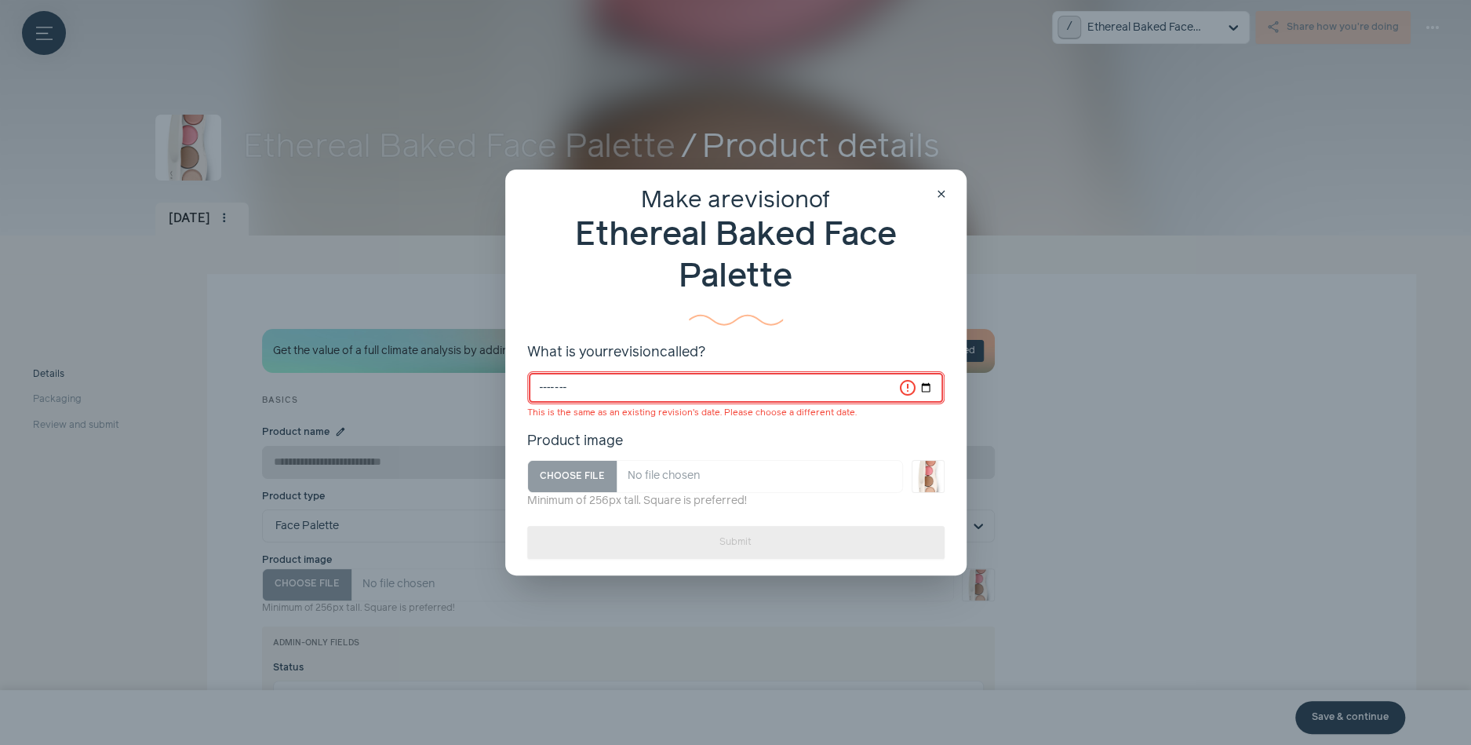
click at [575, 388] on input "*******" at bounding box center [735, 387] width 417 height 33
type input "*******"
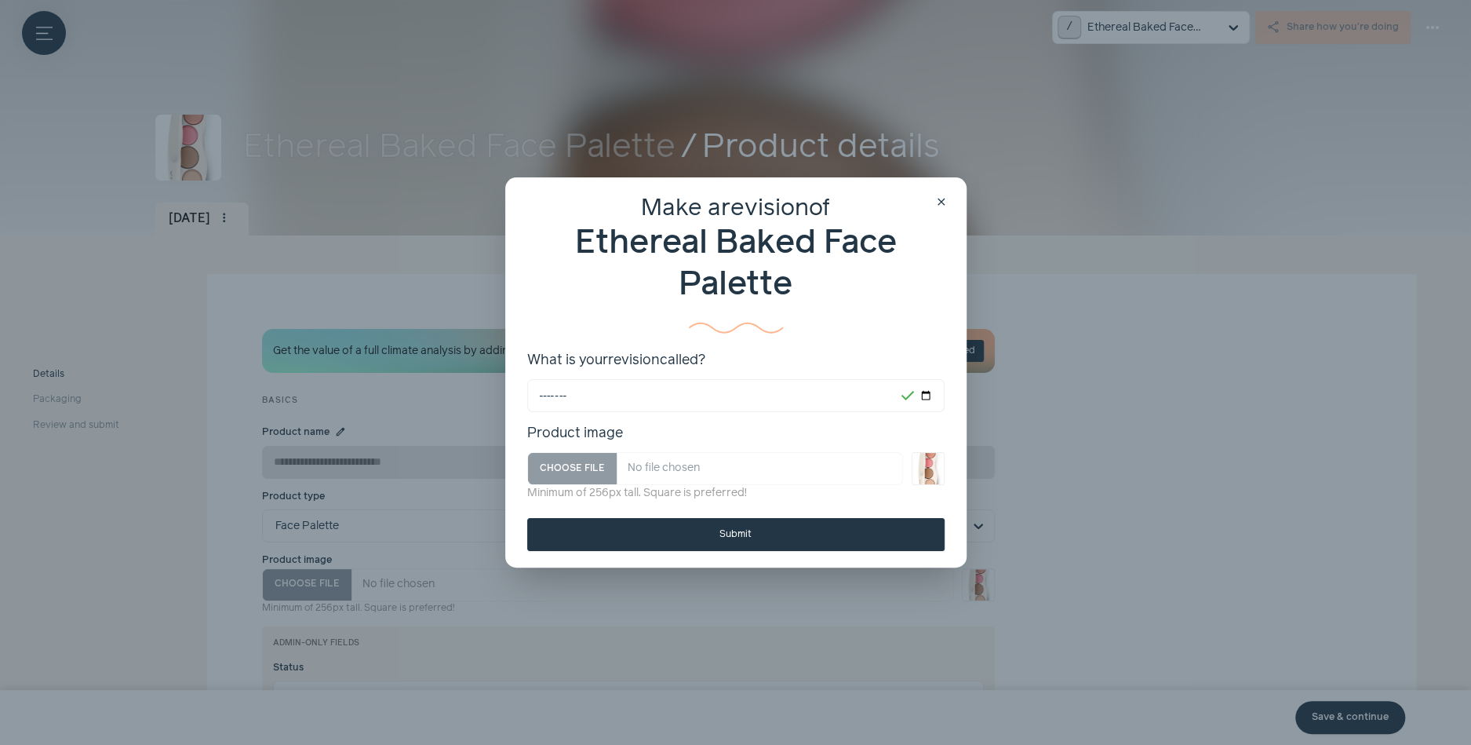
click at [652, 319] on div "Make a revision of Ethereal Baked Face Palette" at bounding box center [735, 266] width 417 height 145
click at [683, 518] on div "Submit" at bounding box center [735, 534] width 417 height 33
click at [682, 537] on button "Submit" at bounding box center [735, 534] width 417 height 33
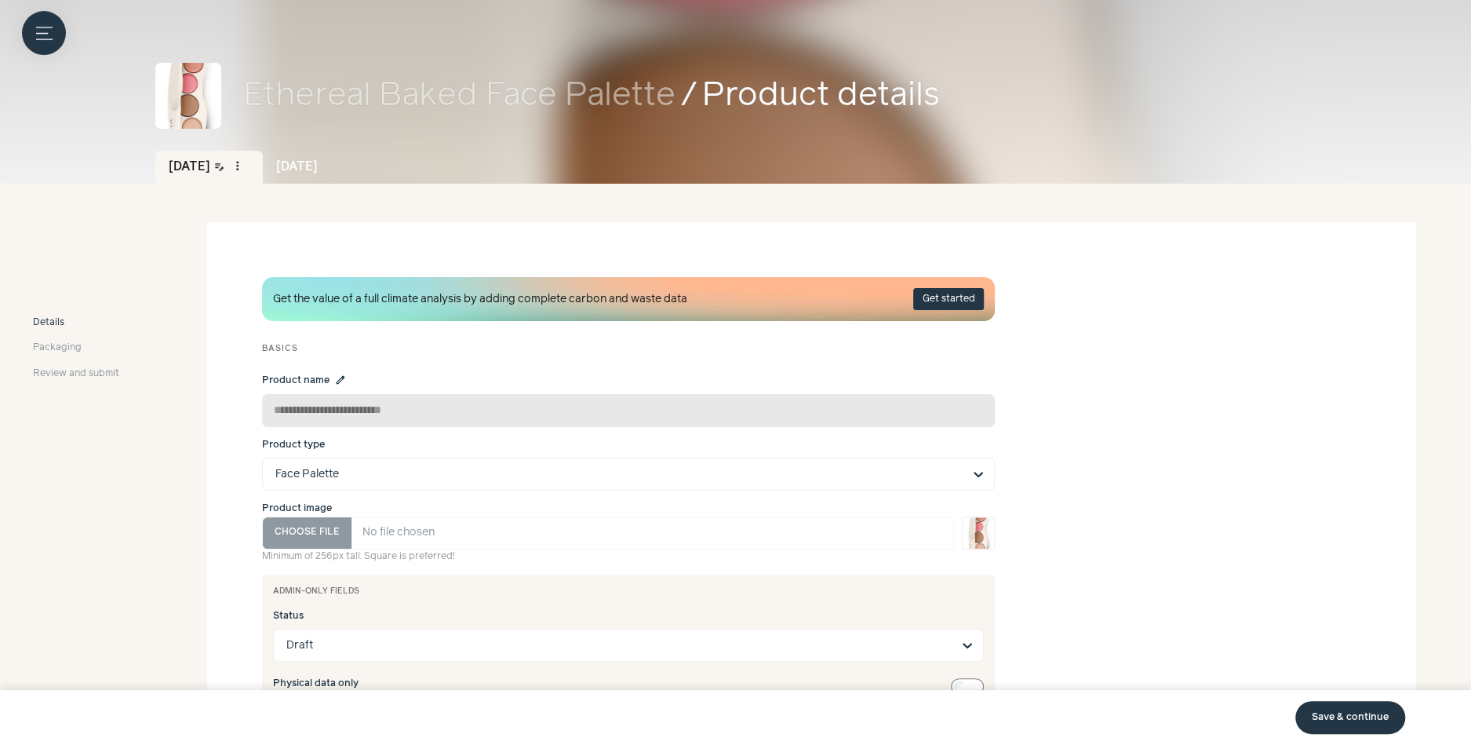
scroll to position [54, 0]
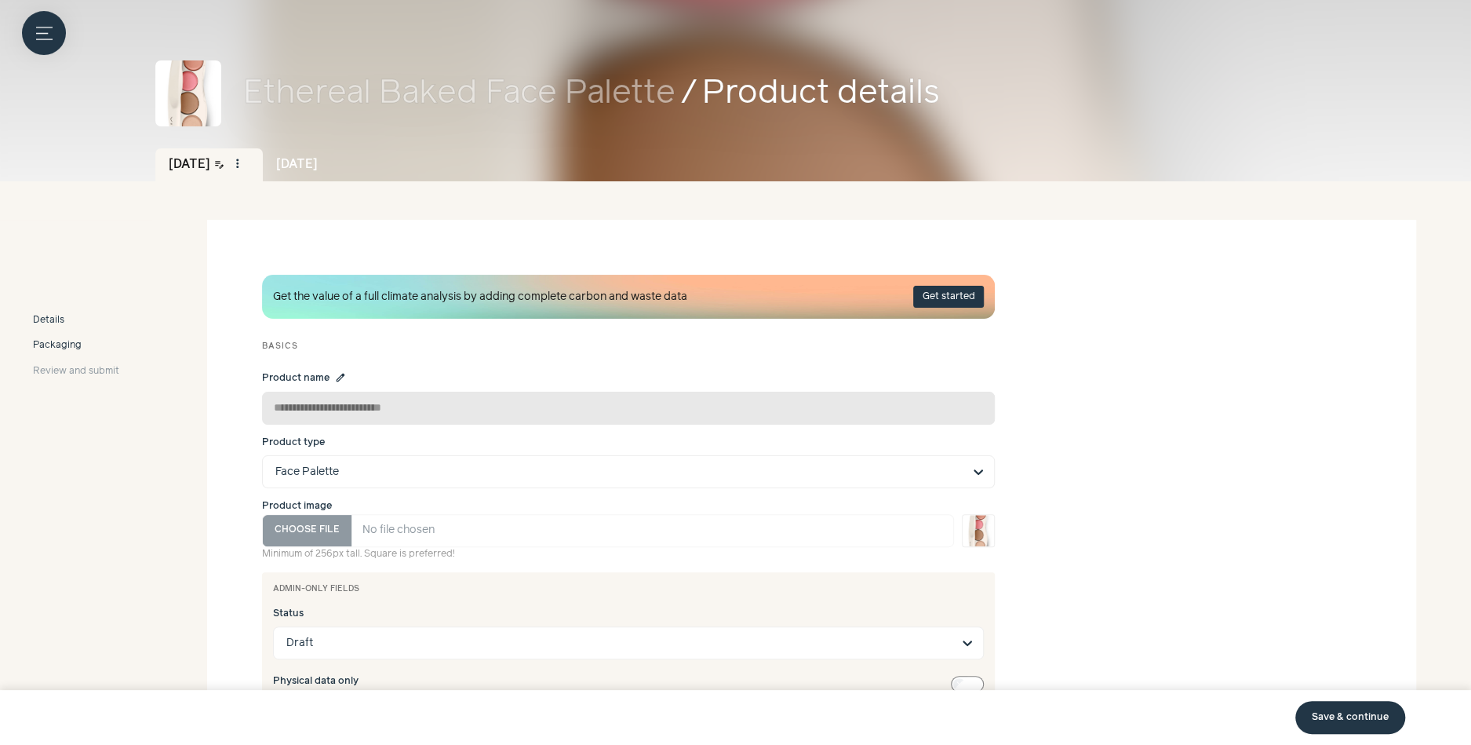
click at [85, 345] on link "Packaging" at bounding box center [76, 345] width 86 height 14
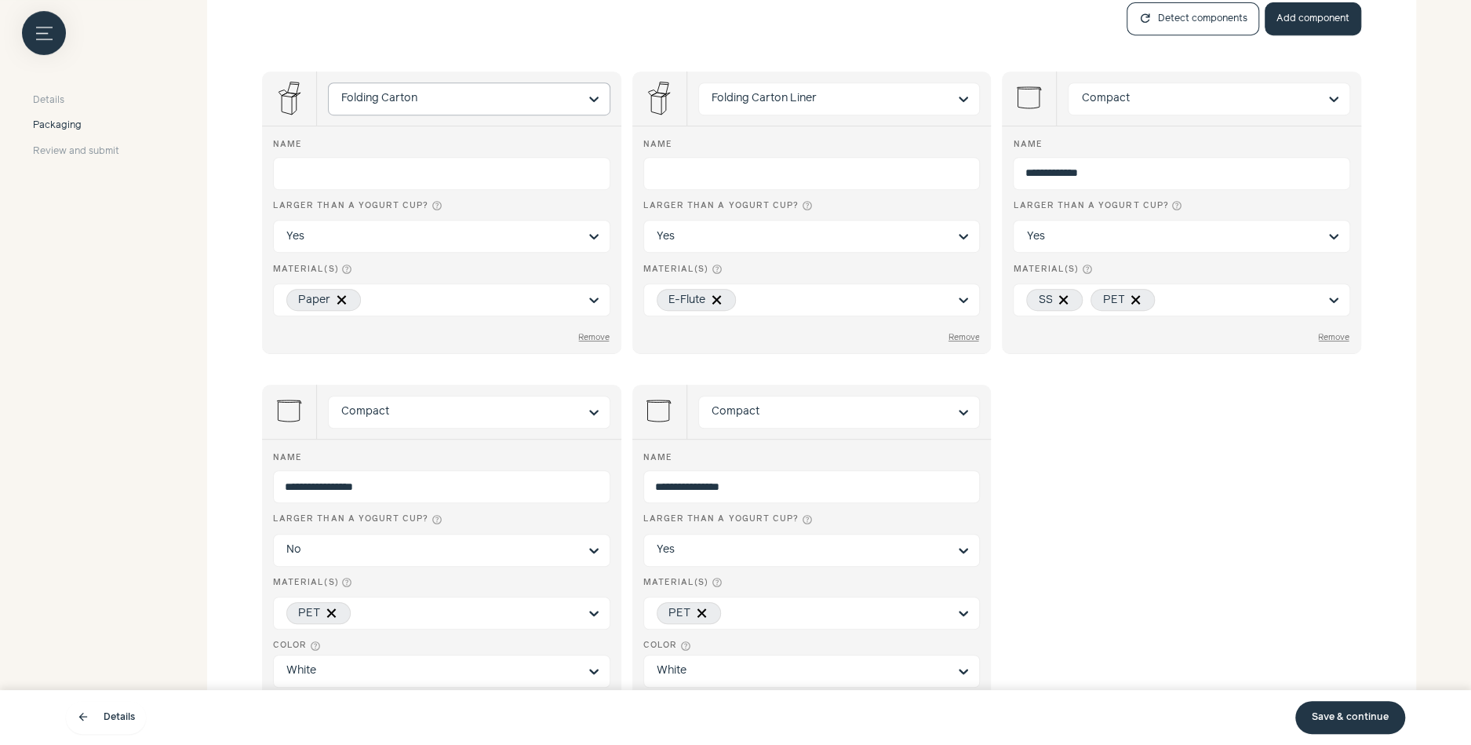
scroll to position [545, 0]
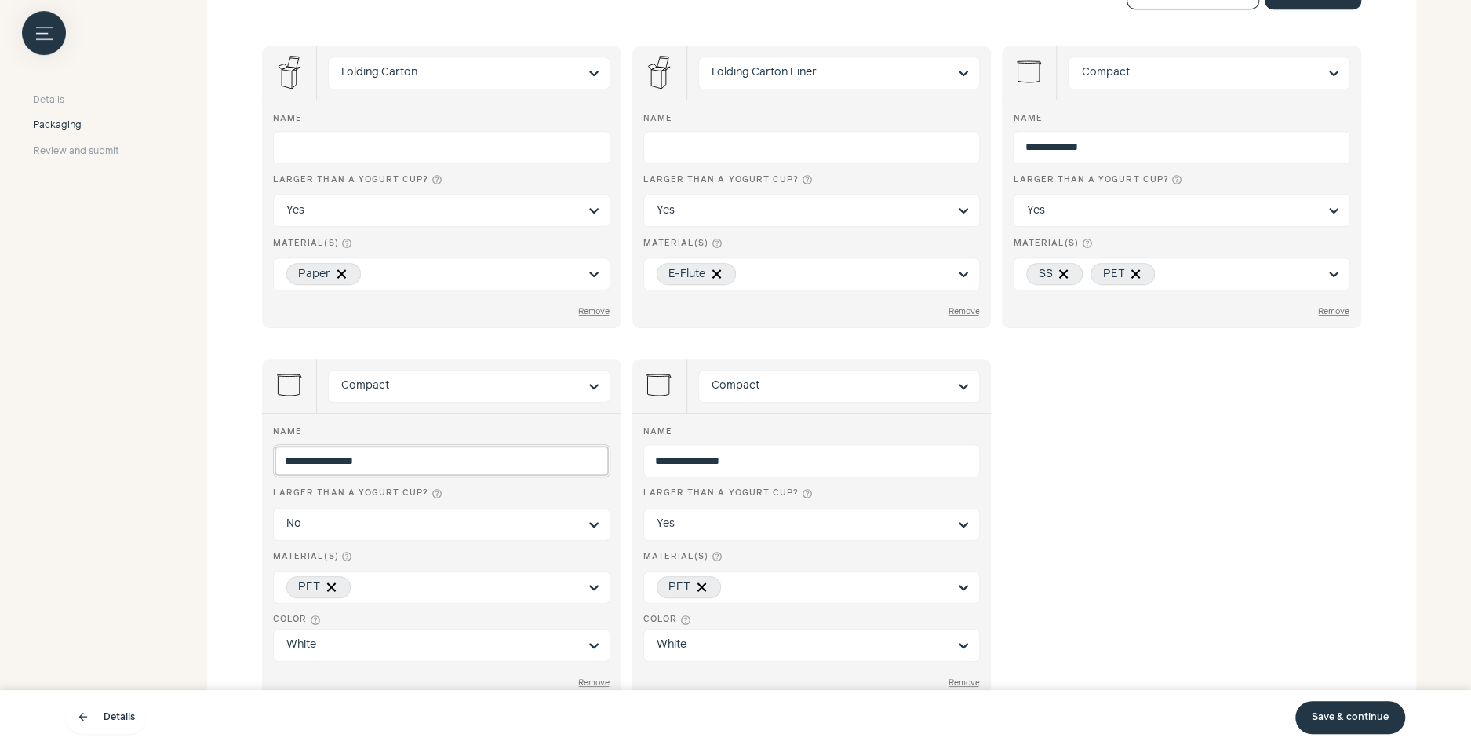
click at [424, 461] on input "**********" at bounding box center [441, 460] width 337 height 33
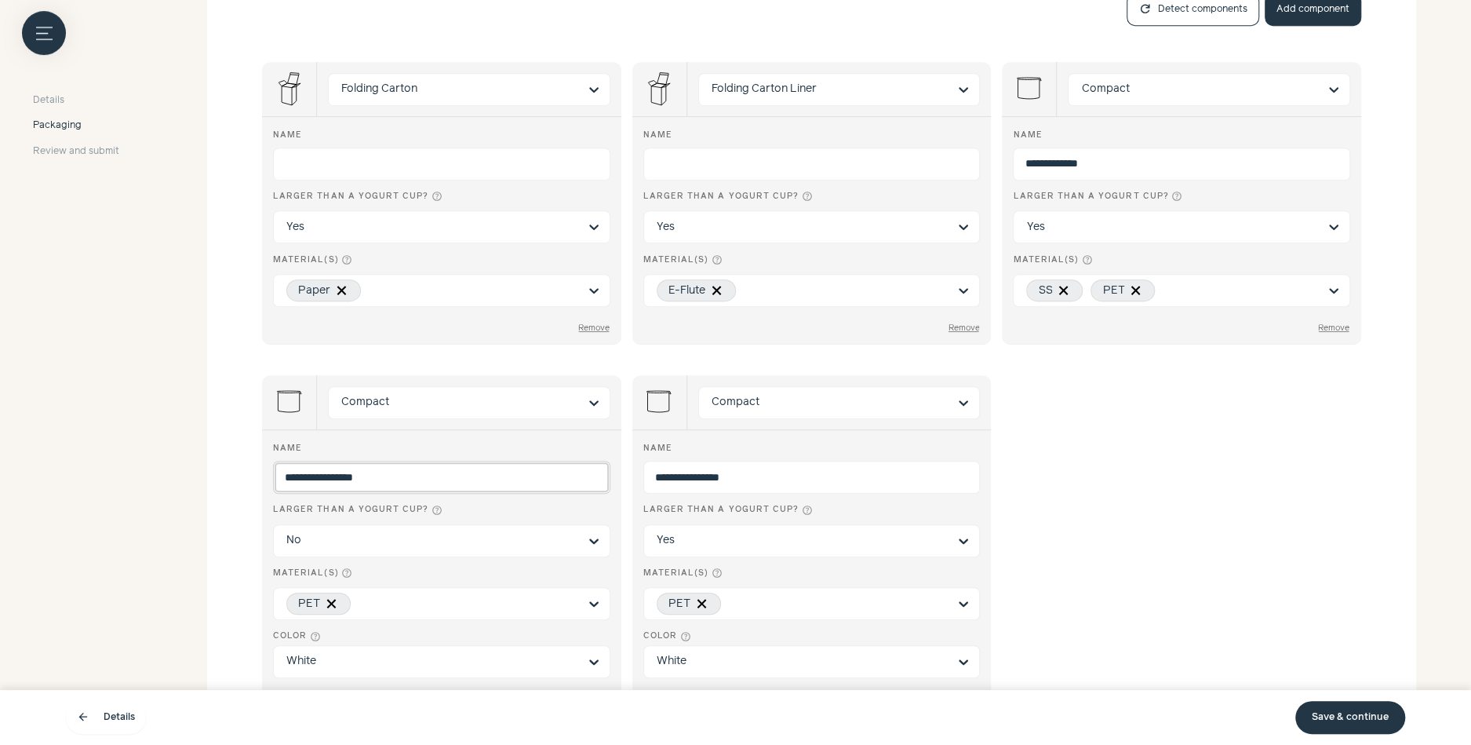
scroll to position [519, 0]
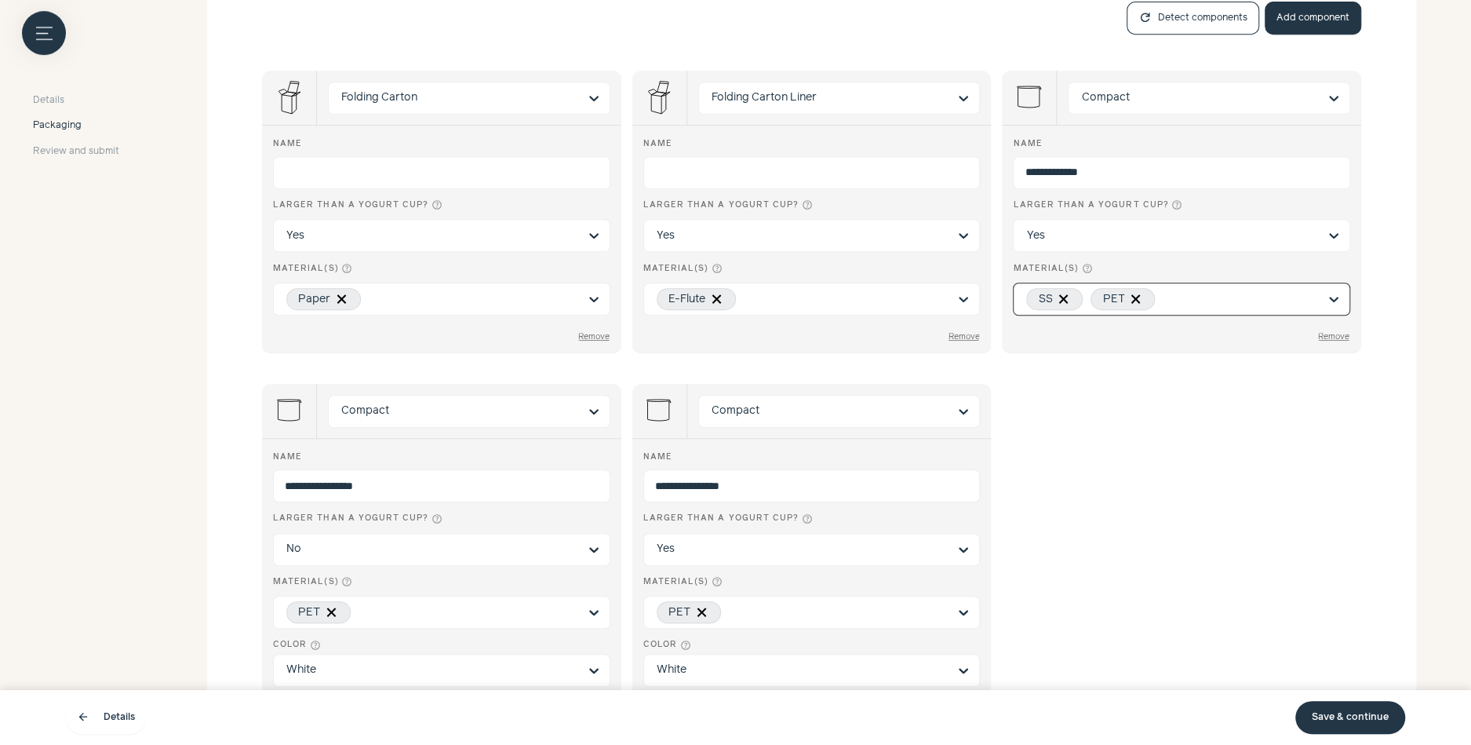
click at [1175, 300] on input "Material(s) help_outline Option SS, PET, selected. Select is focused, type to r…" at bounding box center [1240, 298] width 155 height 16
type input "*"
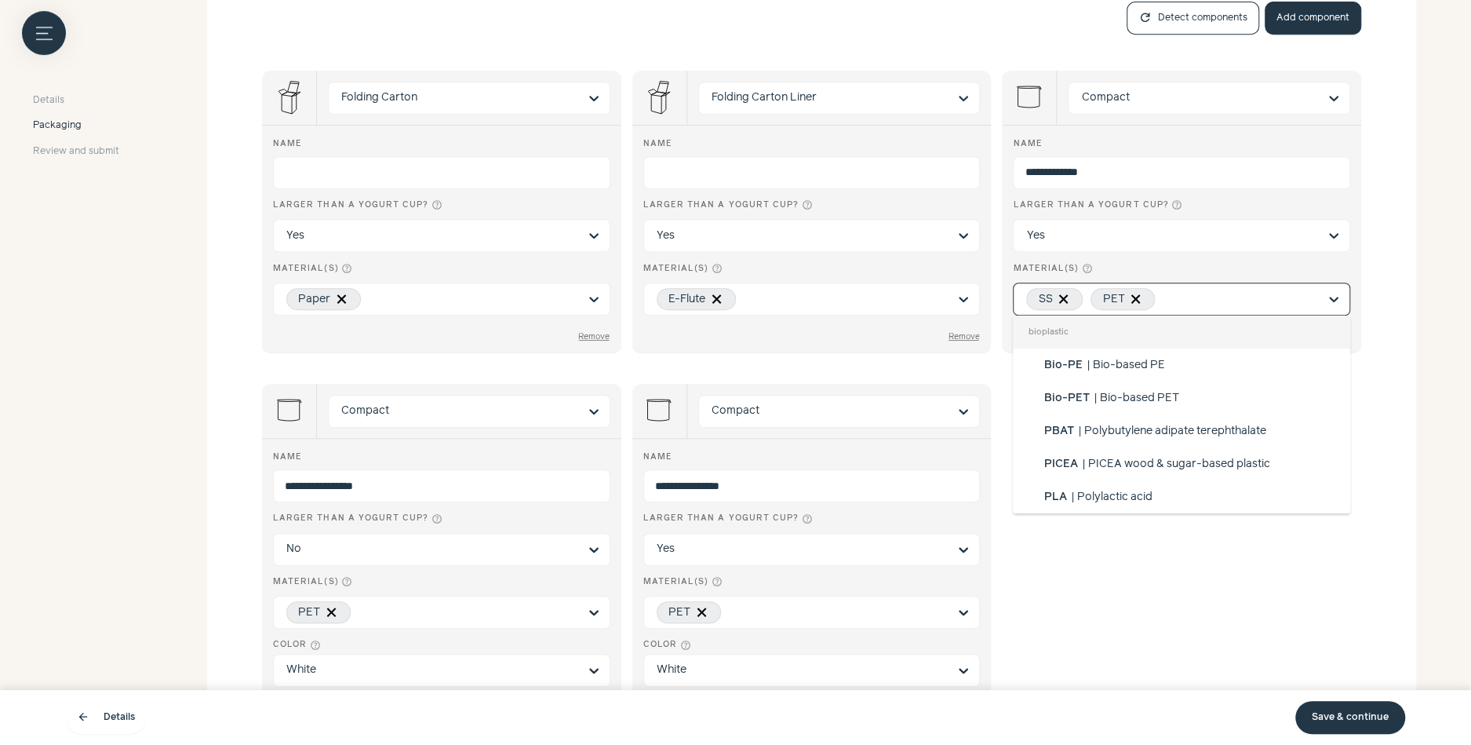
scroll to position [66, 0]
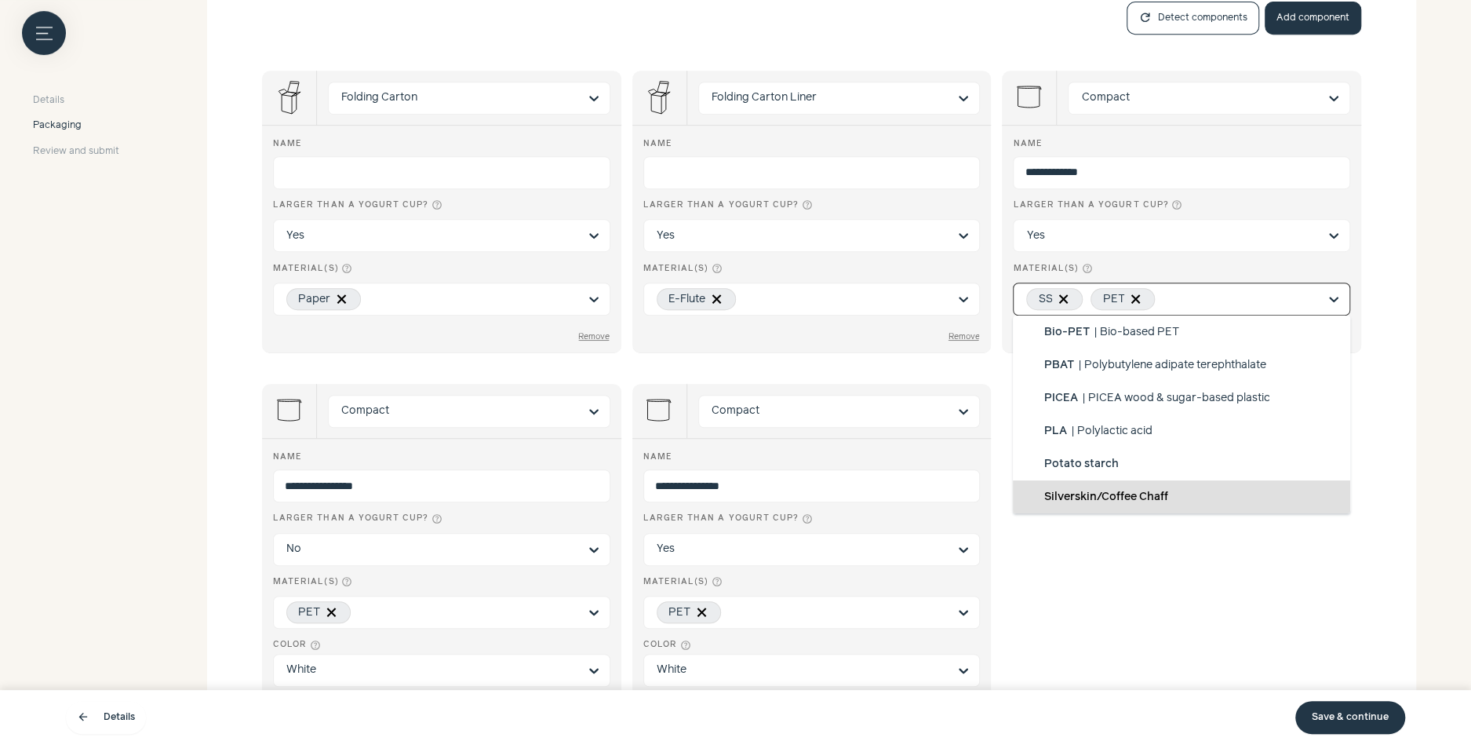
click at [1209, 529] on div "**********" at bounding box center [811, 390] width 1099 height 701
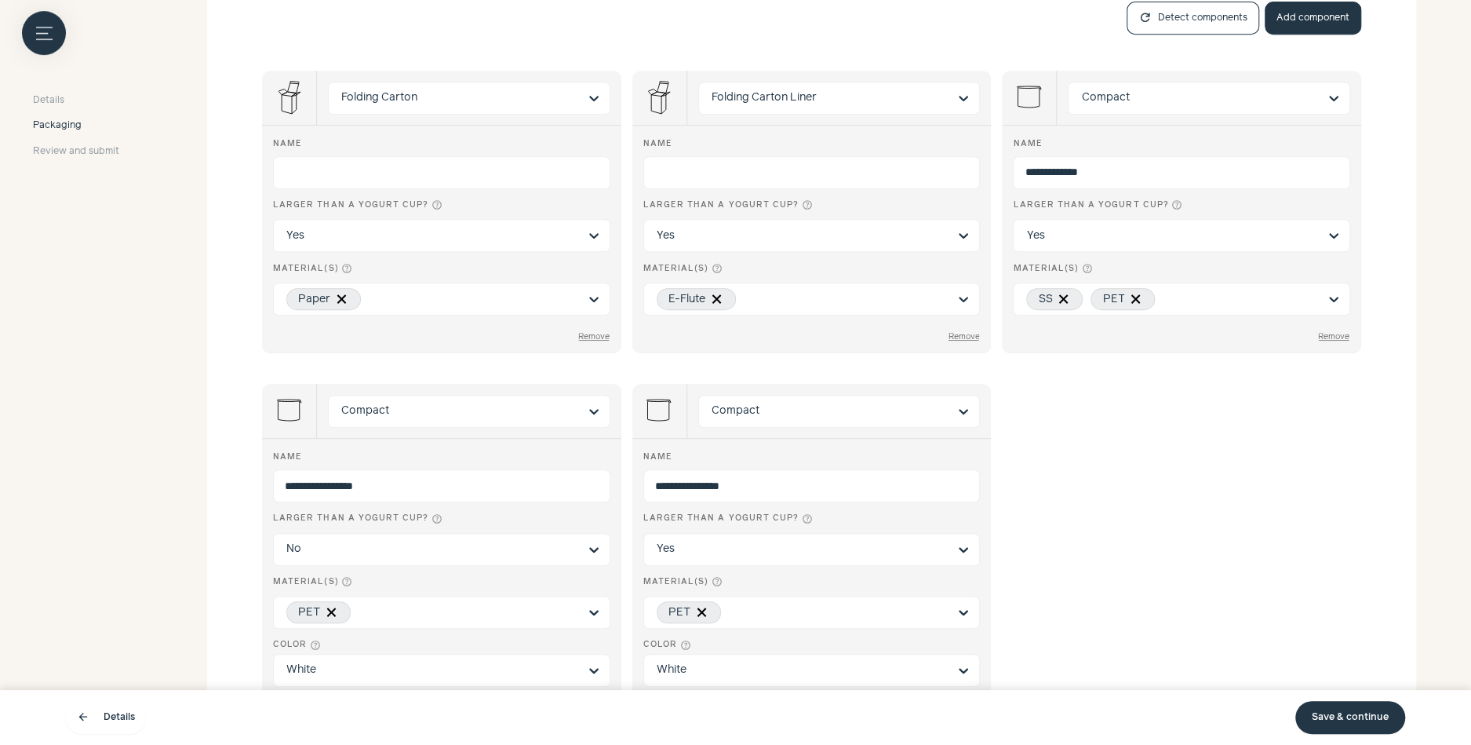
click at [1339, 720] on link "Save & continue" at bounding box center [1350, 717] width 110 height 33
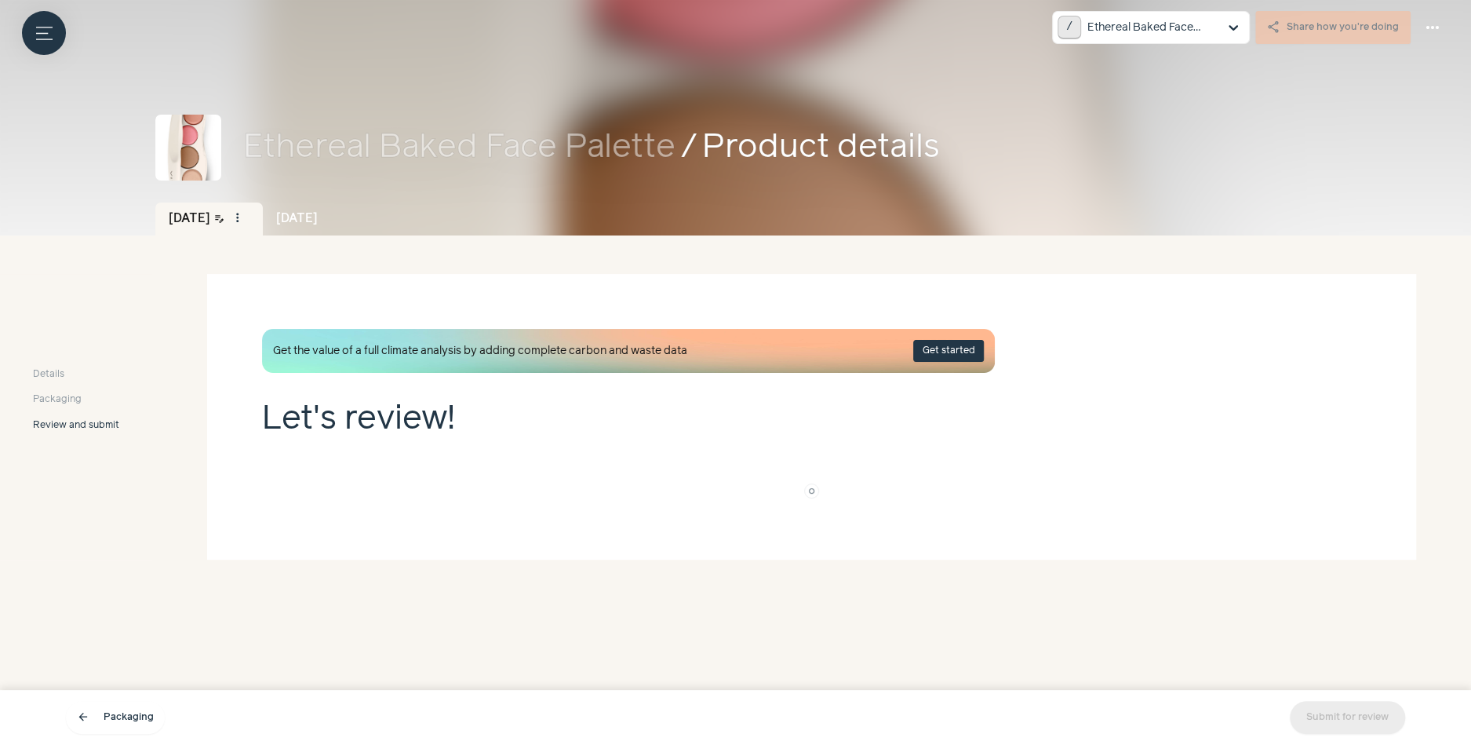
click at [1339, 720] on div "Submit for review" at bounding box center [1347, 717] width 115 height 33
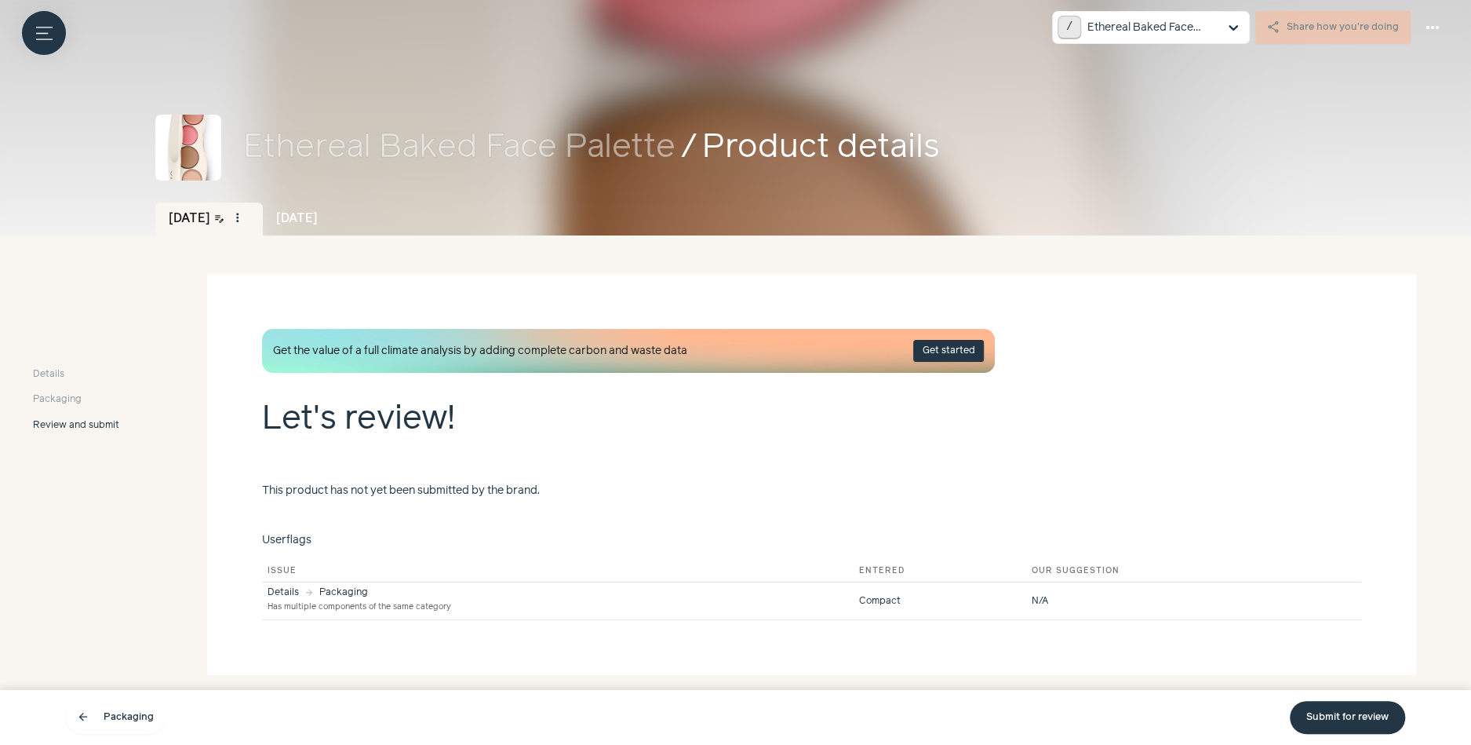
click at [1339, 720] on link "Submit for review" at bounding box center [1347, 717] width 115 height 33
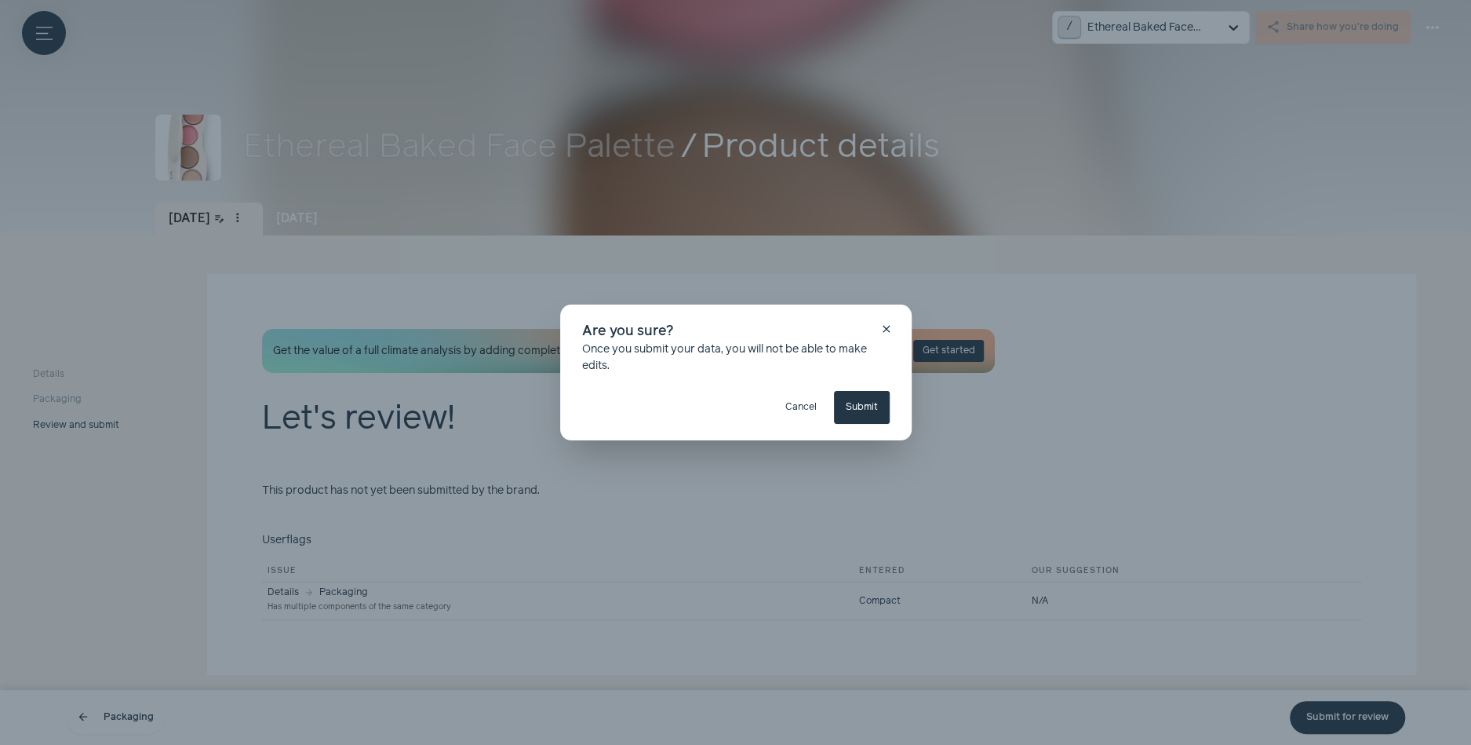
click at [869, 406] on button "Submit" at bounding box center [862, 407] width 56 height 33
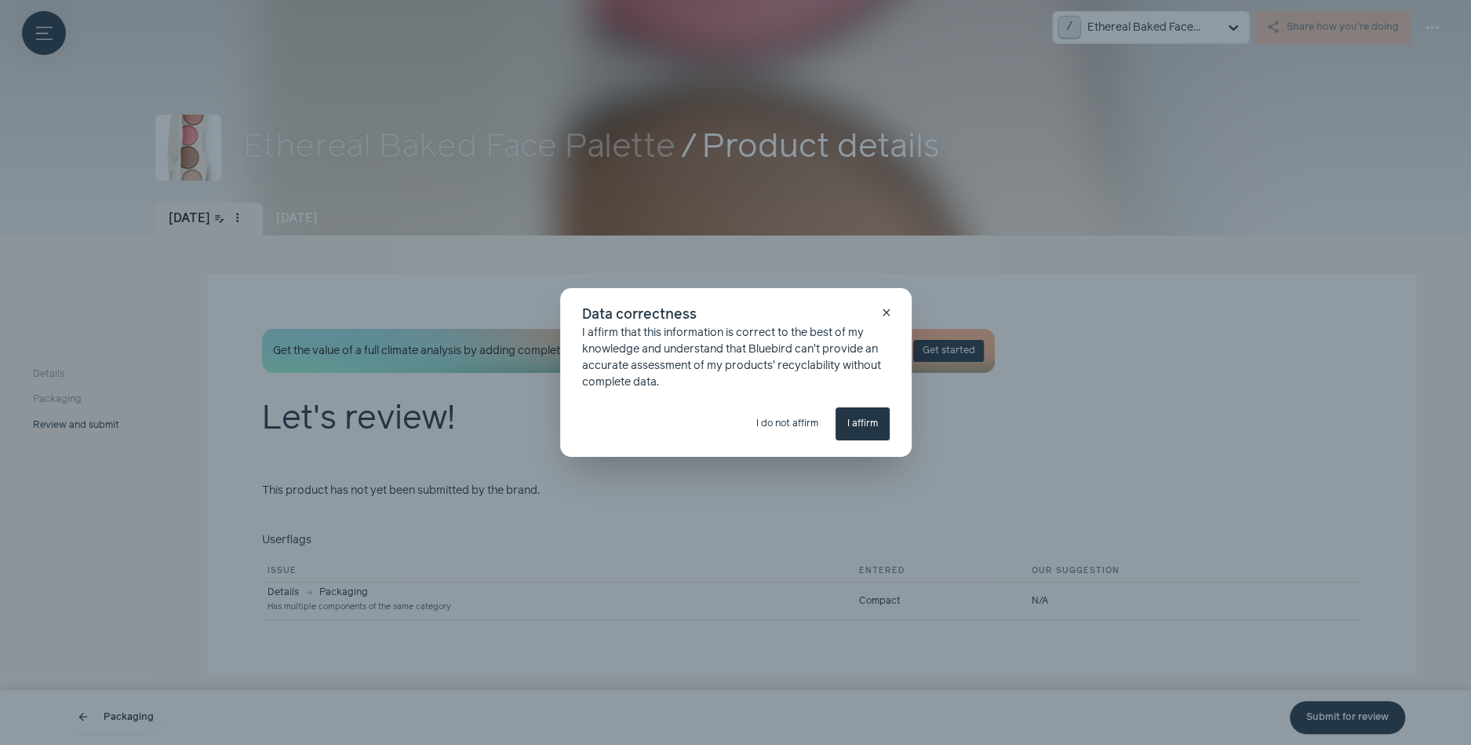
click at [869, 406] on div "close Data correctness I affirm that this information is correct to the best of…" at bounding box center [736, 372] width 352 height 169
click at [867, 419] on button "I affirm" at bounding box center [863, 423] width 54 height 33
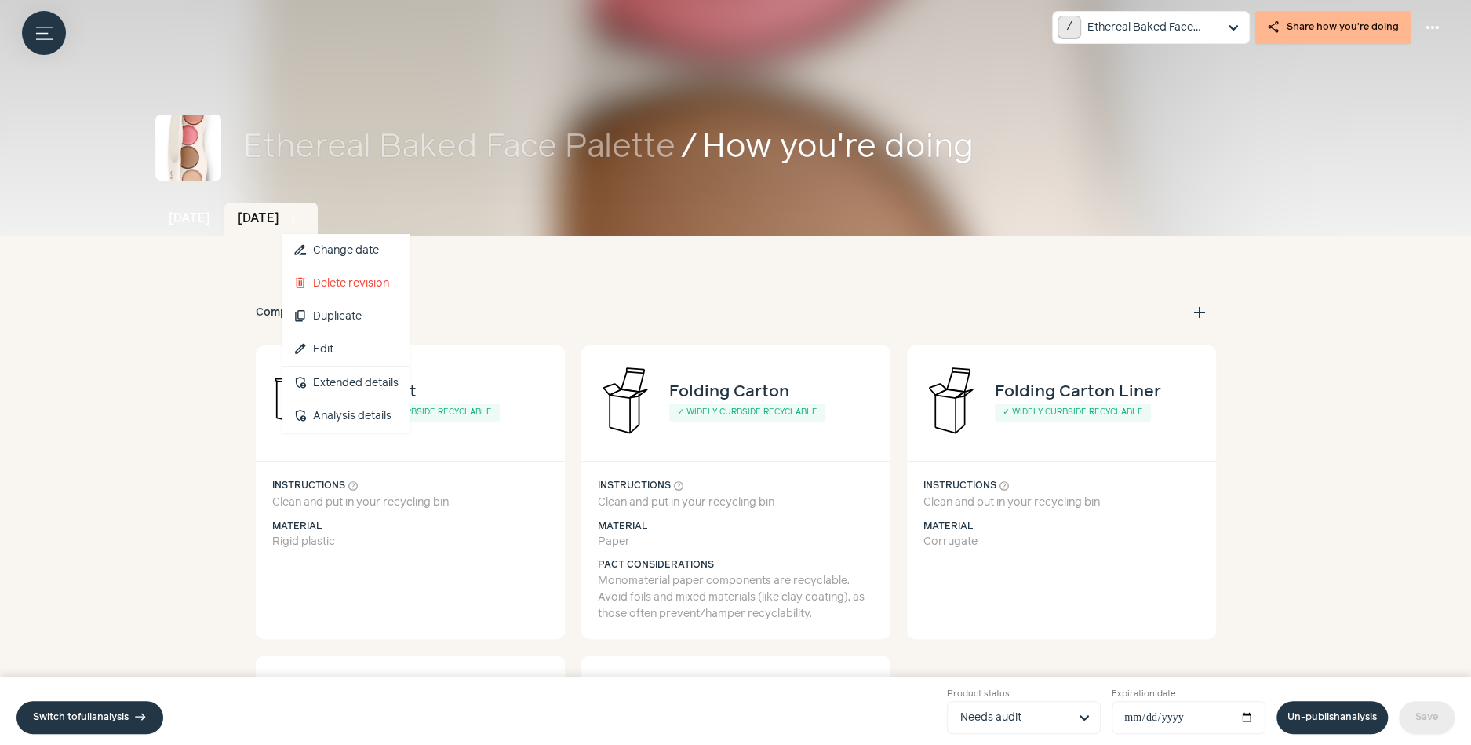
click at [301, 215] on span "more_vert" at bounding box center [293, 218] width 14 height 14
click at [363, 288] on button "delete Delete revision" at bounding box center [345, 283] width 127 height 33
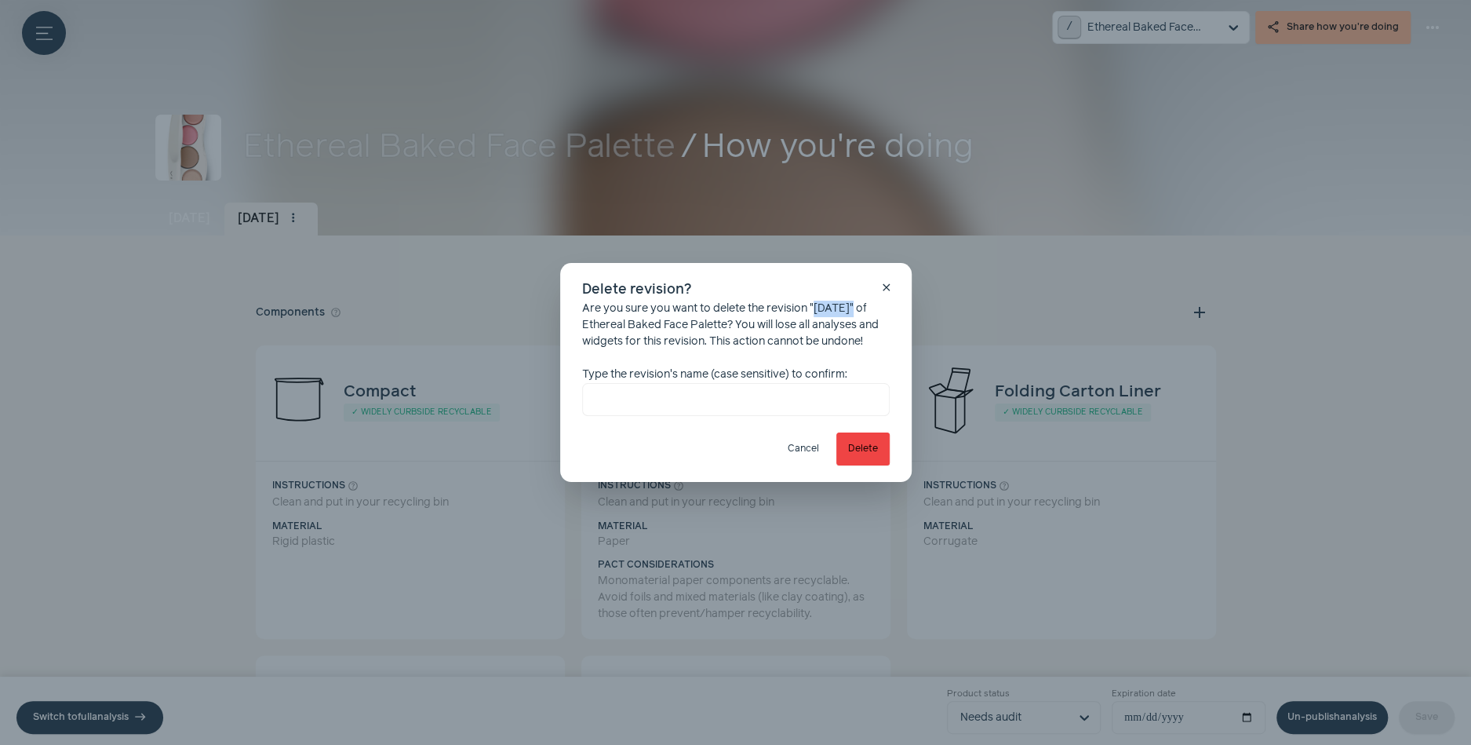
drag, startPoint x: 818, startPoint y: 307, endPoint x: 858, endPoint y: 308, distance: 40.8
click at [858, 308] on div "Are you sure you want to delete the revision "[DATE]" of Ethereal Baked Face Pa…" at bounding box center [736, 358] width 308 height 115
copy div "Oct 202"
paste input "*******"
click at [738, 391] on input "text" at bounding box center [736, 399] width 308 height 33
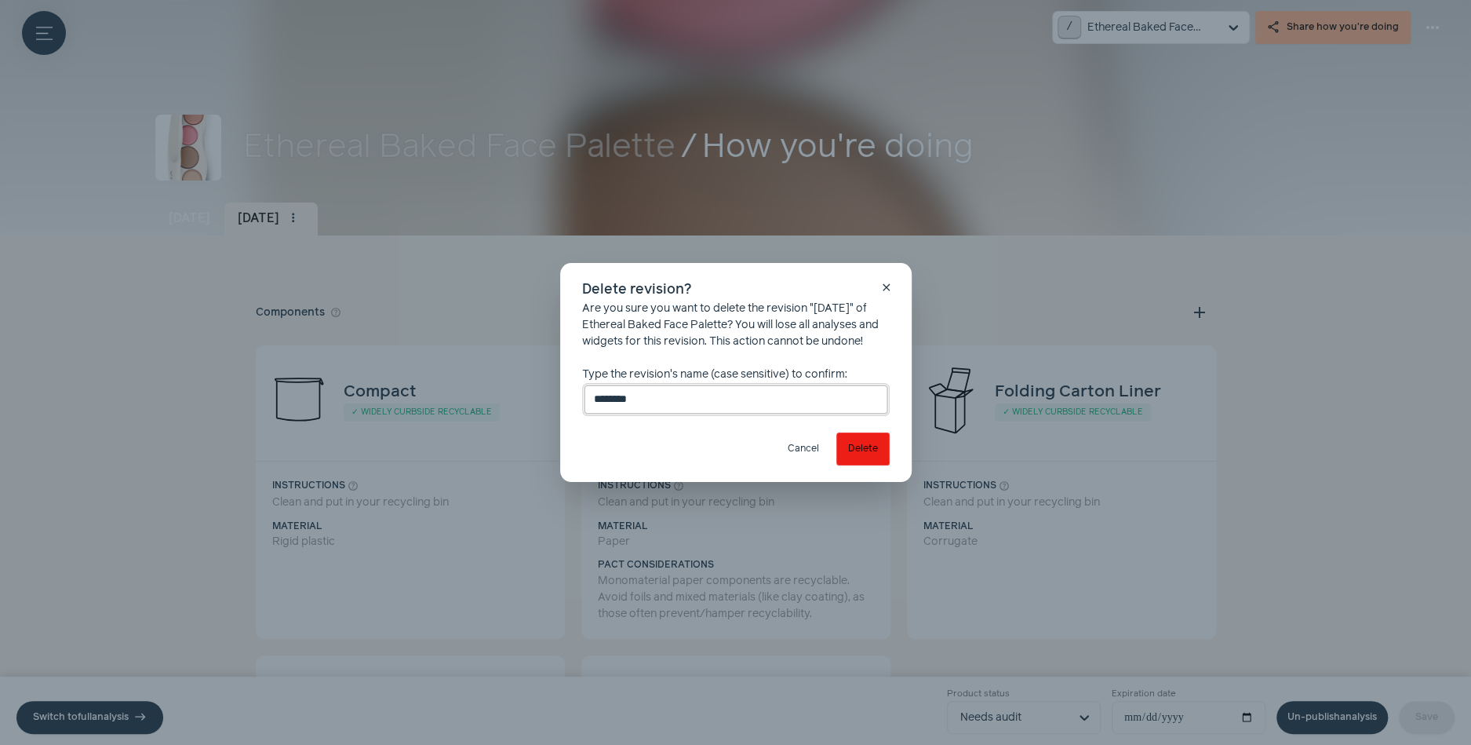
type input "********"
click at [841, 446] on button "Delete" at bounding box center [862, 448] width 53 height 33
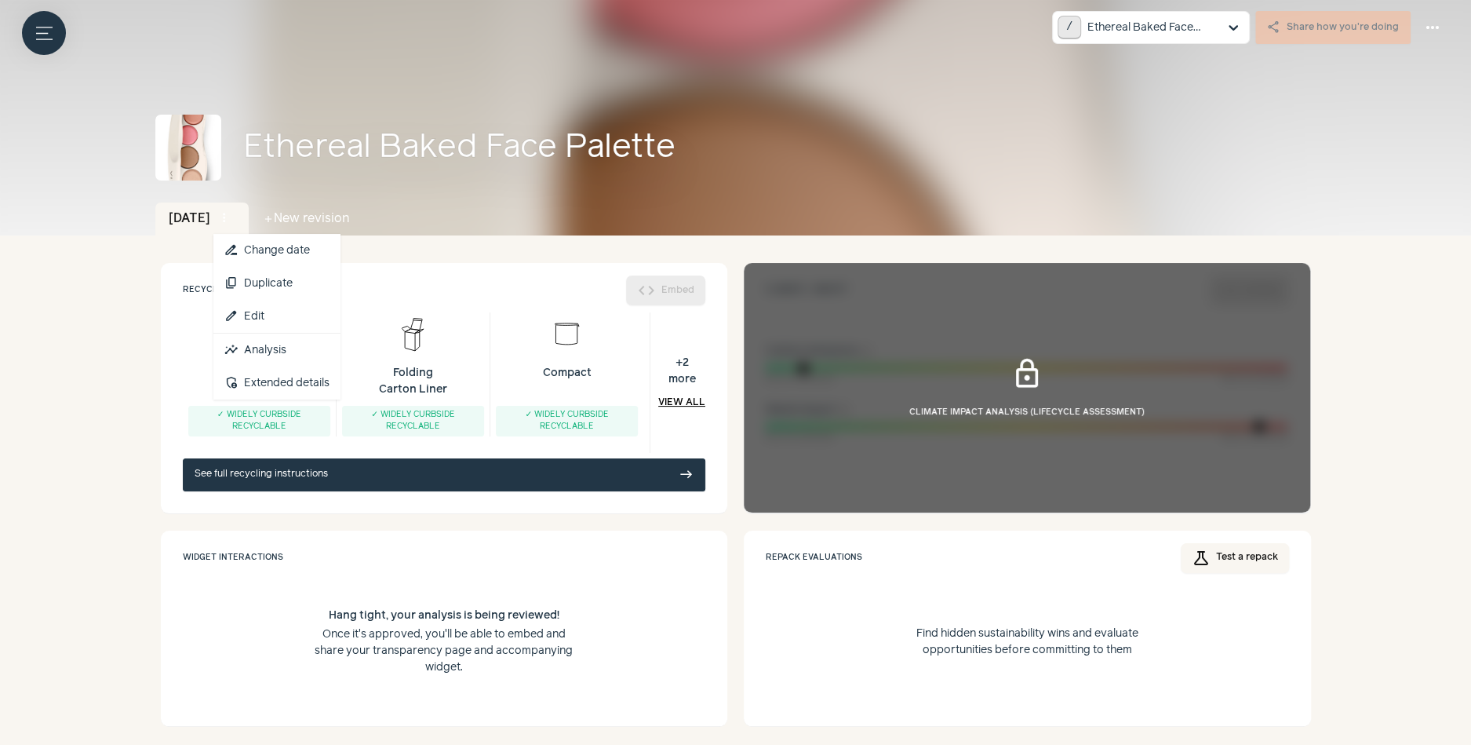
click at [228, 220] on button "more_vert" at bounding box center [224, 218] width 22 height 22
click at [285, 315] on link "edit Edit" at bounding box center [276, 316] width 127 height 33
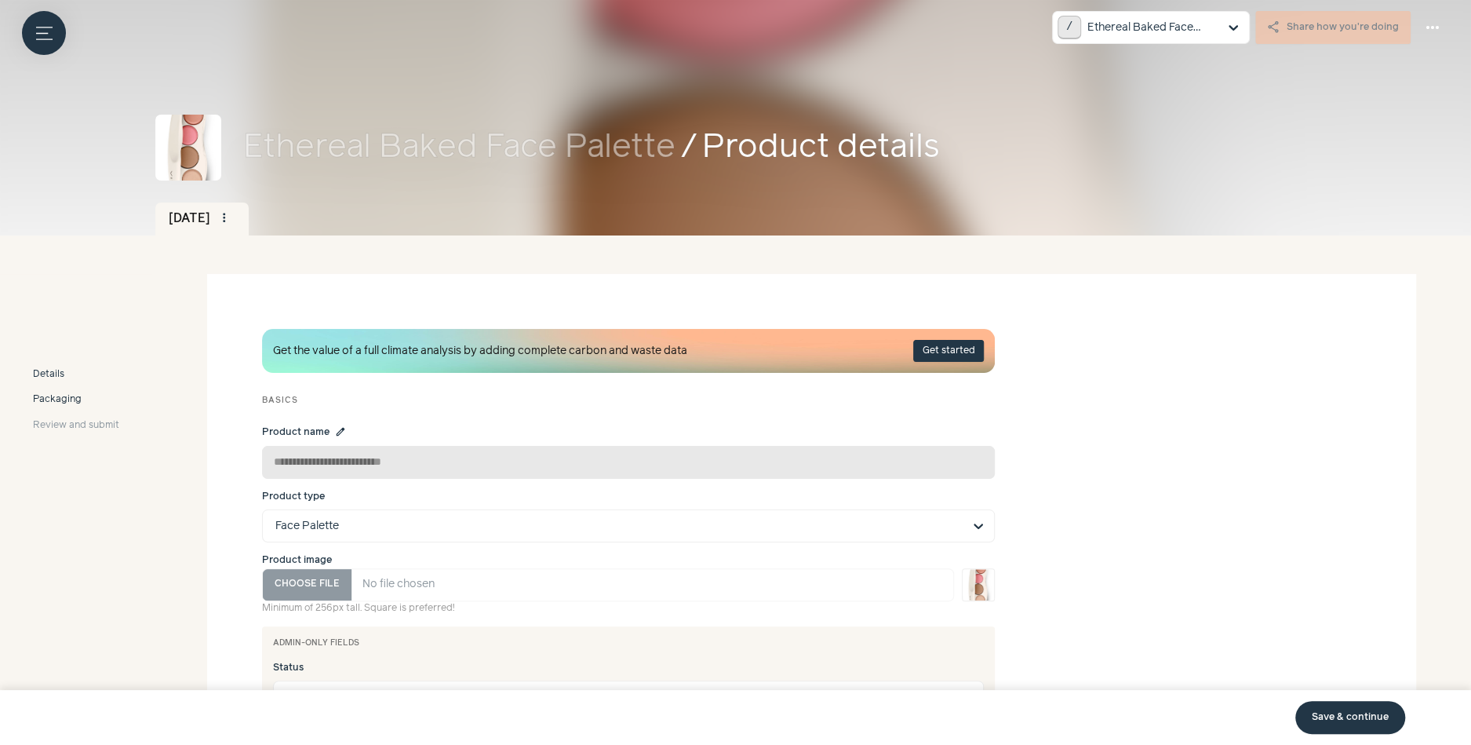
click at [64, 393] on span "Packaging" at bounding box center [57, 399] width 49 height 14
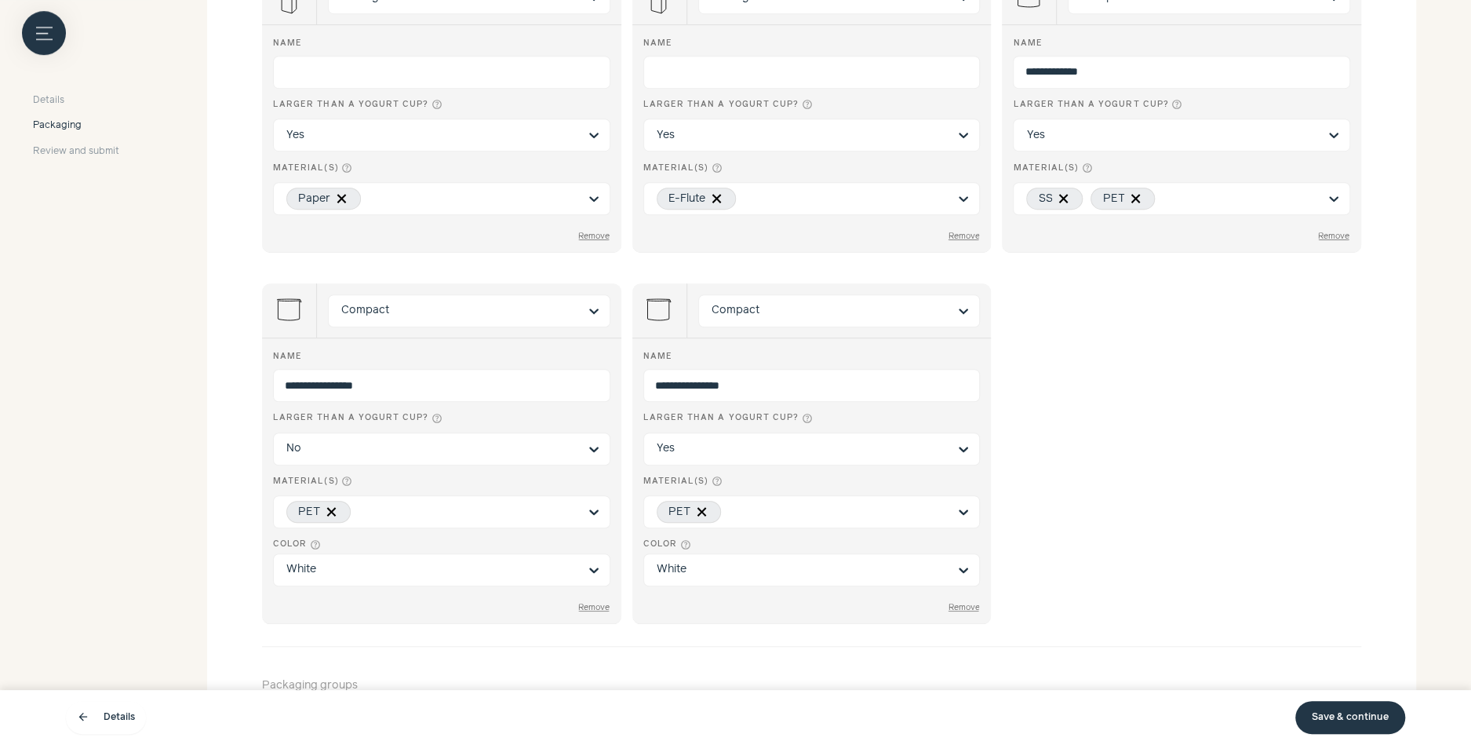
scroll to position [619, 0]
click at [596, 603] on button "Remove" at bounding box center [594, 608] width 33 height 10
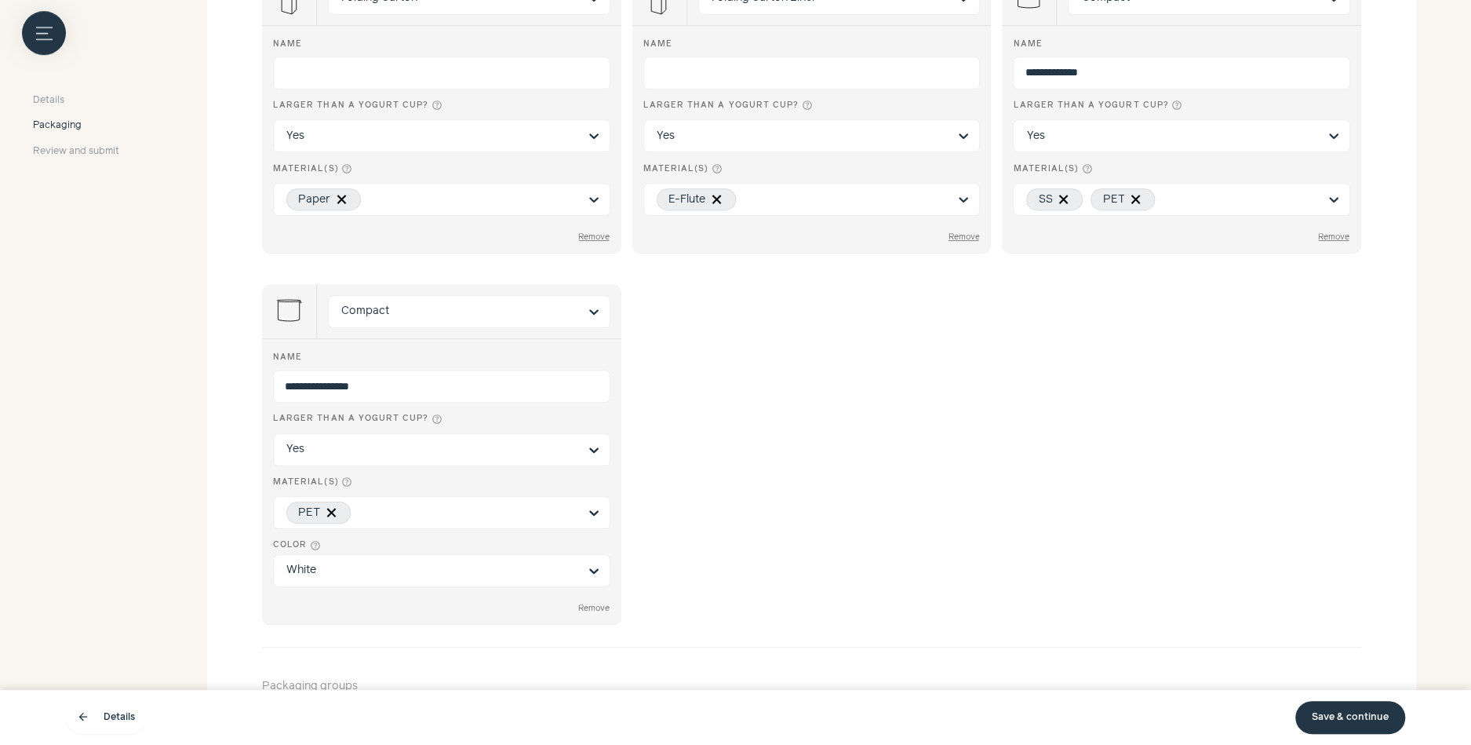
click at [592, 603] on button "Remove" at bounding box center [594, 608] width 33 height 10
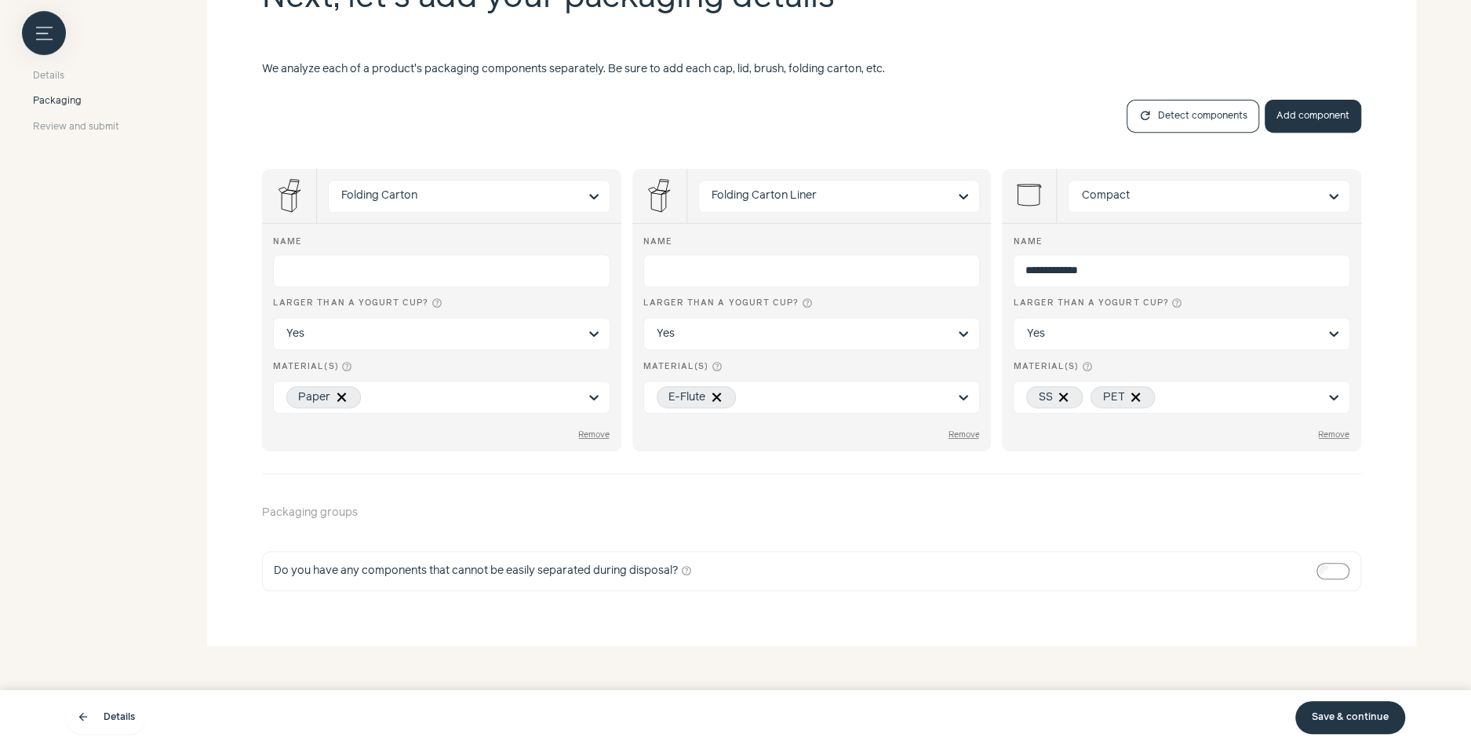
scroll to position [420, 0]
click at [1197, 388] on div "SS PET" at bounding box center [1172, 398] width 292 height 31
click at [1197, 390] on input "Material(s) help_outline SS PET" at bounding box center [1240, 398] width 155 height 16
type input "*"
drag, startPoint x: 1065, startPoint y: 271, endPoint x: 924, endPoint y: 270, distance: 140.5
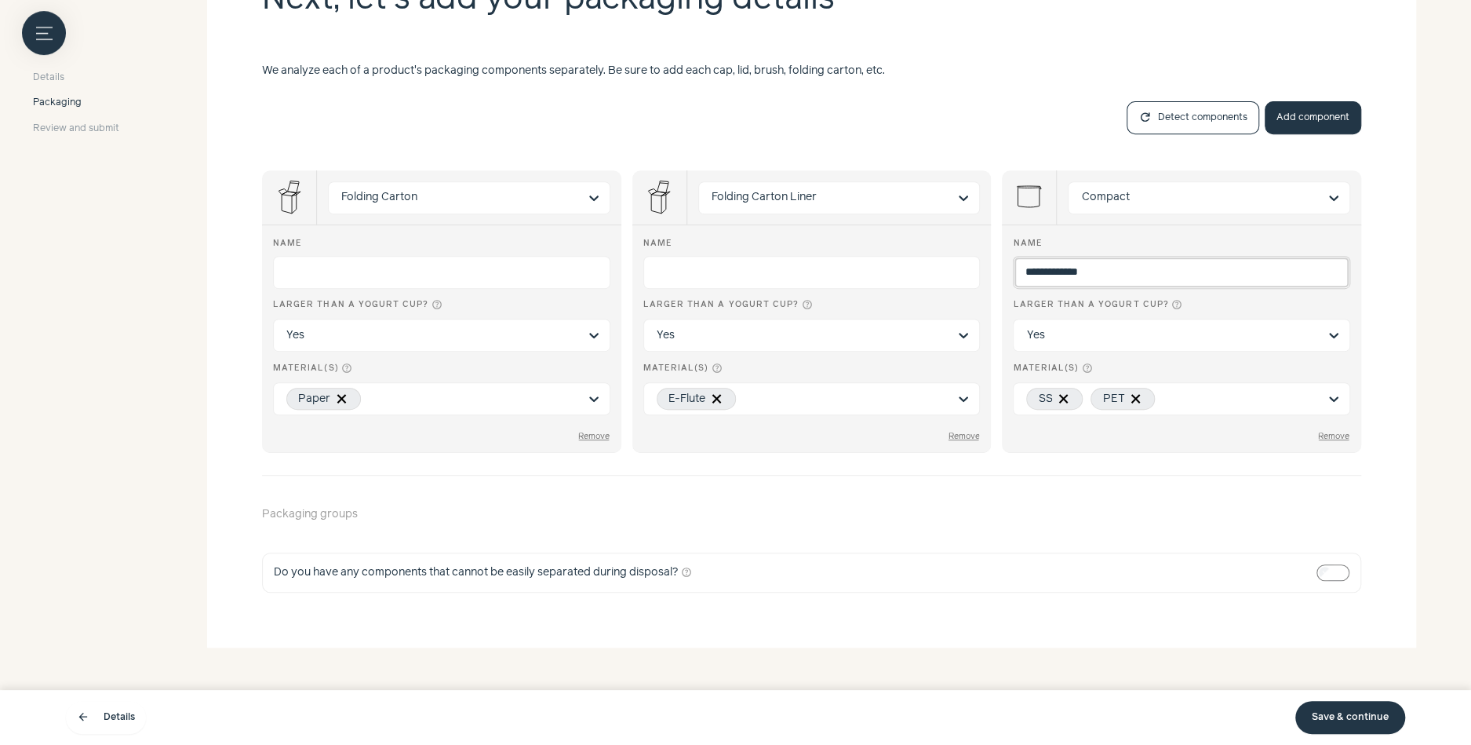
click at [924, 270] on div "**********" at bounding box center [811, 305] width 1099 height 330
type input "*******"
click at [1018, 562] on div "Do you have any components that cannot be easily separated during disposal? hel…" at bounding box center [811, 572] width 1099 height 40
click at [1361, 722] on link "Save & continue" at bounding box center [1350, 717] width 110 height 33
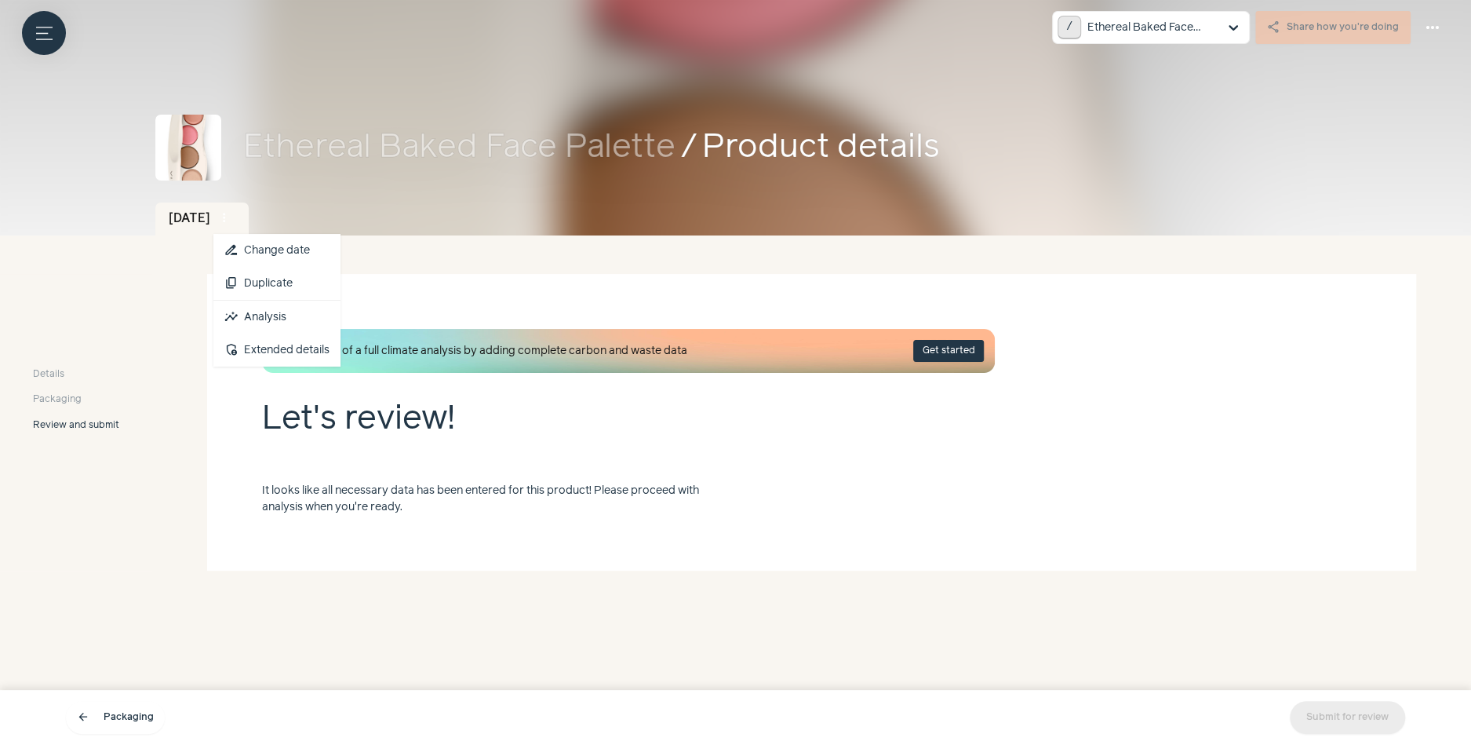
click at [231, 215] on span "more_vert" at bounding box center [224, 218] width 14 height 14
click at [287, 322] on link "insights Analysis" at bounding box center [276, 317] width 127 height 33
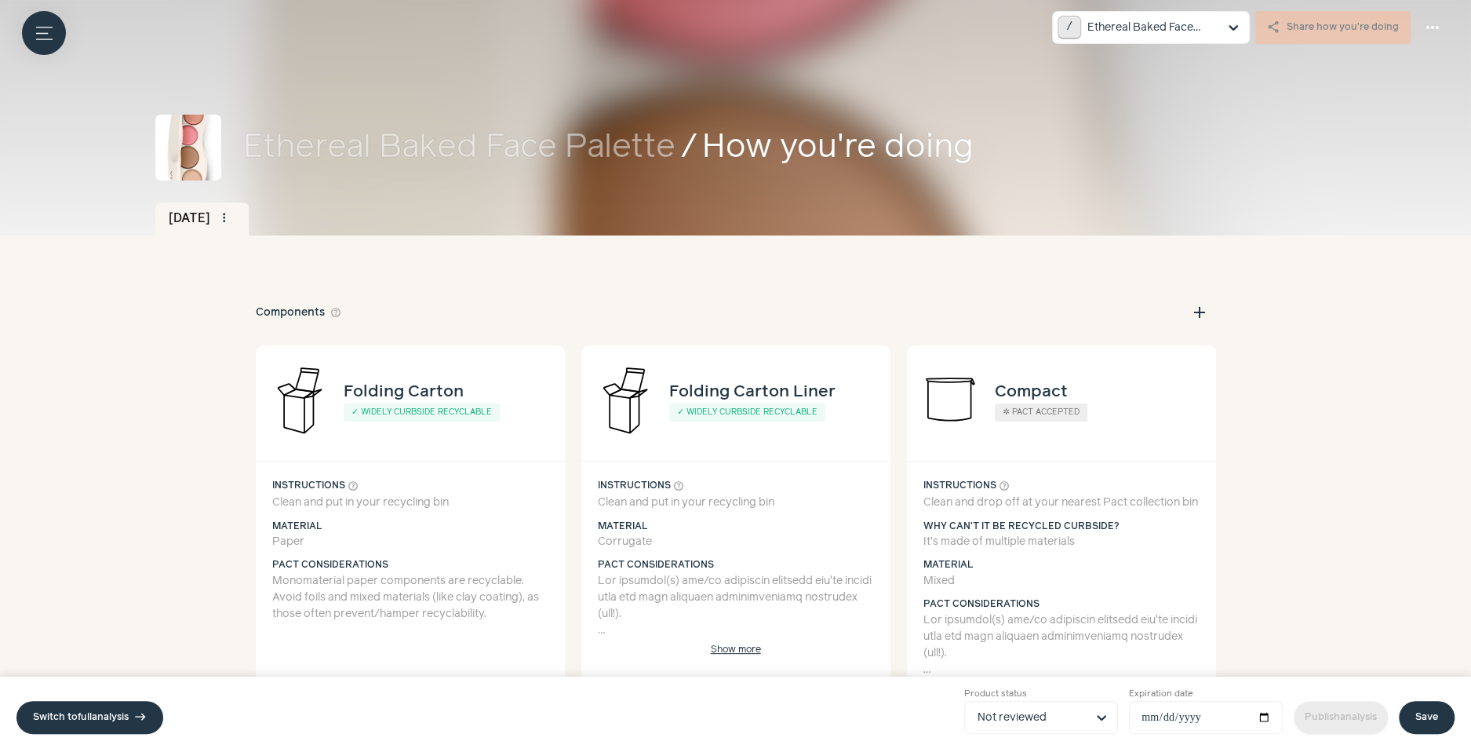
scroll to position [69, 0]
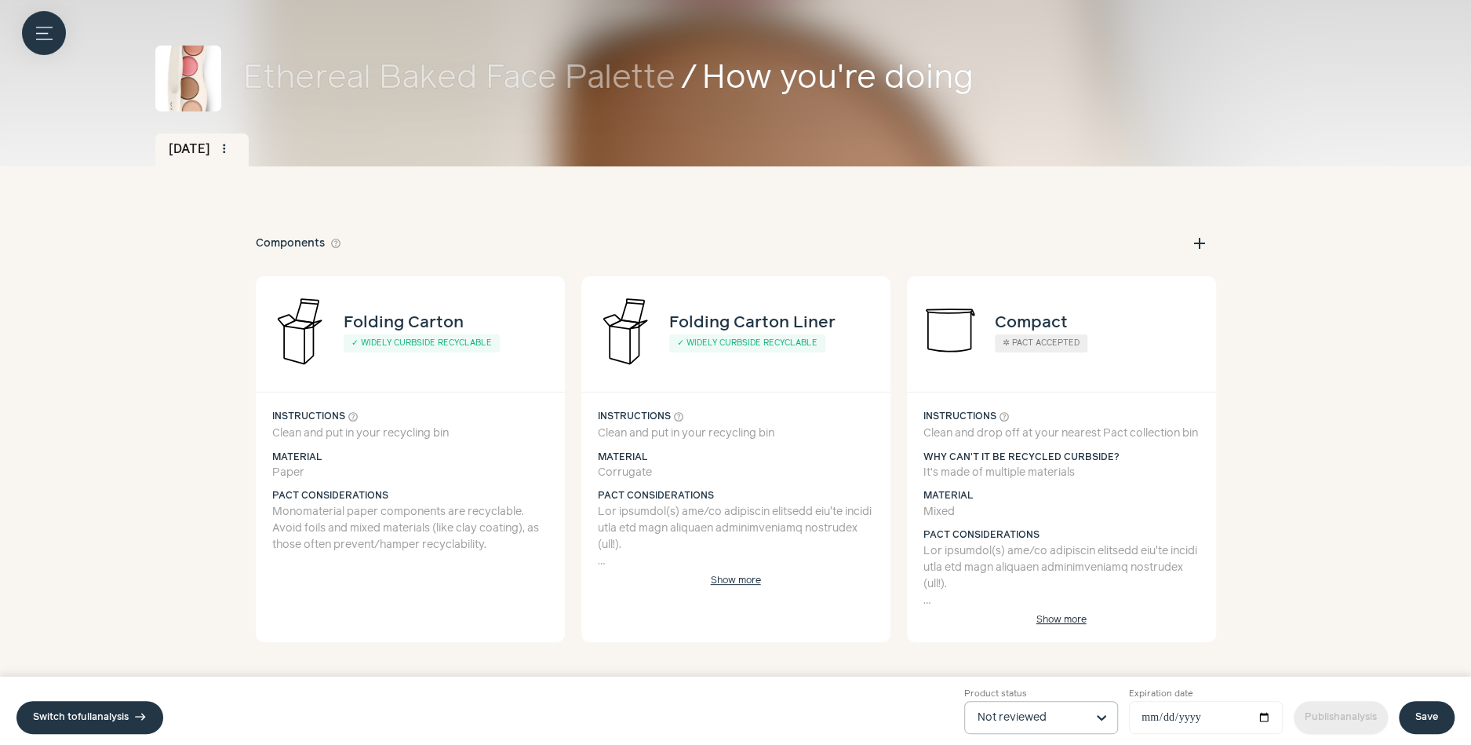
click at [1003, 706] on input "Product status Not reviewed" at bounding box center [1032, 716] width 108 height 31
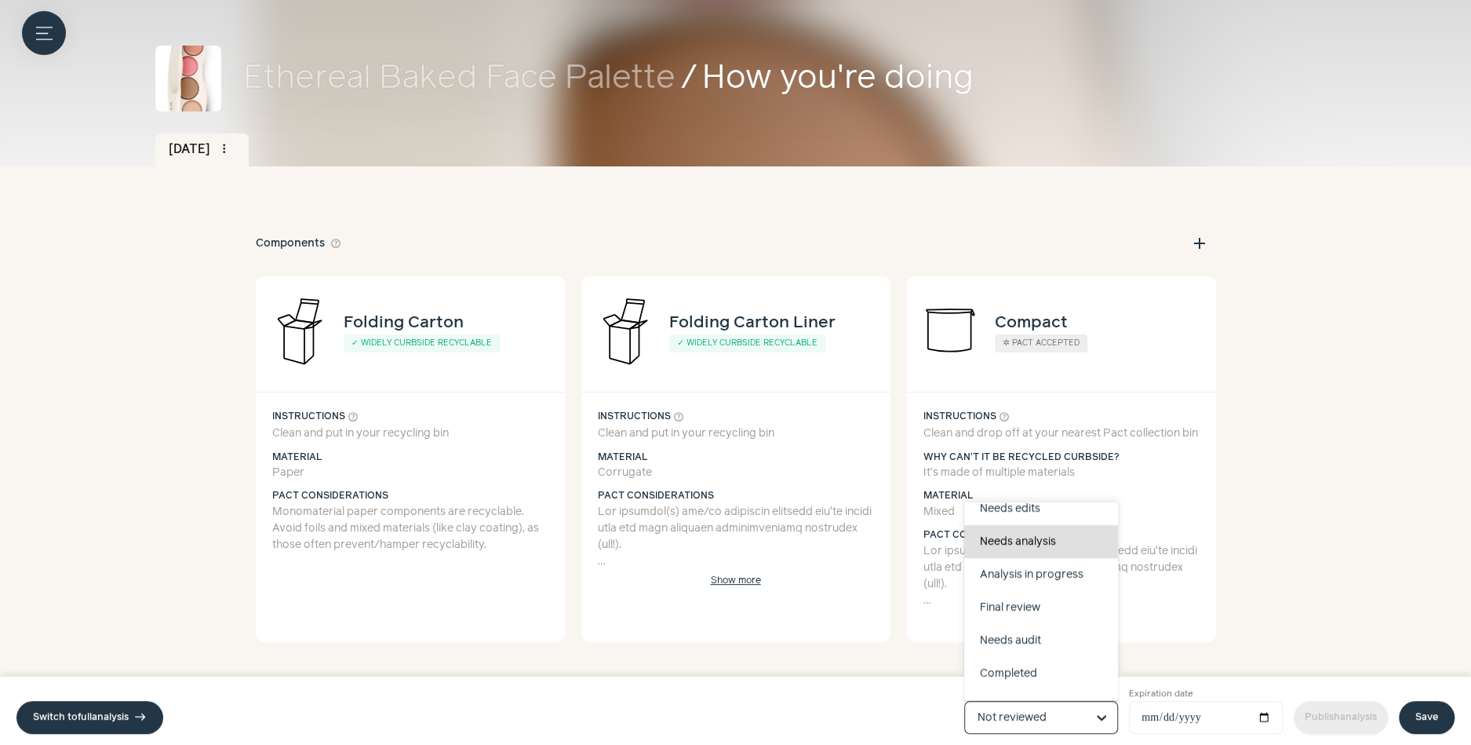
scroll to position [99, 0]
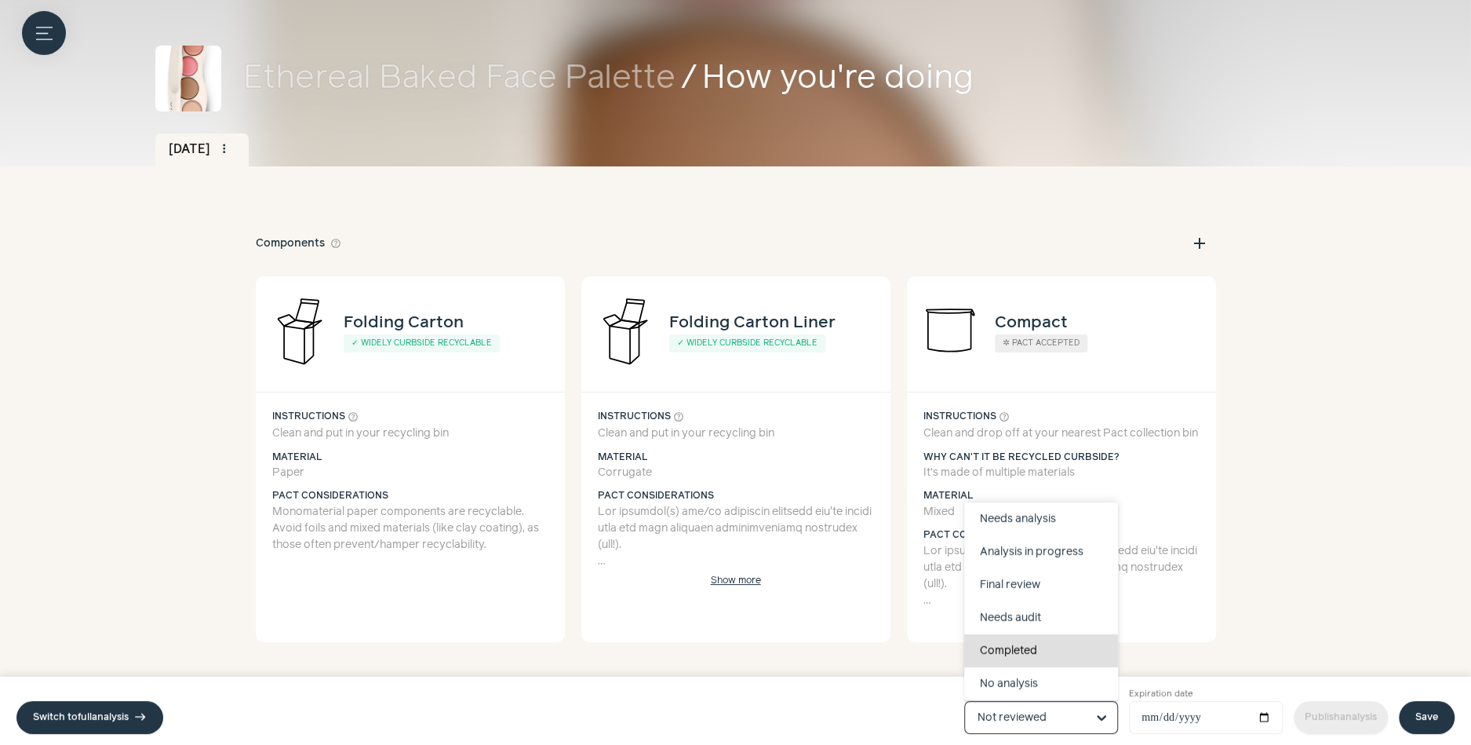
click at [1010, 647] on div "Completed" at bounding box center [1041, 650] width 154 height 33
click at [1010, 701] on input "Product status Draft Not reviewed Needs edits Needs analysis Analysis in progre…" at bounding box center [1032, 716] width 108 height 31
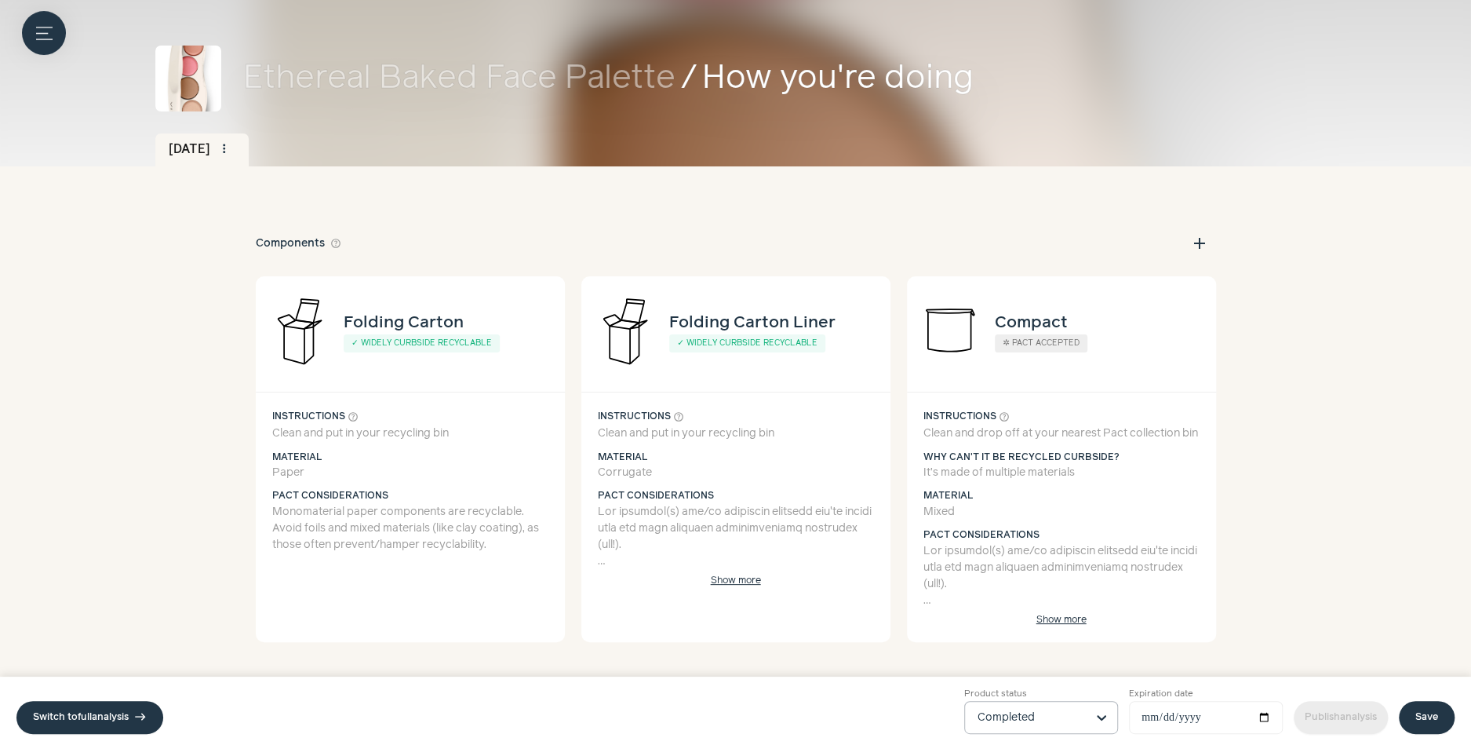
click at [1419, 716] on link "Save" at bounding box center [1427, 717] width 56 height 33
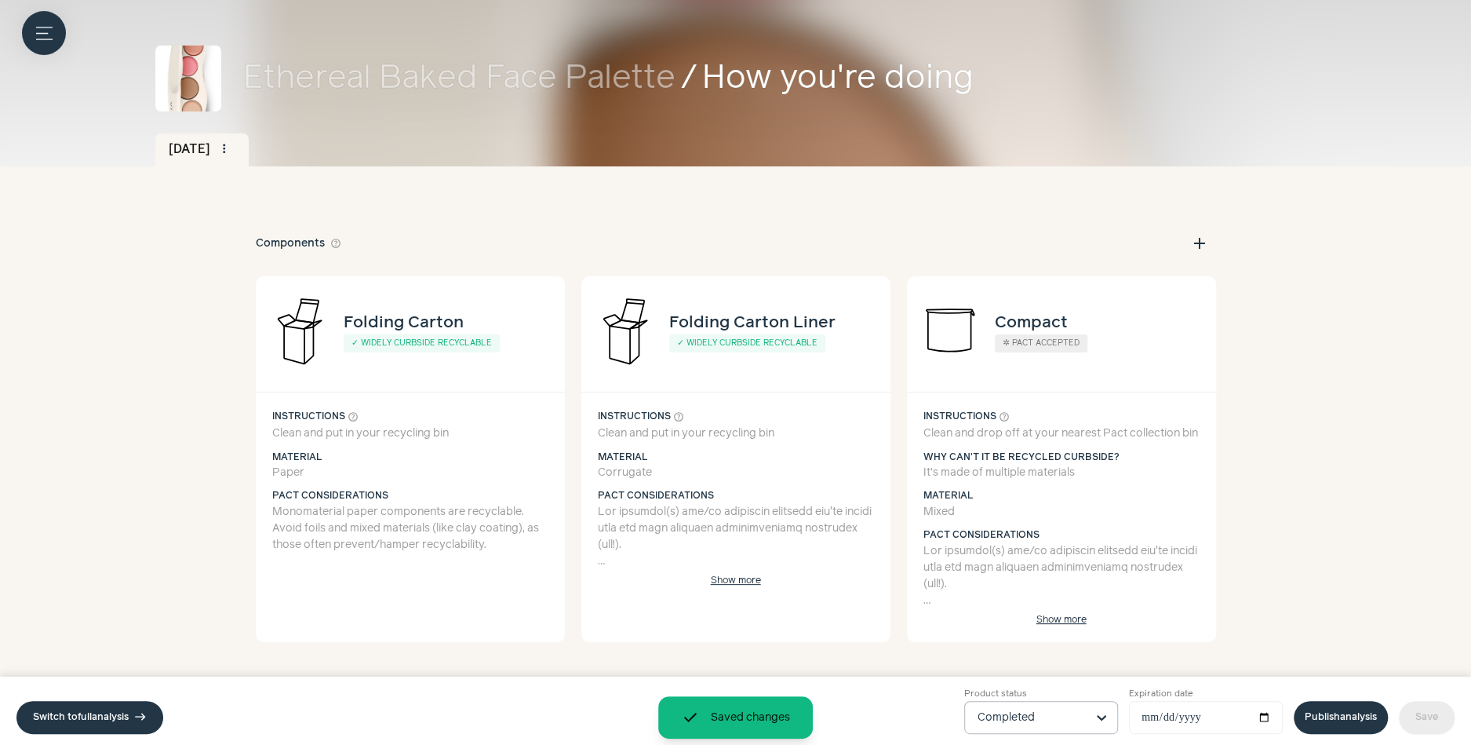
click at [1320, 715] on link "Publish analysis" at bounding box center [1341, 717] width 94 height 33
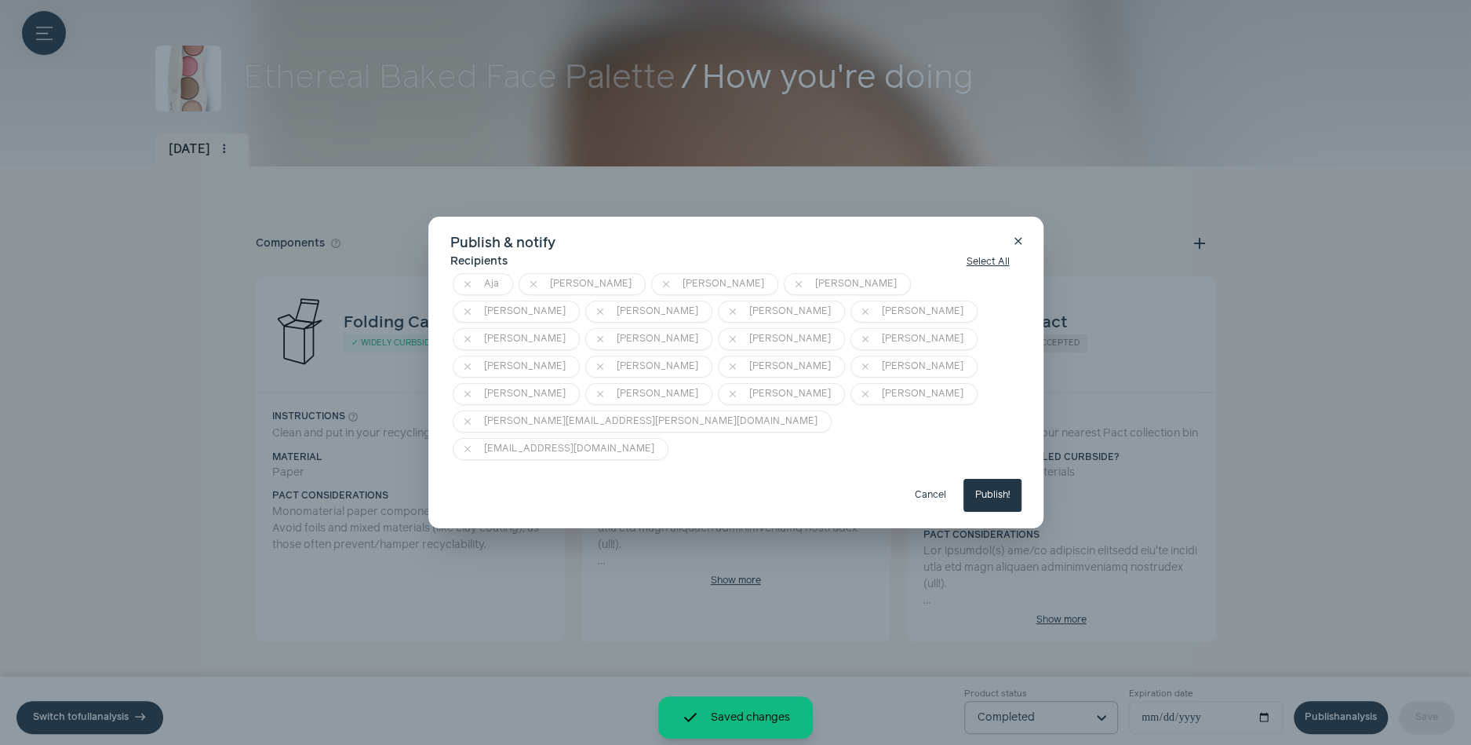
click at [982, 479] on button "Publish!" at bounding box center [993, 495] width 58 height 33
type input "**********"
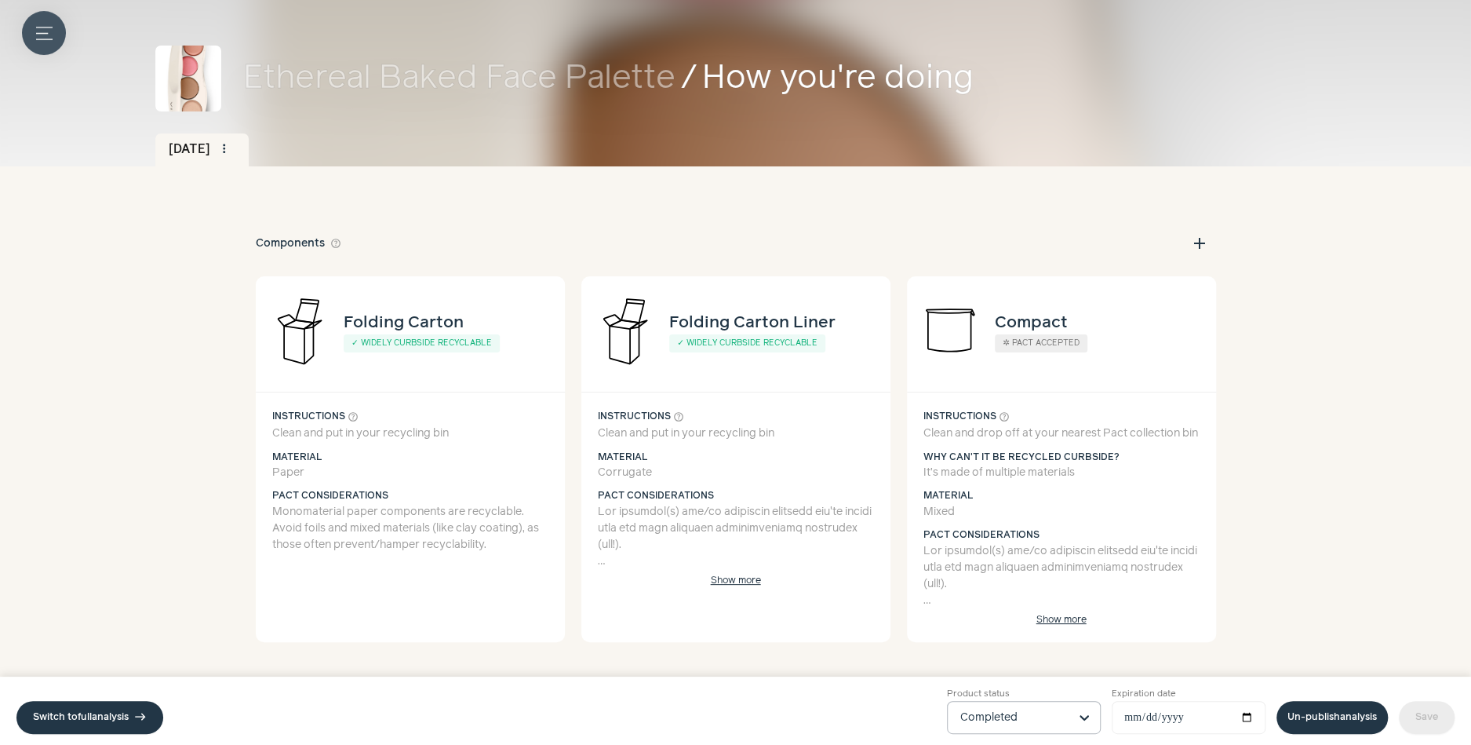
click at [36, 29] on icon "Menu button" at bounding box center [44, 33] width 16 height 16
click at [378, 245] on label at bounding box center [735, 372] width 1471 height 745
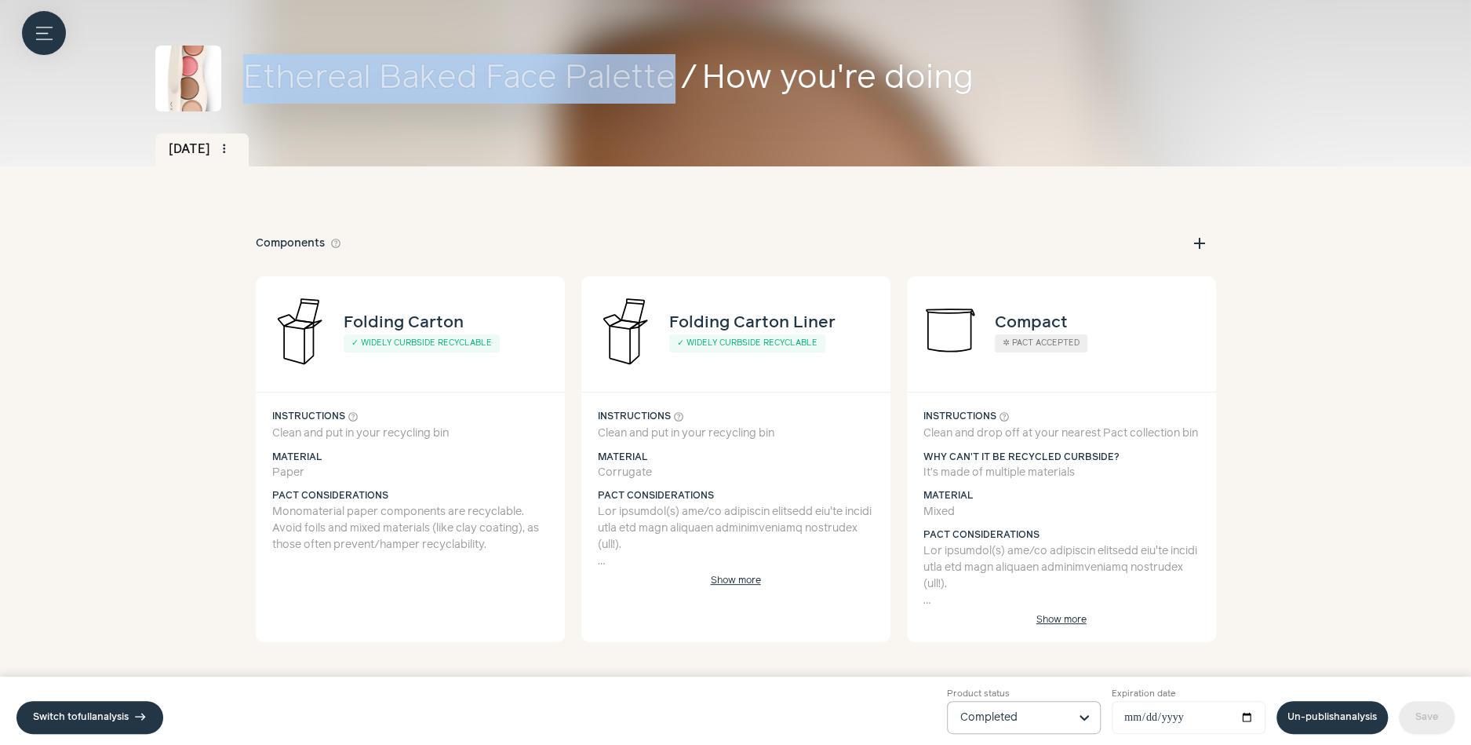
drag, startPoint x: 239, startPoint y: 72, endPoint x: 681, endPoint y: 71, distance: 441.8
click at [681, 71] on div "Ethereal Baked Face Palette / How you're doing" at bounding box center [735, 79] width 1205 height 66
copy link "Ethereal Baked Face Palette"
